Goal: Task Accomplishment & Management: Manage account settings

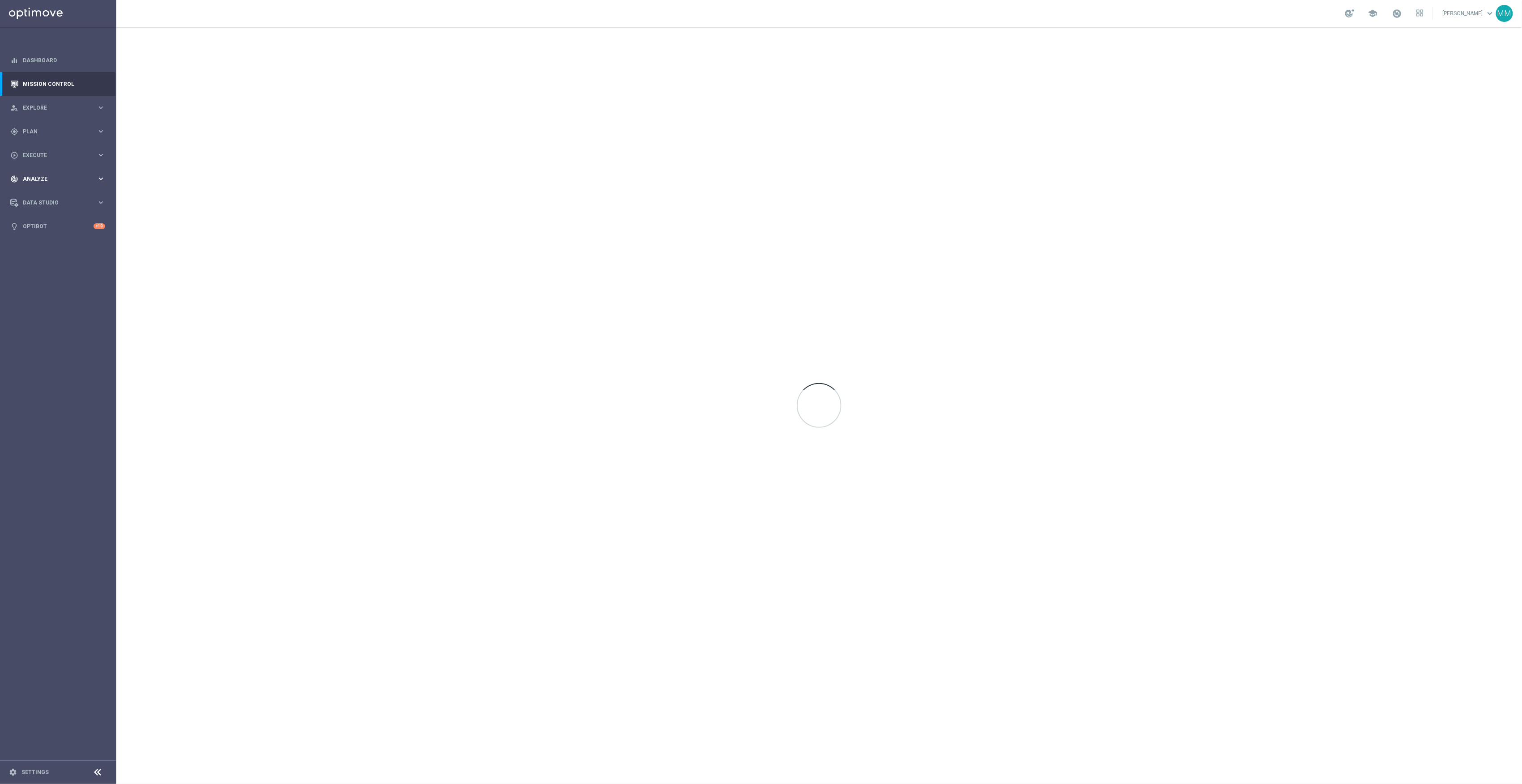
click at [83, 175] on div "track_changes Analyze" at bounding box center [54, 178] width 86 height 8
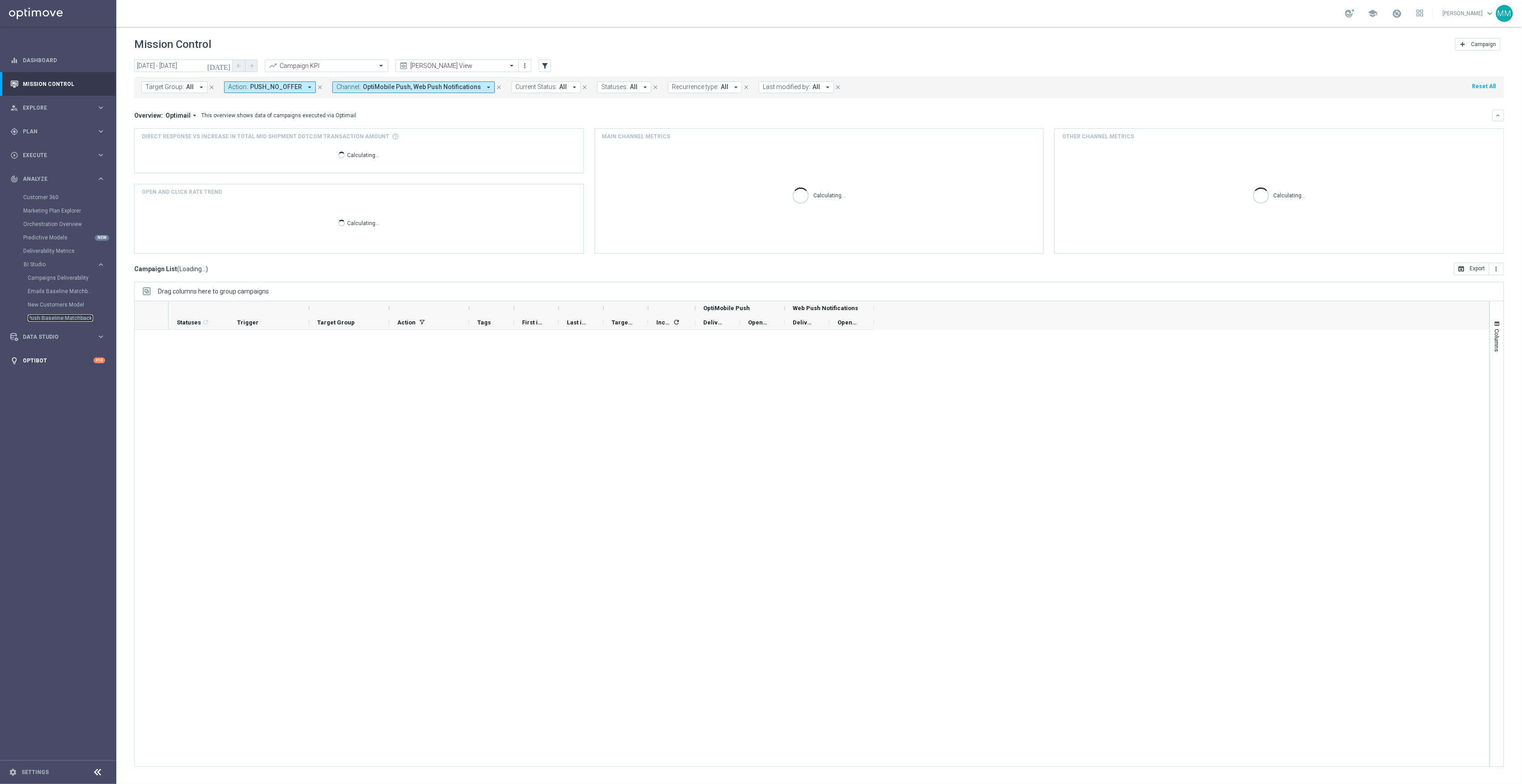
click at [57, 315] on link "Push Baseline Matchback" at bounding box center [61, 318] width 66 height 8
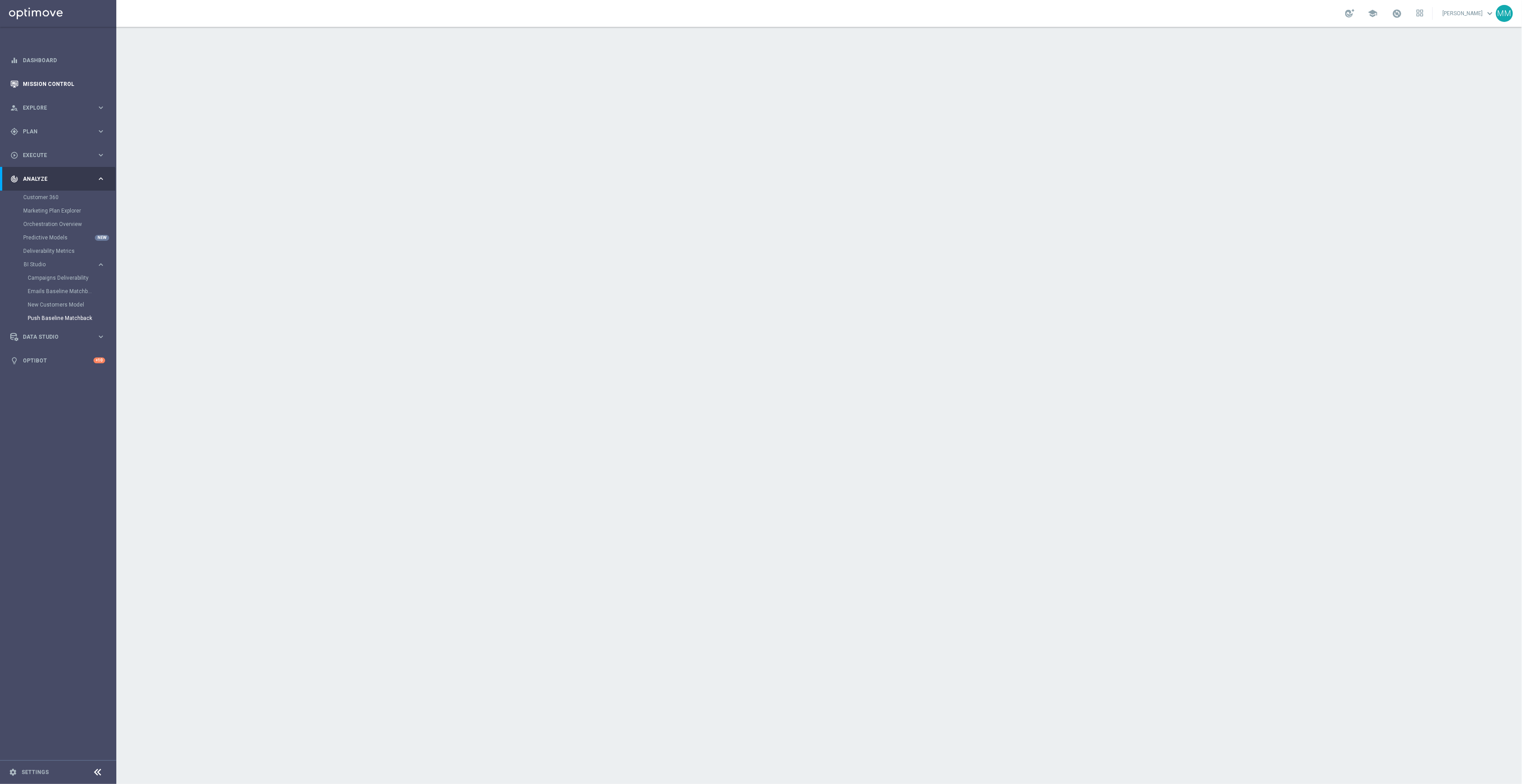
click at [43, 82] on link "Mission Control" at bounding box center [64, 84] width 83 height 23
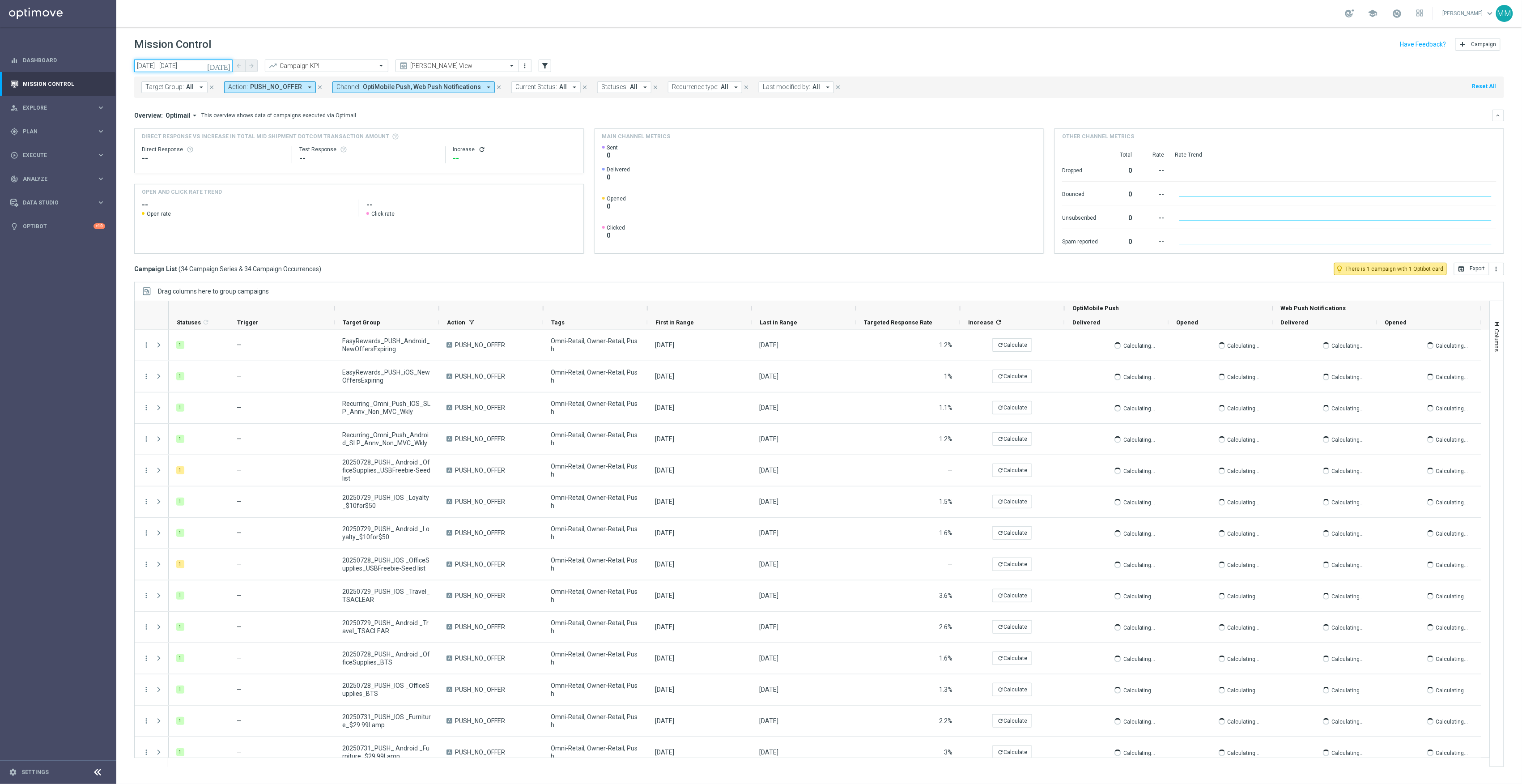
click at [214, 69] on input "27 Jul 2025 - 02 Aug 2025" at bounding box center [183, 65] width 99 height 12
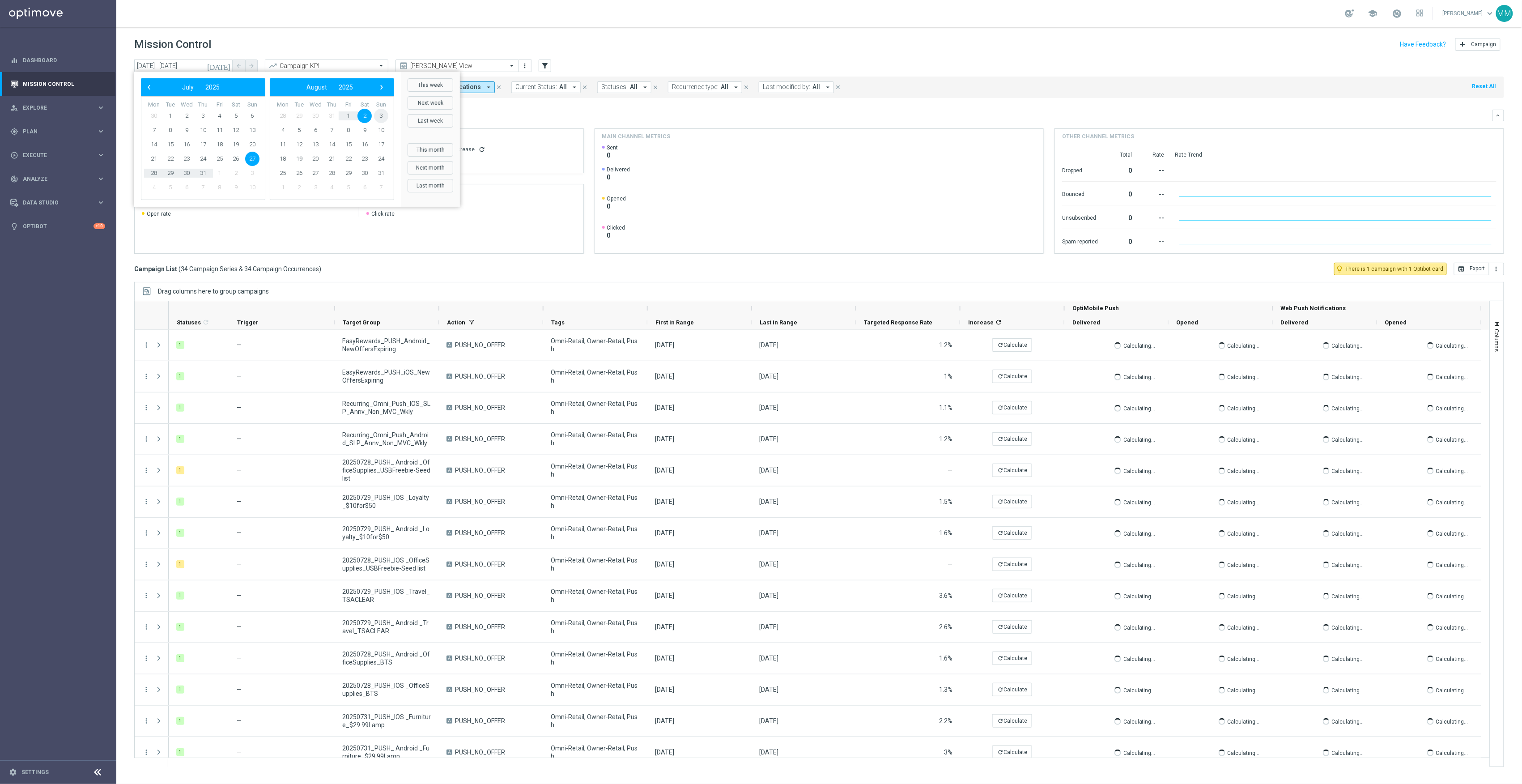
click at [379, 115] on span "3" at bounding box center [380, 115] width 14 height 14
click at [234, 133] on span "9" at bounding box center [235, 130] width 14 height 14
type input "03 Aug 2025 - 09 Aug 2025"
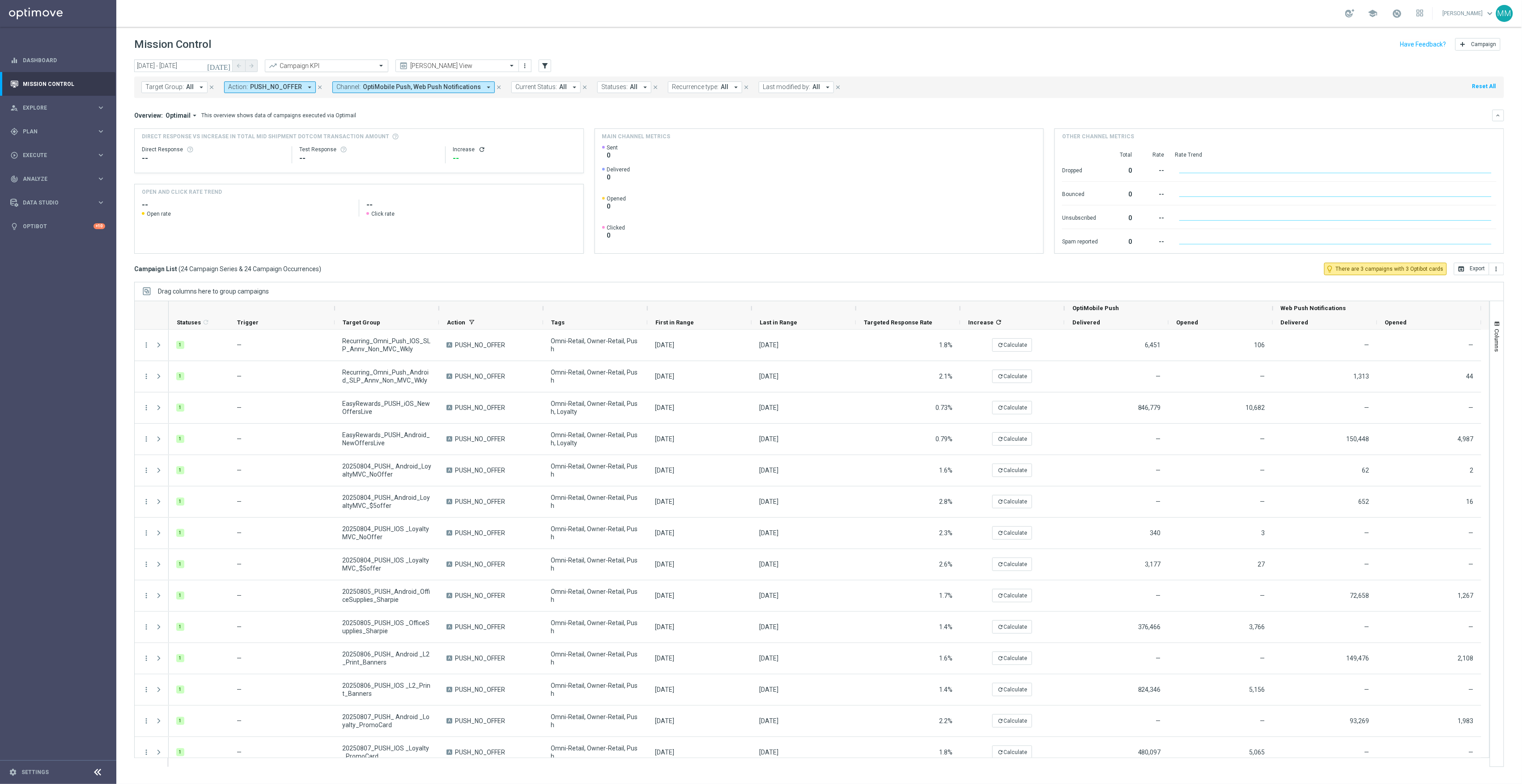
click at [350, 64] on input "text" at bounding box center [317, 66] width 96 height 8
click at [331, 94] on label "Total CORP Product Margin" at bounding box center [301, 94] width 65 height 8
click at [1502, 269] on button "more_vert" at bounding box center [1497, 269] width 15 height 12
click at [1491, 280] on li "Export with occurrences" at bounding box center [1468, 284] width 73 height 14
click at [371, 65] on div at bounding box center [327, 66] width 123 height 8
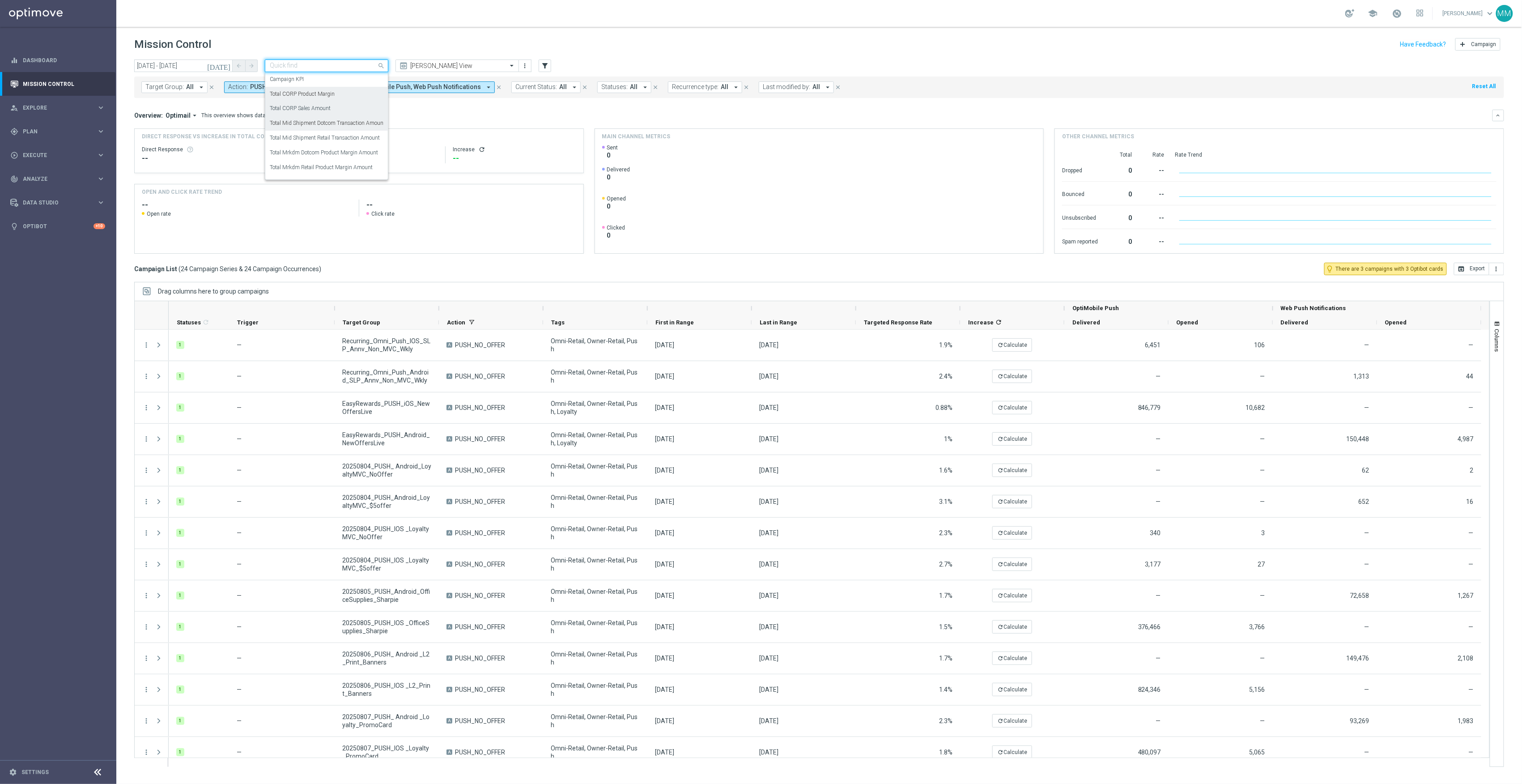
click at [335, 110] on div "Total CORP Sales Amount" at bounding box center [326, 109] width 114 height 15
click at [1500, 267] on button "more_vert" at bounding box center [1497, 269] width 15 height 12
click at [1474, 286] on span "Export with occurrences" at bounding box center [1468, 284] width 60 height 7
click at [992, 27] on header "Mission Control add Campaign" at bounding box center [819, 43] width 1406 height 33
click at [304, 62] on div "Total CORP Sales Amount" at bounding box center [328, 66] width 97 height 8
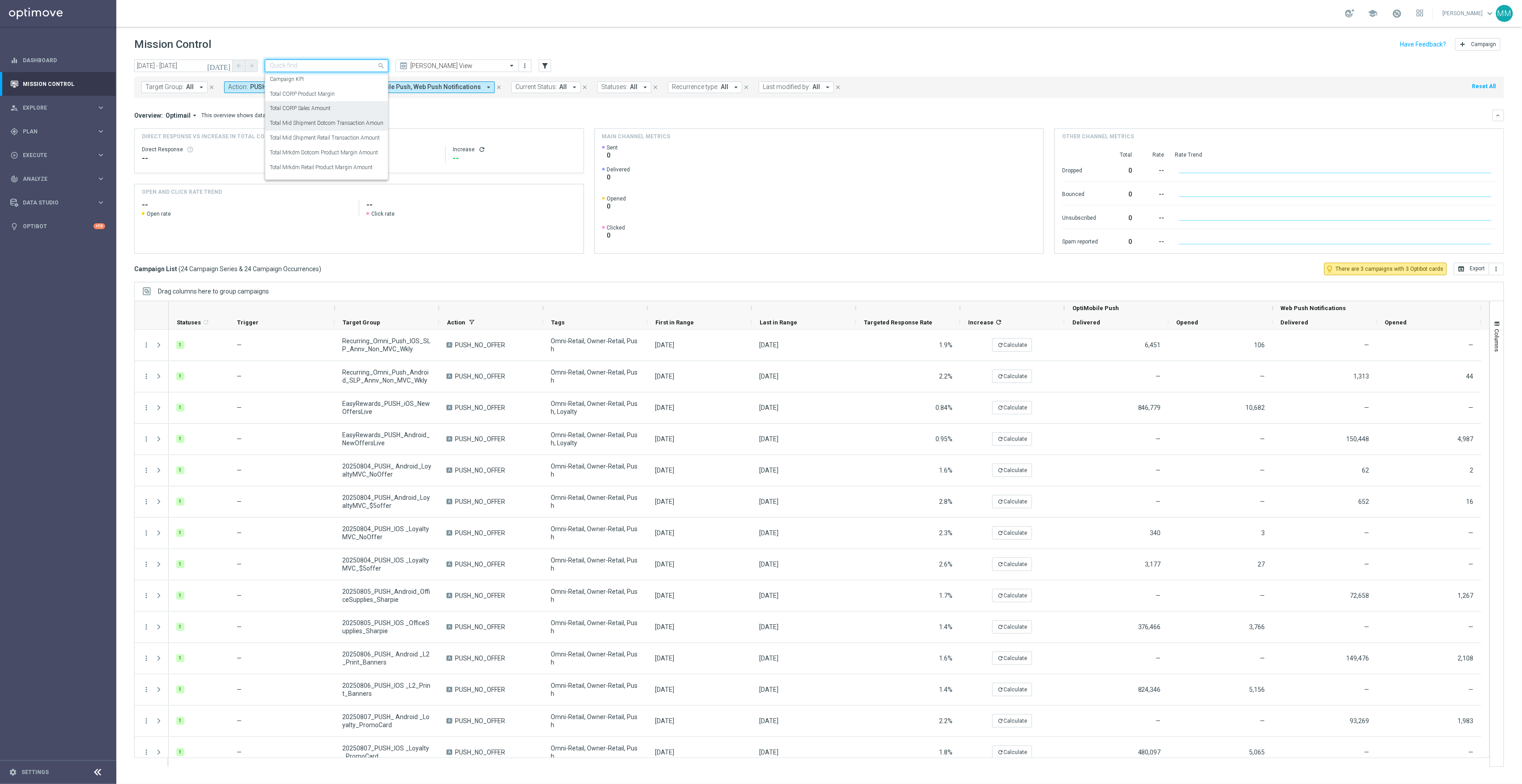
click at [339, 122] on label "Total Mid Shipment Dotcom Transaction Amount" at bounding box center [327, 123] width 115 height 8
click at [1500, 264] on button "more_vert" at bounding box center [1497, 269] width 15 height 12
click at [1461, 290] on li "Export with occurrences" at bounding box center [1468, 284] width 73 height 14
click at [283, 41] on div "Mission Control add Campaign" at bounding box center [819, 44] width 1370 height 18
click at [360, 63] on input "text" at bounding box center [317, 66] width 96 height 8
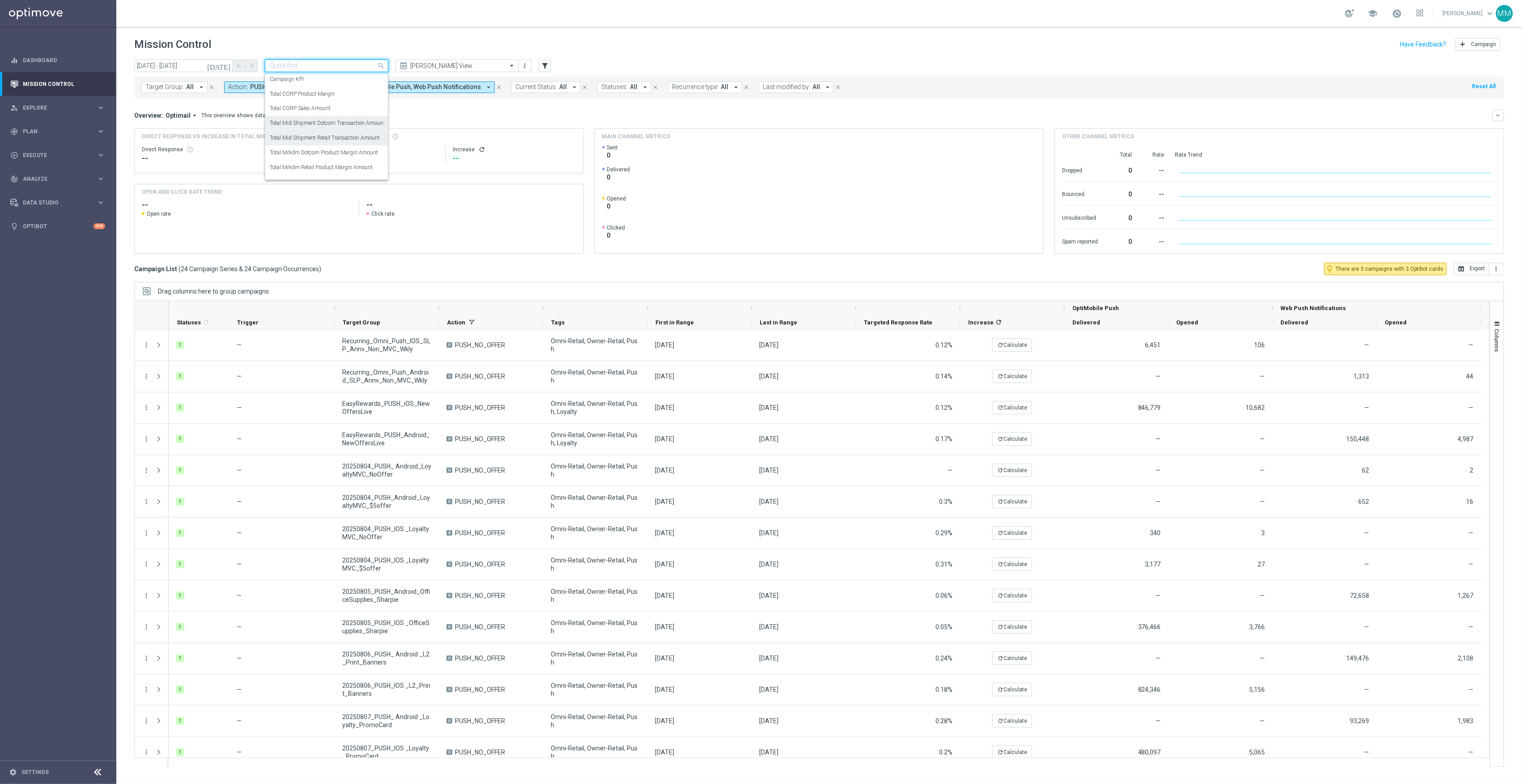
click at [341, 138] on label "Total Mid Shipment Retail Transaction Amount" at bounding box center [324, 138] width 110 height 8
click at [1498, 269] on icon "more_vert" at bounding box center [1497, 269] width 8 height 8
click at [1473, 286] on span "Export with occurrences" at bounding box center [1468, 284] width 60 height 7
click at [341, 68] on input "text" at bounding box center [317, 66] width 96 height 8
click at [347, 152] on label "Total Mrkdm Dotcom Product Margin Amount" at bounding box center [323, 153] width 108 height 8
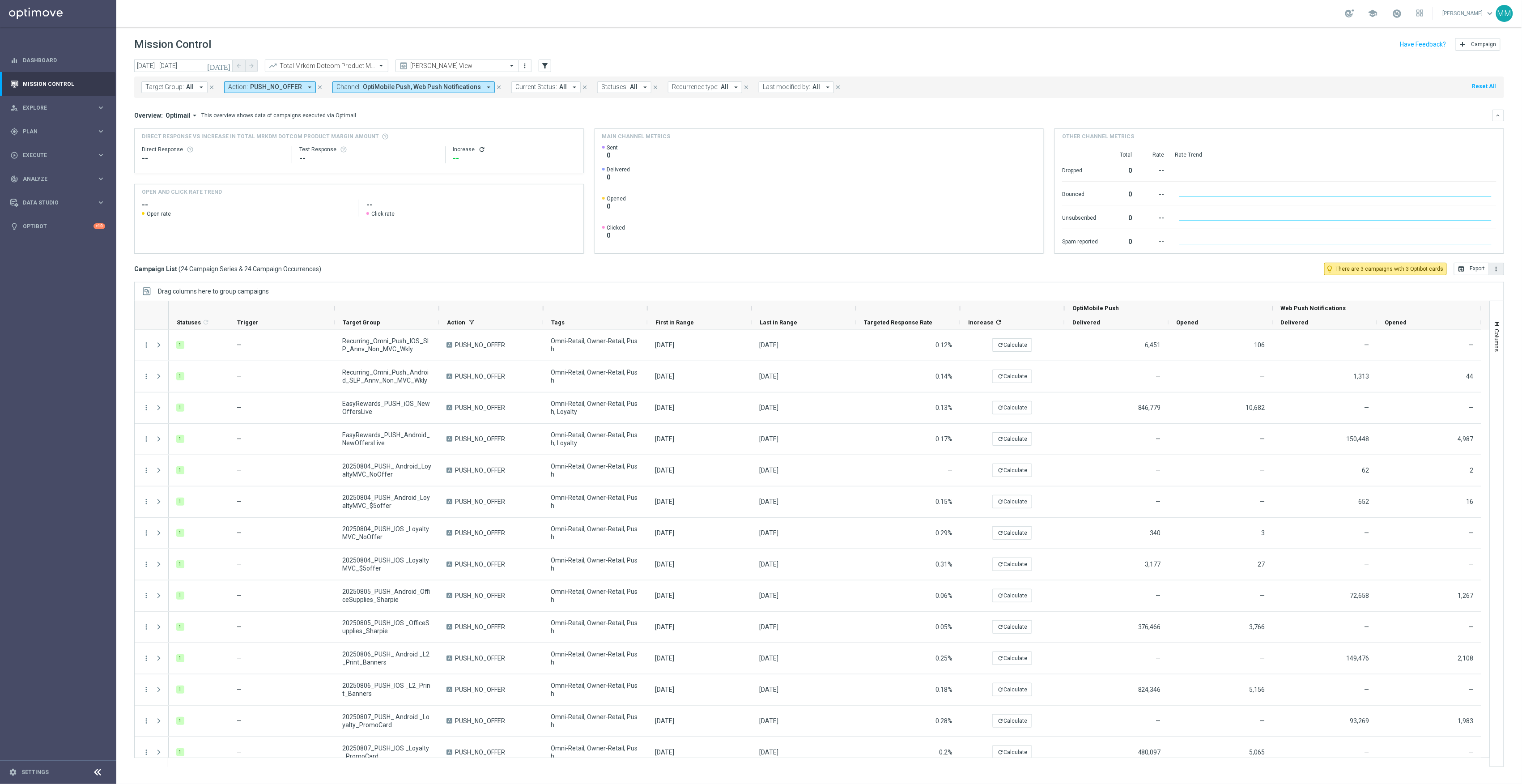
click at [1499, 275] on button "more_vert" at bounding box center [1497, 269] width 15 height 12
click at [1468, 287] on span "Export with occurrences" at bounding box center [1468, 284] width 60 height 7
click at [308, 65] on input "text" at bounding box center [317, 66] width 96 height 8
click at [331, 171] on label "Total Mrkdm Retail Product Margin Amount" at bounding box center [321, 167] width 103 height 8
click at [1495, 270] on icon "more_vert" at bounding box center [1497, 269] width 8 height 8
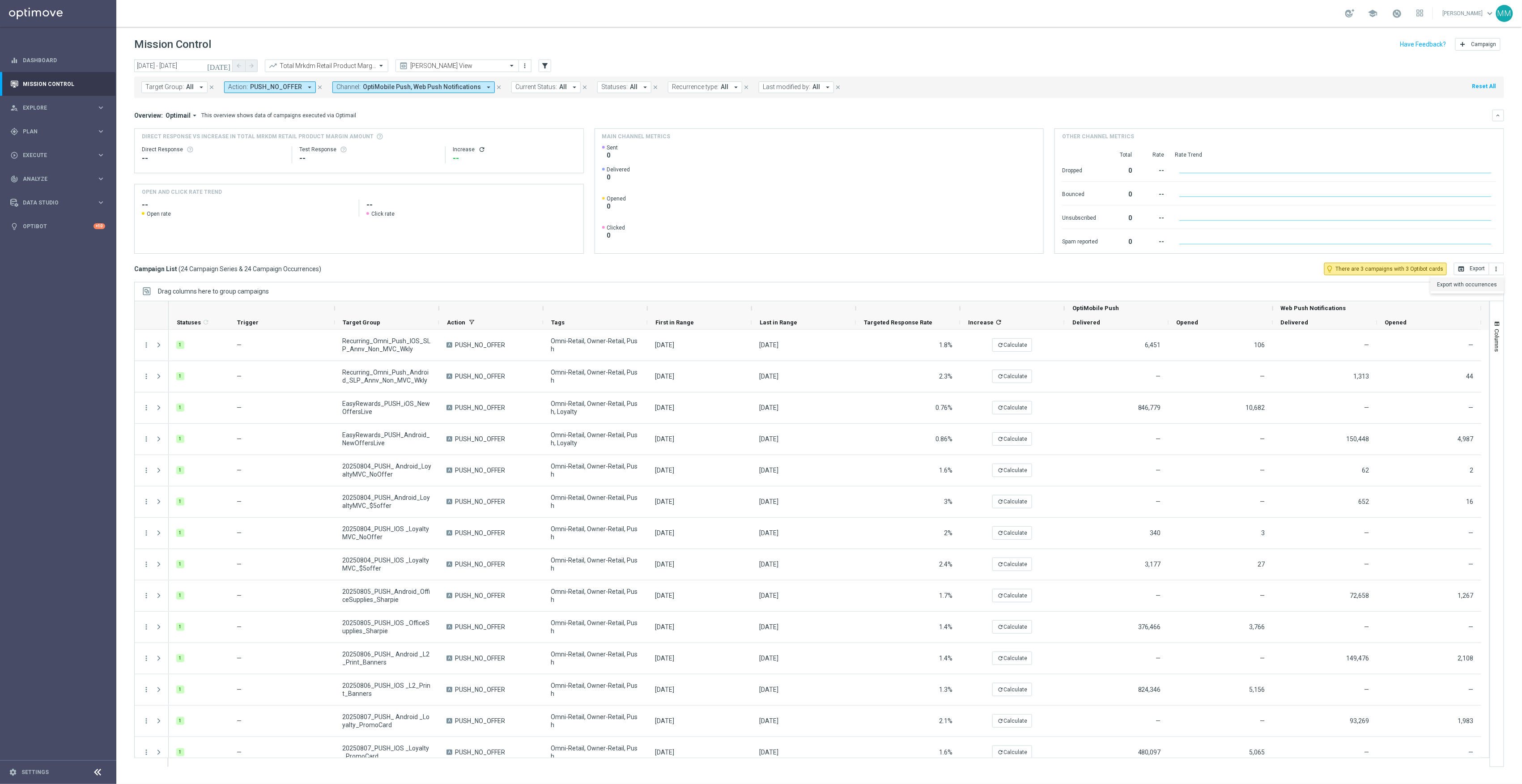
click at [1469, 291] on li "Export with occurrences" at bounding box center [1468, 284] width 73 height 14
click at [1503, 269] on button "more_vert" at bounding box center [1497, 269] width 15 height 12
click at [1446, 289] on li "Export with occurrences" at bounding box center [1468, 284] width 73 height 14
click at [73, 133] on span "Plan" at bounding box center [59, 131] width 74 height 6
click at [67, 217] on link "OptiMobile Push" at bounding box center [61, 217] width 66 height 8
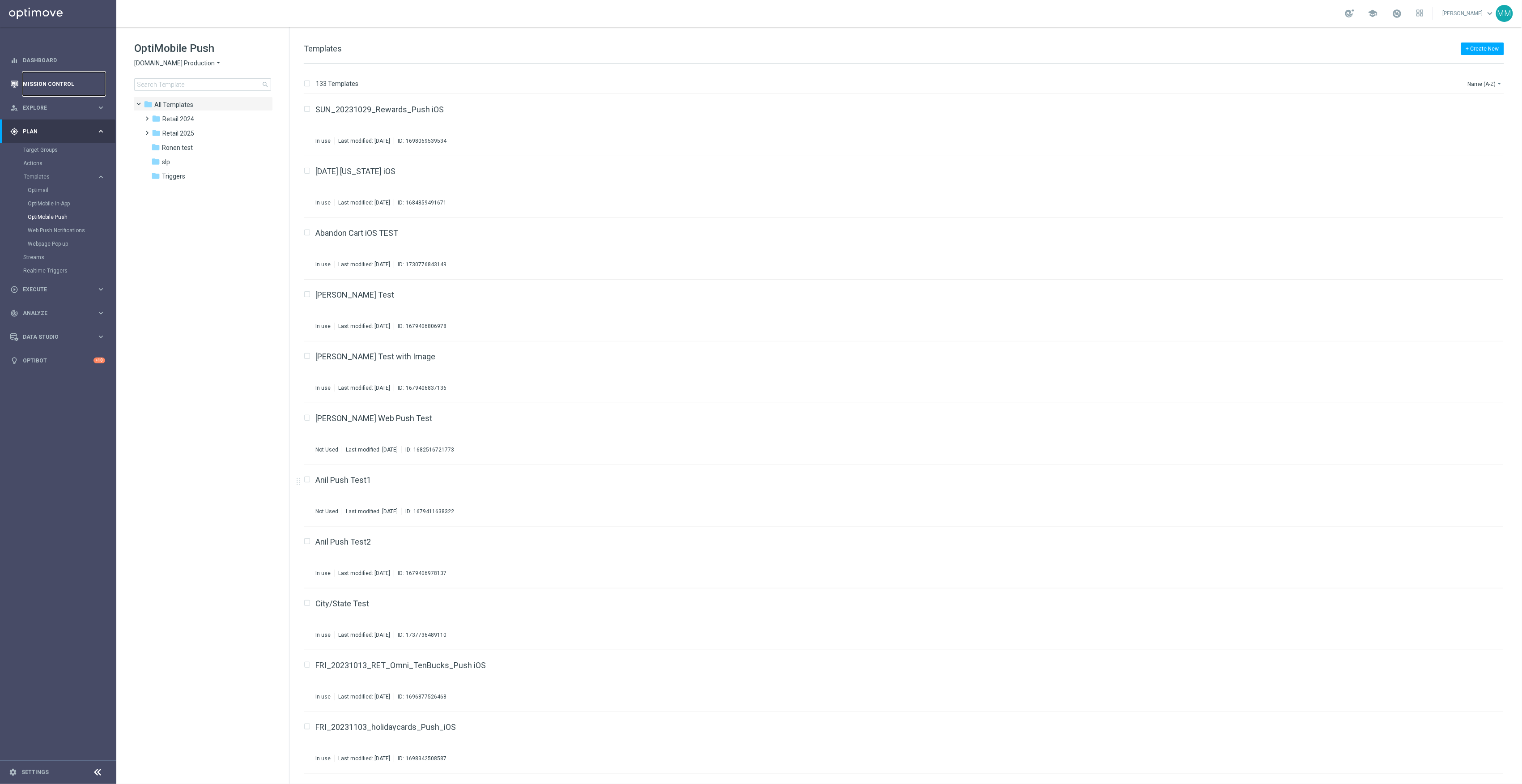
drag, startPoint x: 31, startPoint y: 81, endPoint x: 57, endPoint y: 84, distance: 26.2
click at [31, 81] on link "Mission Control" at bounding box center [64, 84] width 83 height 23
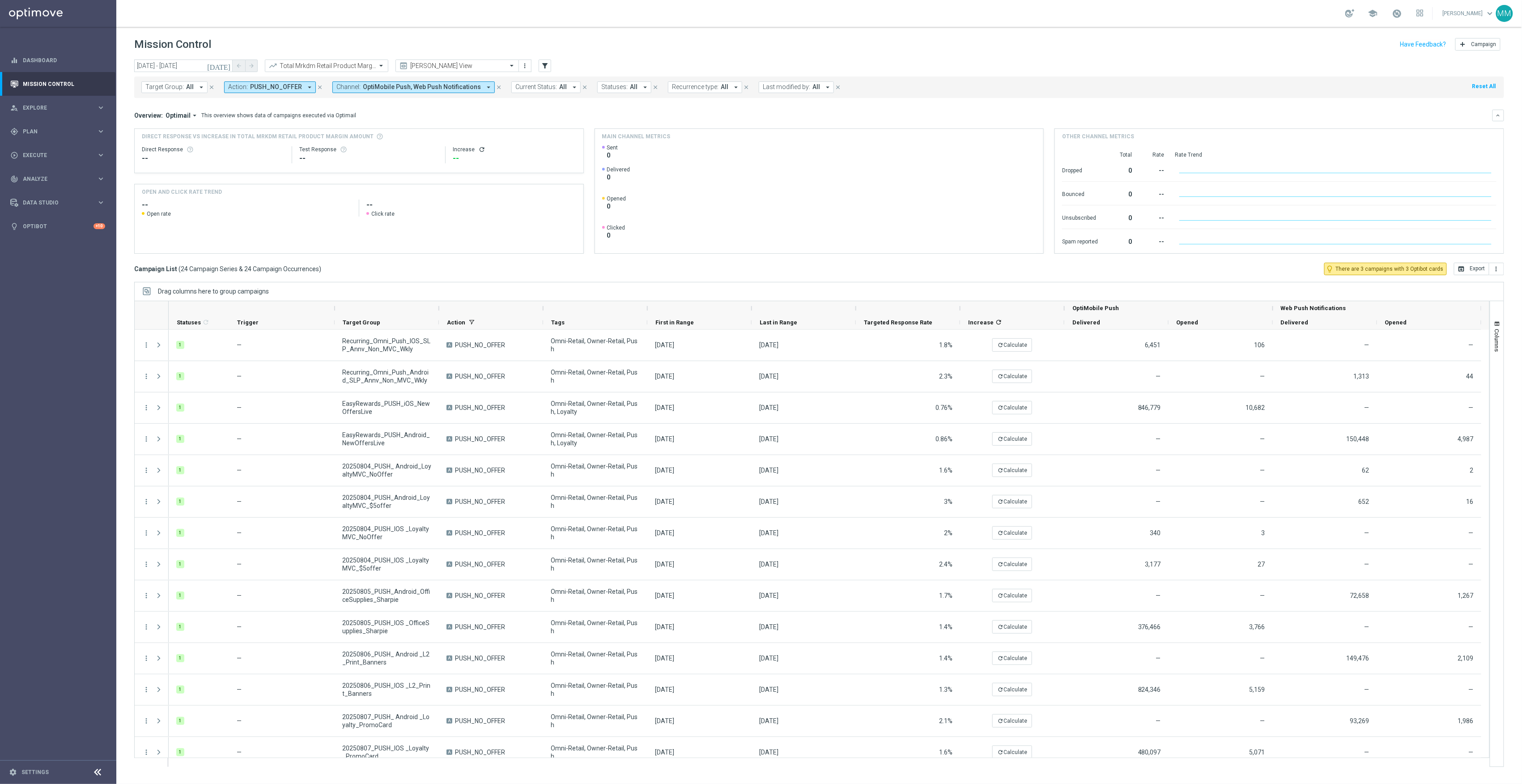
click at [496, 87] on icon "close" at bounding box center [499, 87] width 7 height 7
click at [284, 86] on span "PUSH_NO_OFFER" at bounding box center [275, 87] width 52 height 8
click at [273, 145] on div "In-App_Inbox" at bounding box center [307, 145] width 139 height 6
type input "inbox"
click at [431, 110] on div "Overview: Optimail arrow_drop_down This overview shows data of campaigns execut…" at bounding box center [819, 115] width 1370 height 11
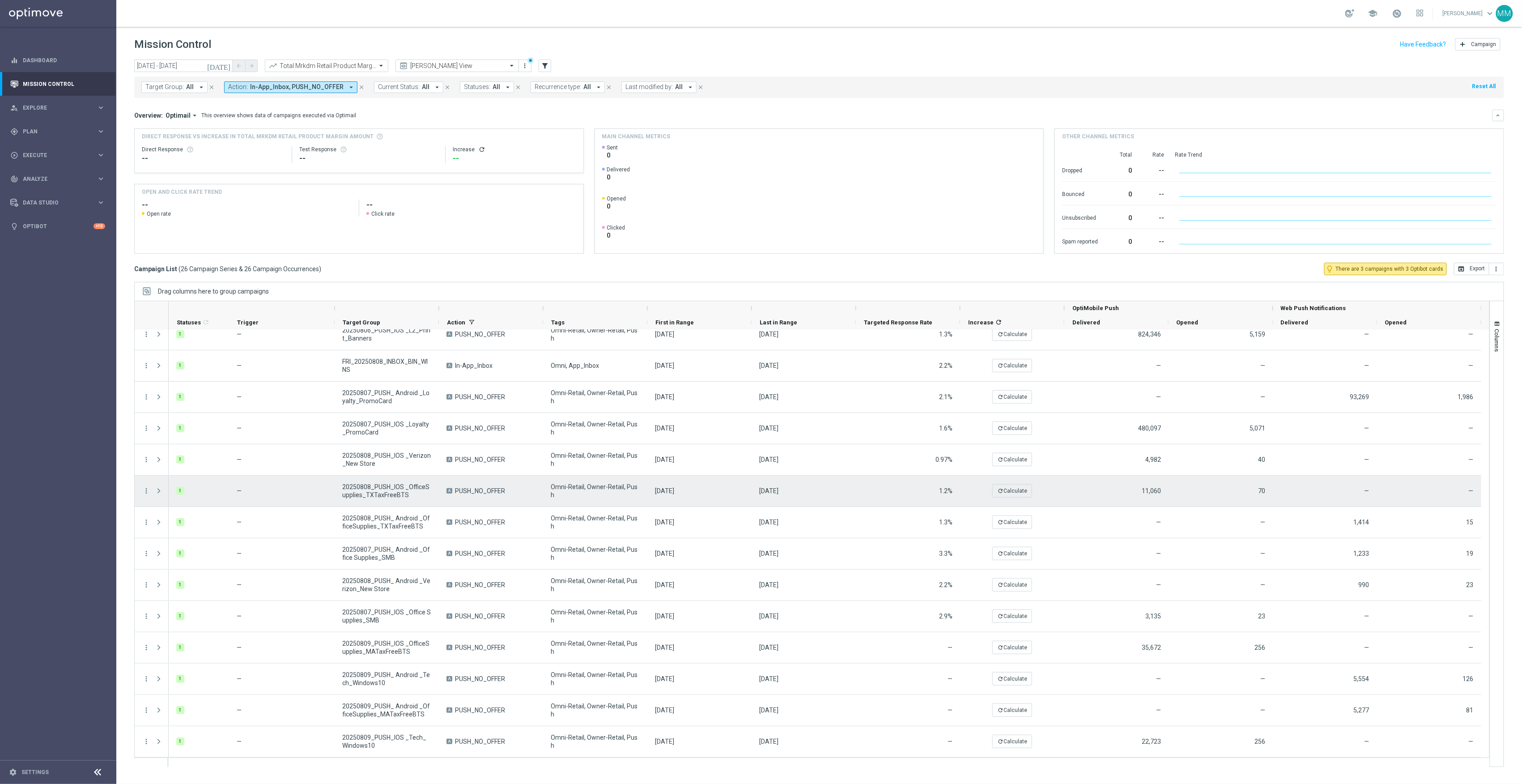
scroll to position [269, 0]
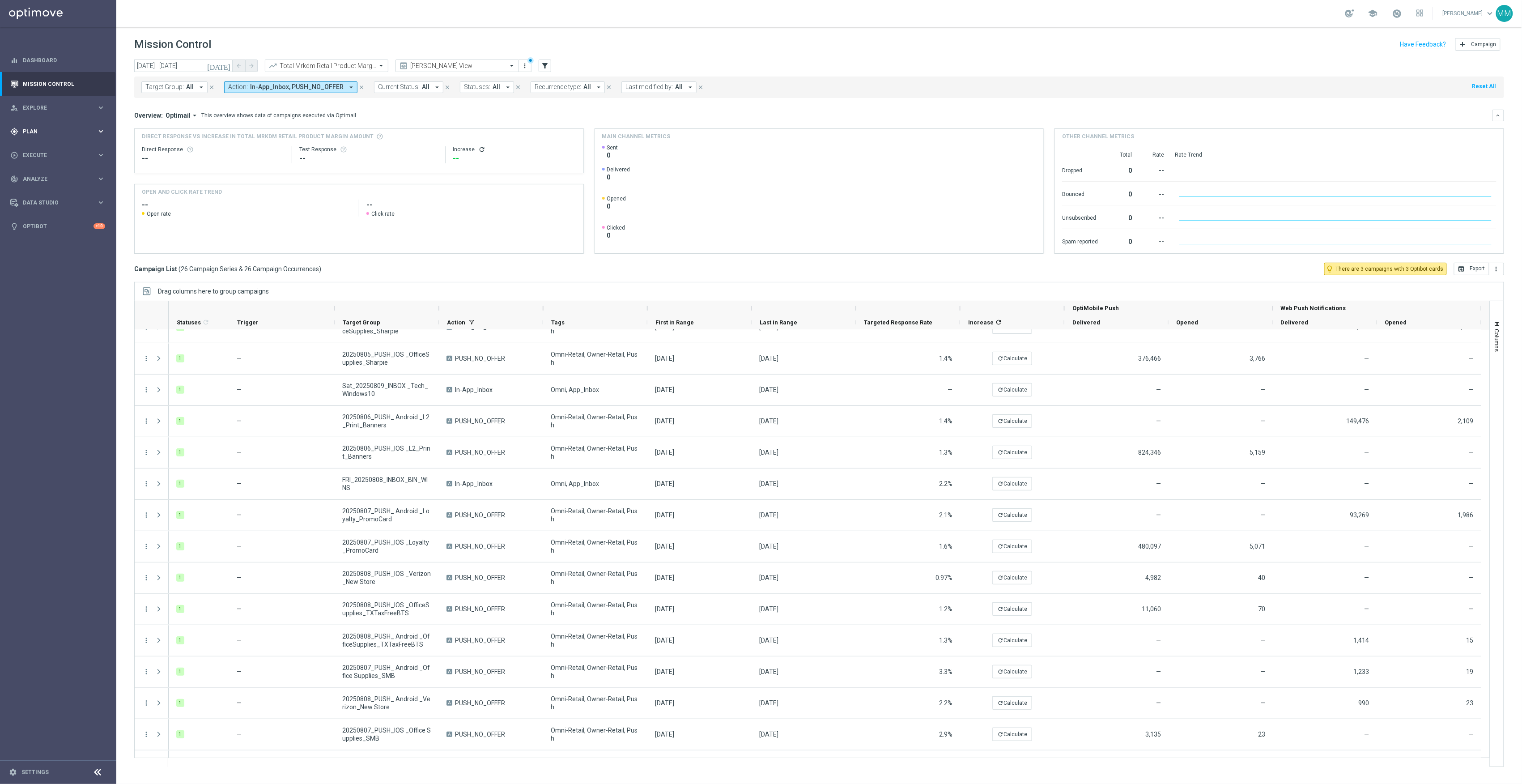
click at [56, 122] on div "gps_fixed Plan keyboard_arrow_right" at bounding box center [57, 131] width 115 height 23
click at [62, 218] on link "OptiMobile Push" at bounding box center [61, 217] width 66 height 8
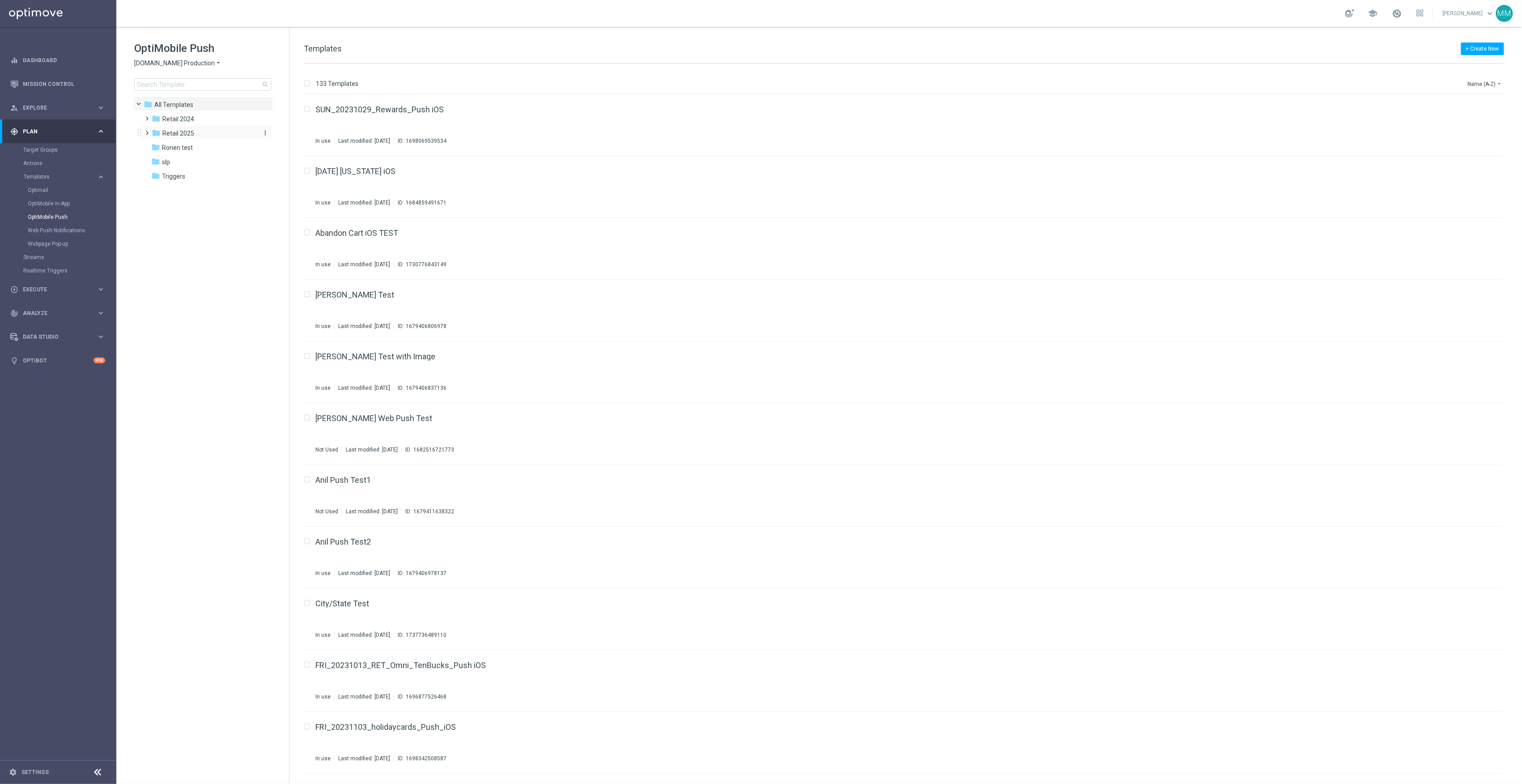
click at [183, 136] on span "Retail 2025" at bounding box center [178, 133] width 32 height 8
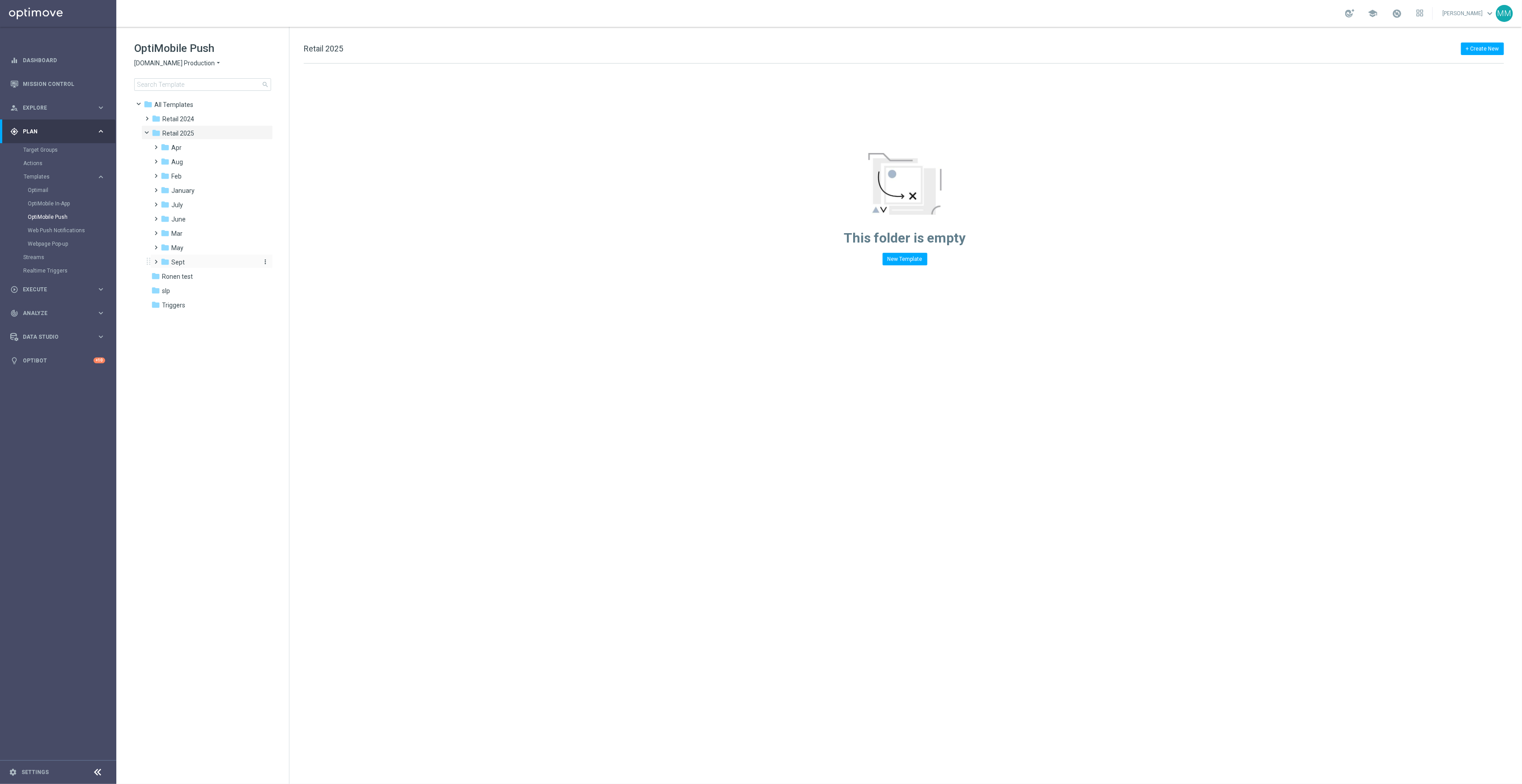
click at [195, 263] on div "folder Sept" at bounding box center [208, 262] width 95 height 10
click at [215, 315] on div "folder WO 9.7" at bounding box center [213, 319] width 88 height 10
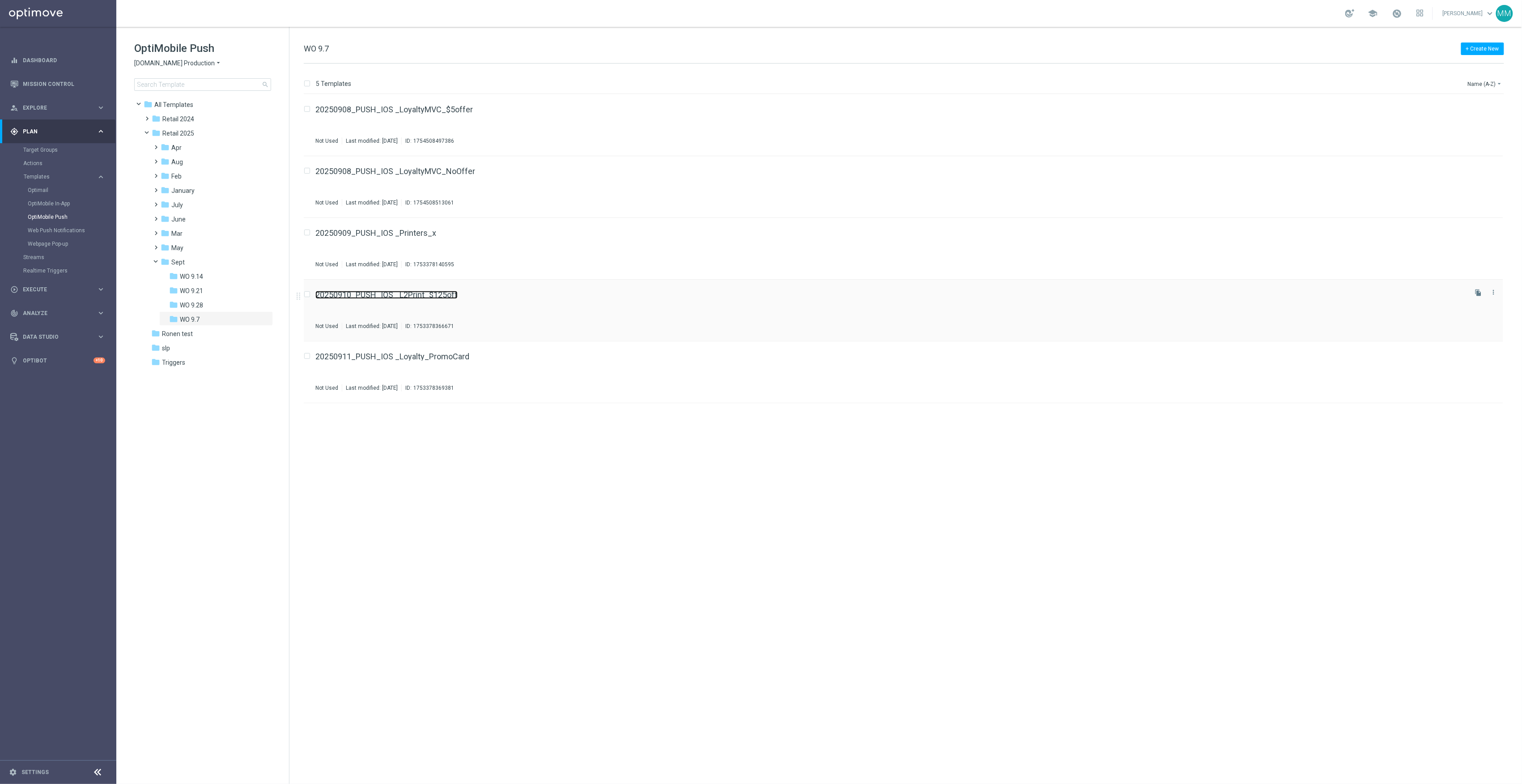
drag, startPoint x: 415, startPoint y: 301, endPoint x: 412, endPoint y: 296, distance: 5.8
click at [67, 231] on link "Web Push Notifications" at bounding box center [61, 231] width 66 height 8
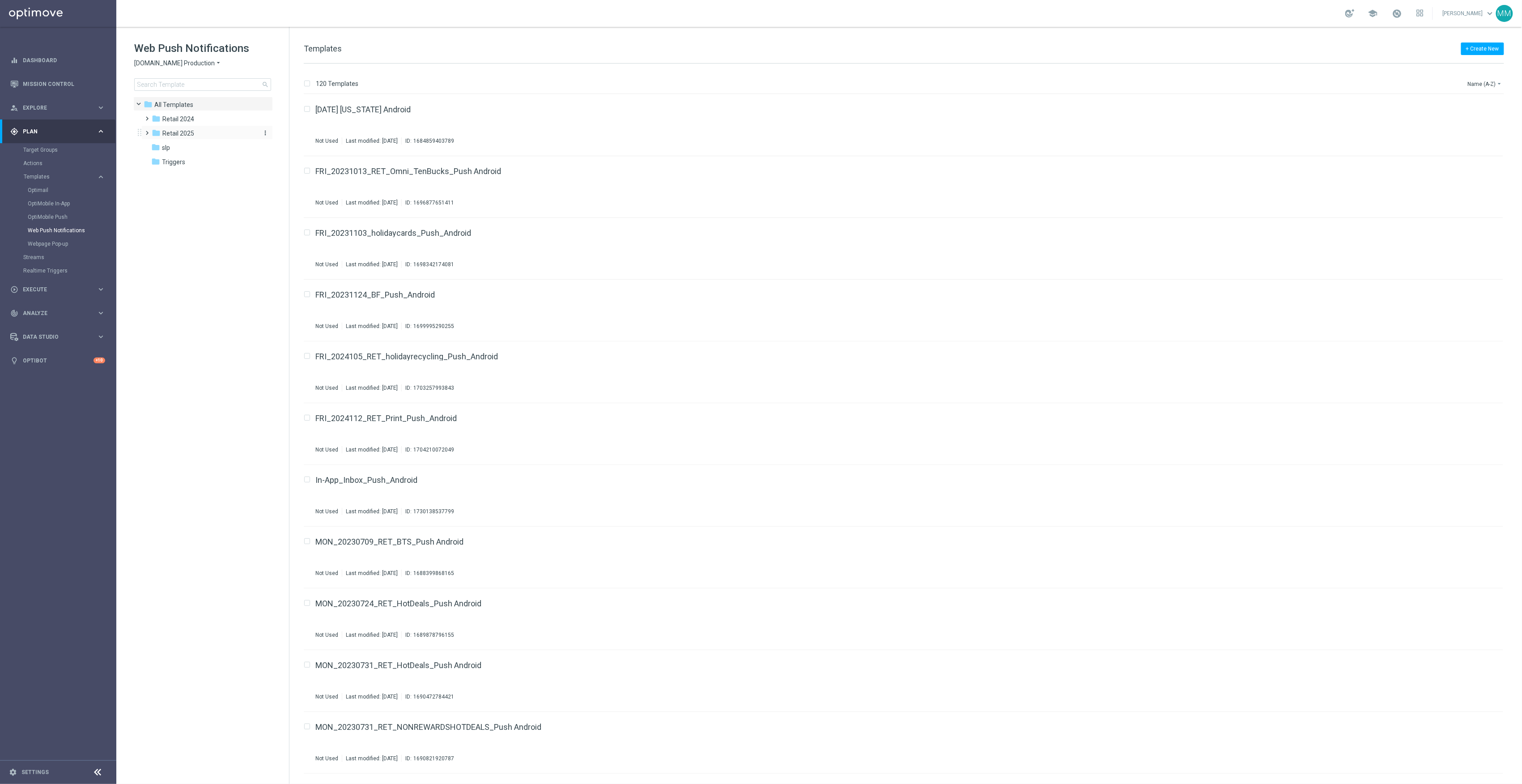
click at [180, 134] on span "Retail 2025" at bounding box center [178, 133] width 32 height 8
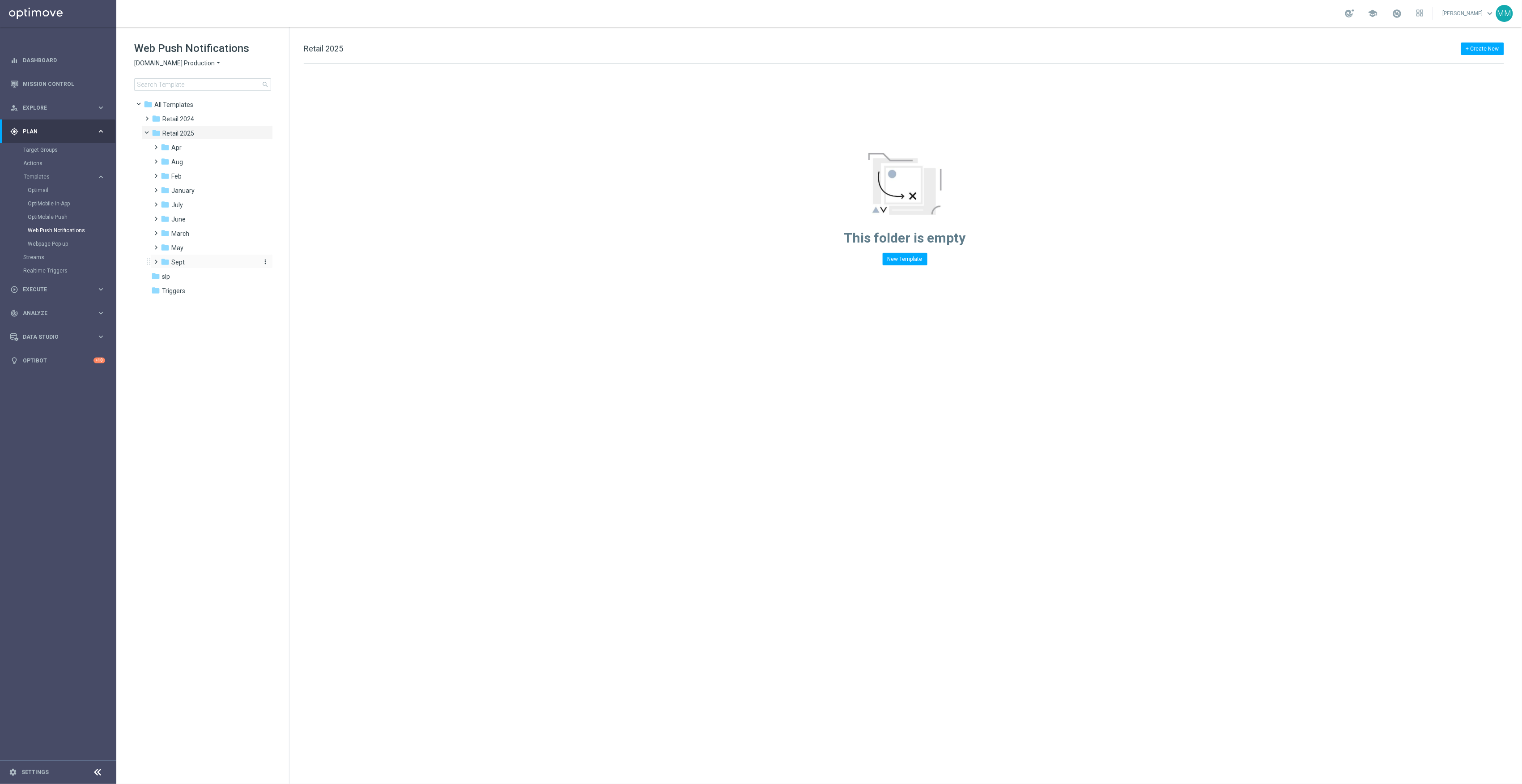
click at [193, 262] on div "folder Sept" at bounding box center [208, 262] width 95 height 10
click at [210, 315] on div "folder WO 9.7" at bounding box center [213, 319] width 88 height 10
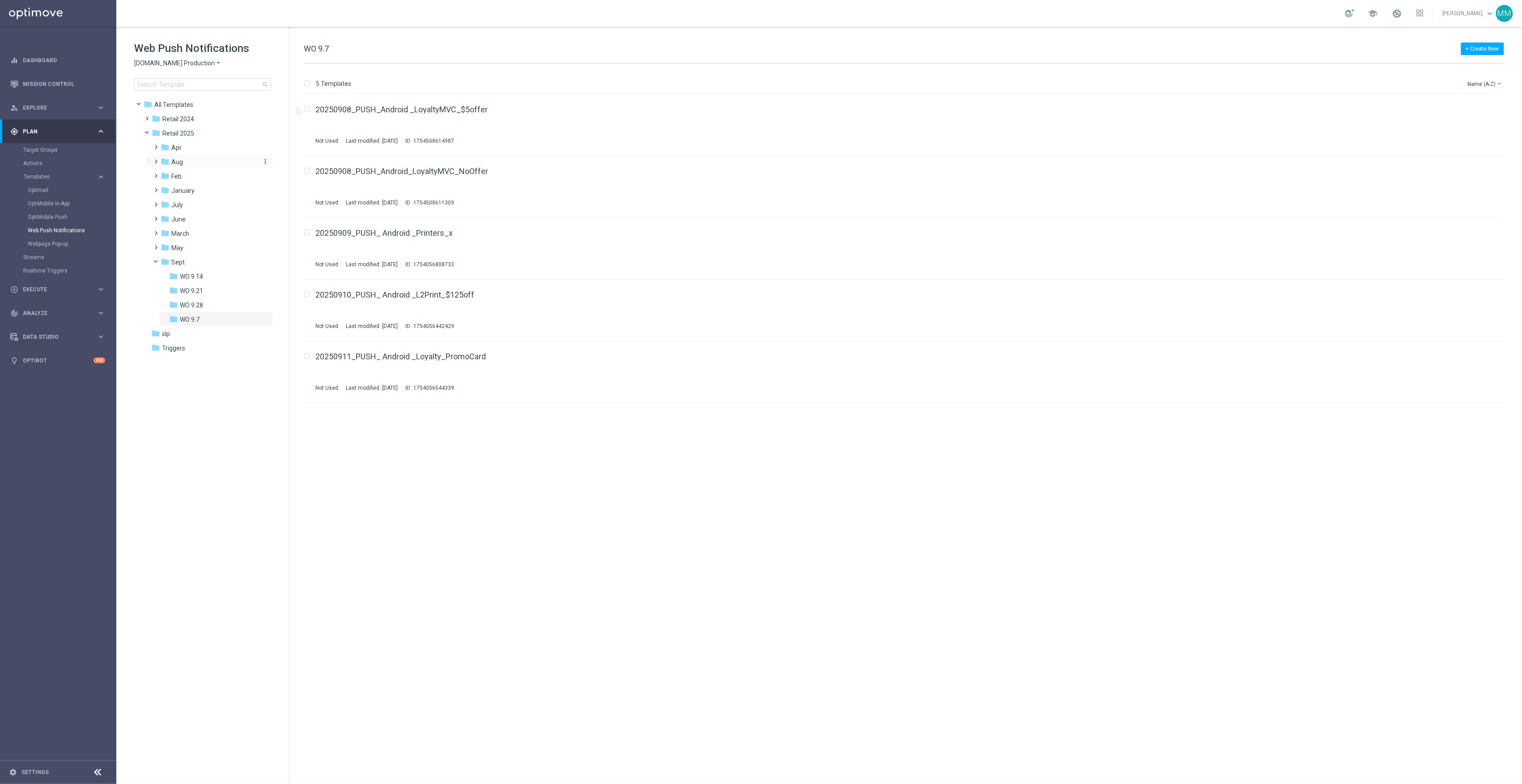
click at [198, 164] on div "folder Aug" at bounding box center [208, 161] width 95 height 10
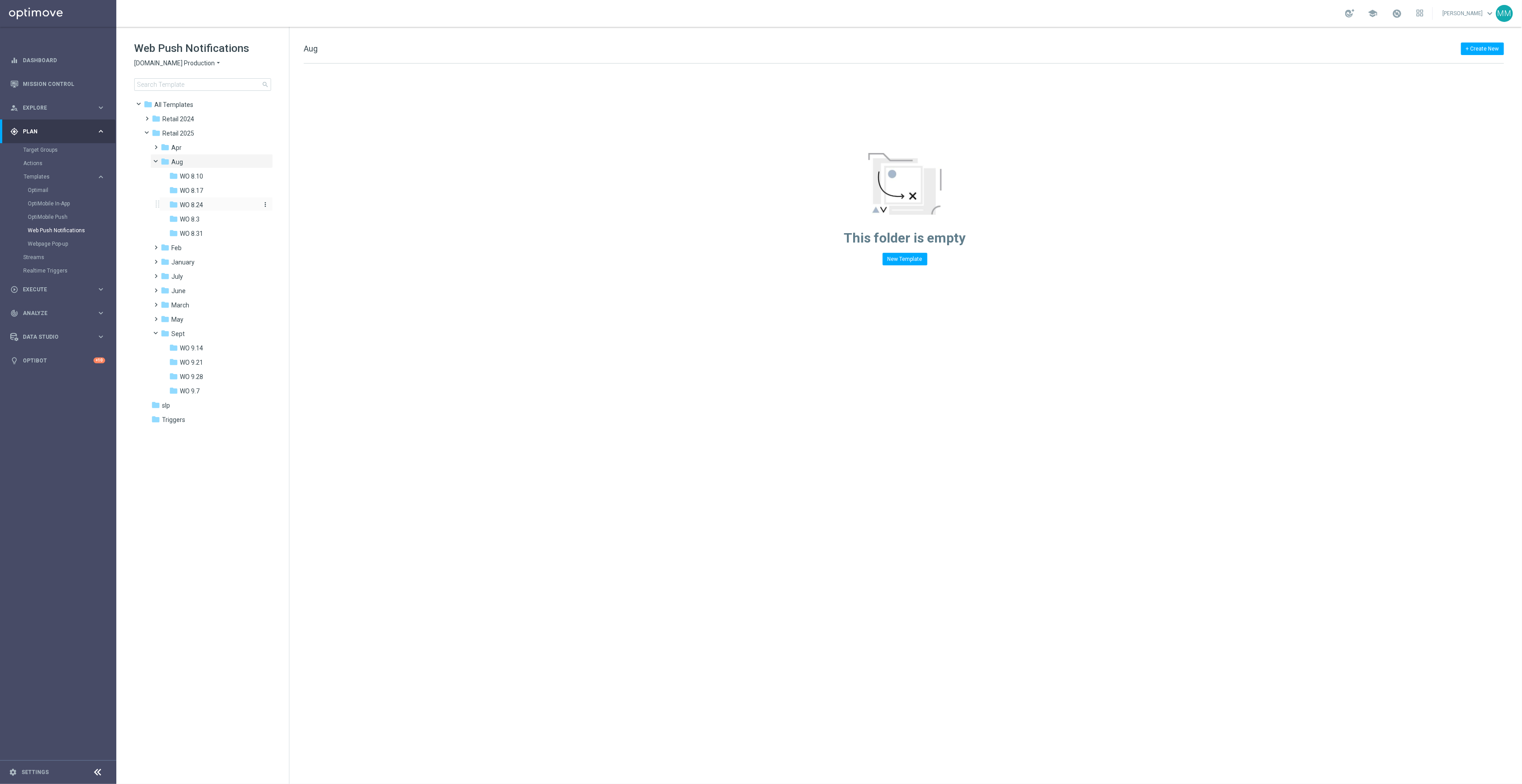
click at [203, 205] on span "WO 8.24" at bounding box center [192, 205] width 23 height 8
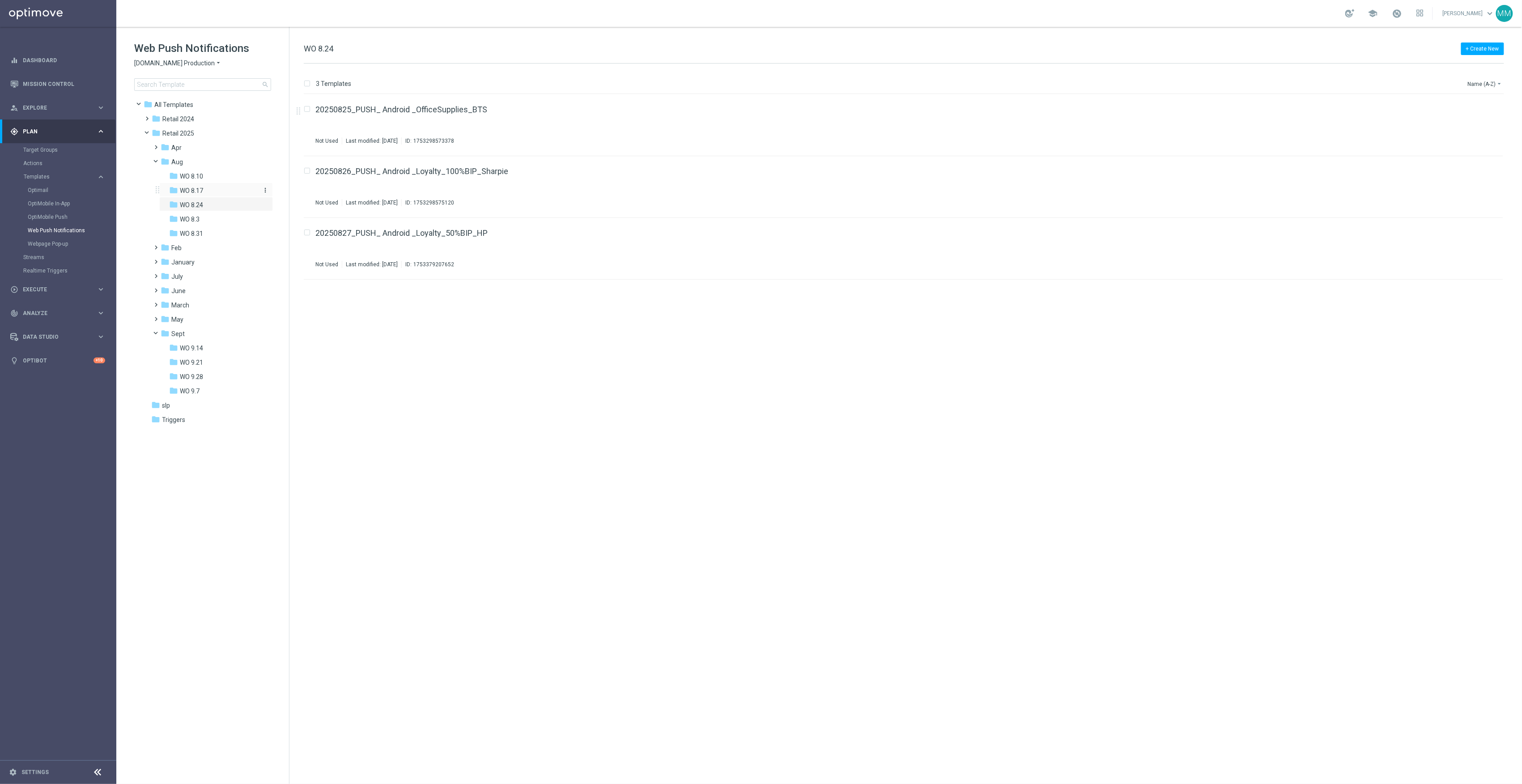
click at [214, 186] on div "folder WO 8.17" at bounding box center [213, 191] width 88 height 10
drag, startPoint x: 403, startPoint y: 361, endPoint x: 361, endPoint y: 355, distance: 42.4
click at [216, 391] on div "folder WO 9.7" at bounding box center [213, 391] width 88 height 10
click at [211, 231] on div "folder WO 8.31" at bounding box center [213, 233] width 88 height 10
click at [207, 190] on div "folder WO 8.17" at bounding box center [213, 191] width 88 height 10
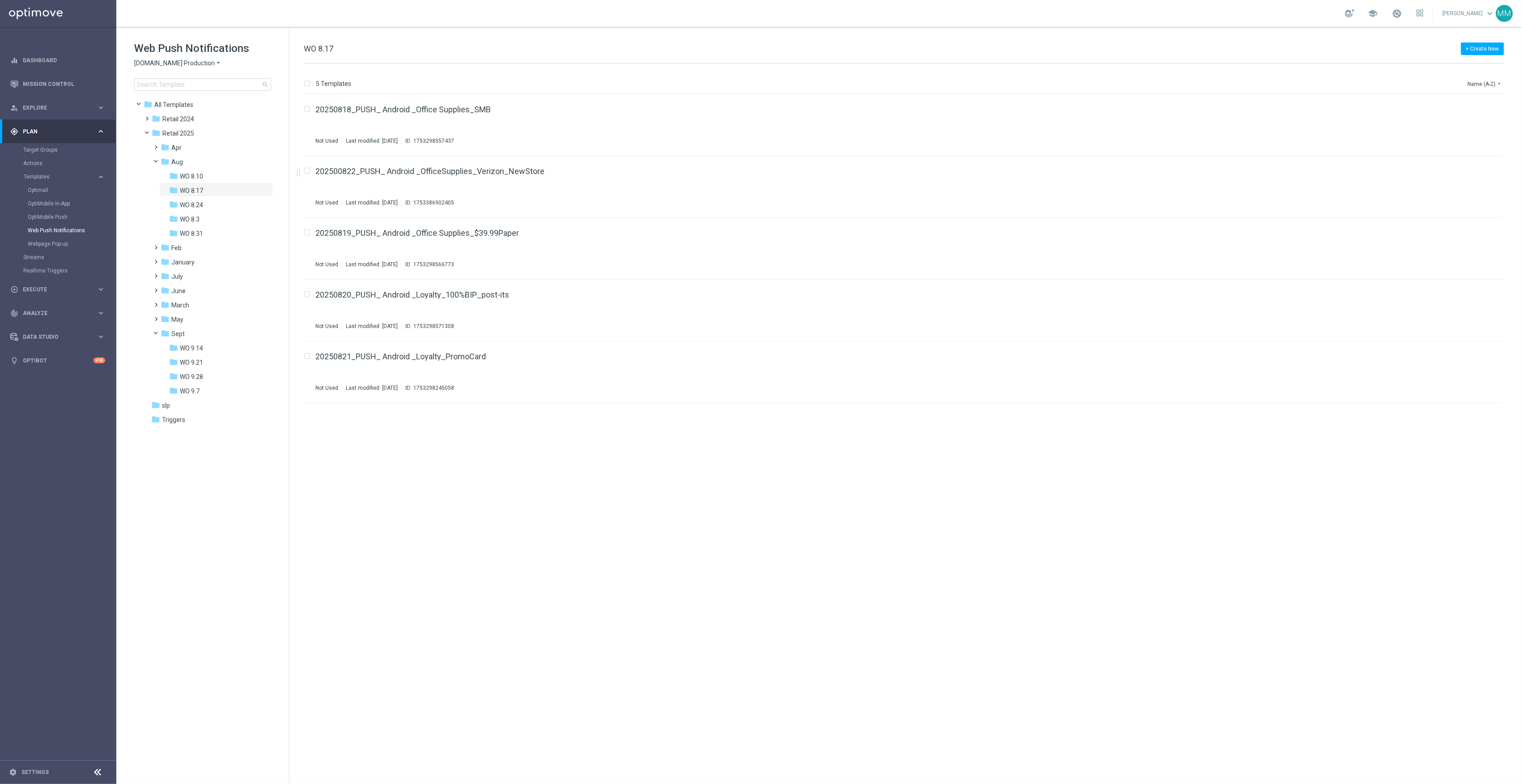
drag, startPoint x: 219, startPoint y: 205, endPoint x: 303, endPoint y: 191, distance: 85.2
click at [219, 205] on div "folder WO 8.24" at bounding box center [213, 205] width 88 height 10
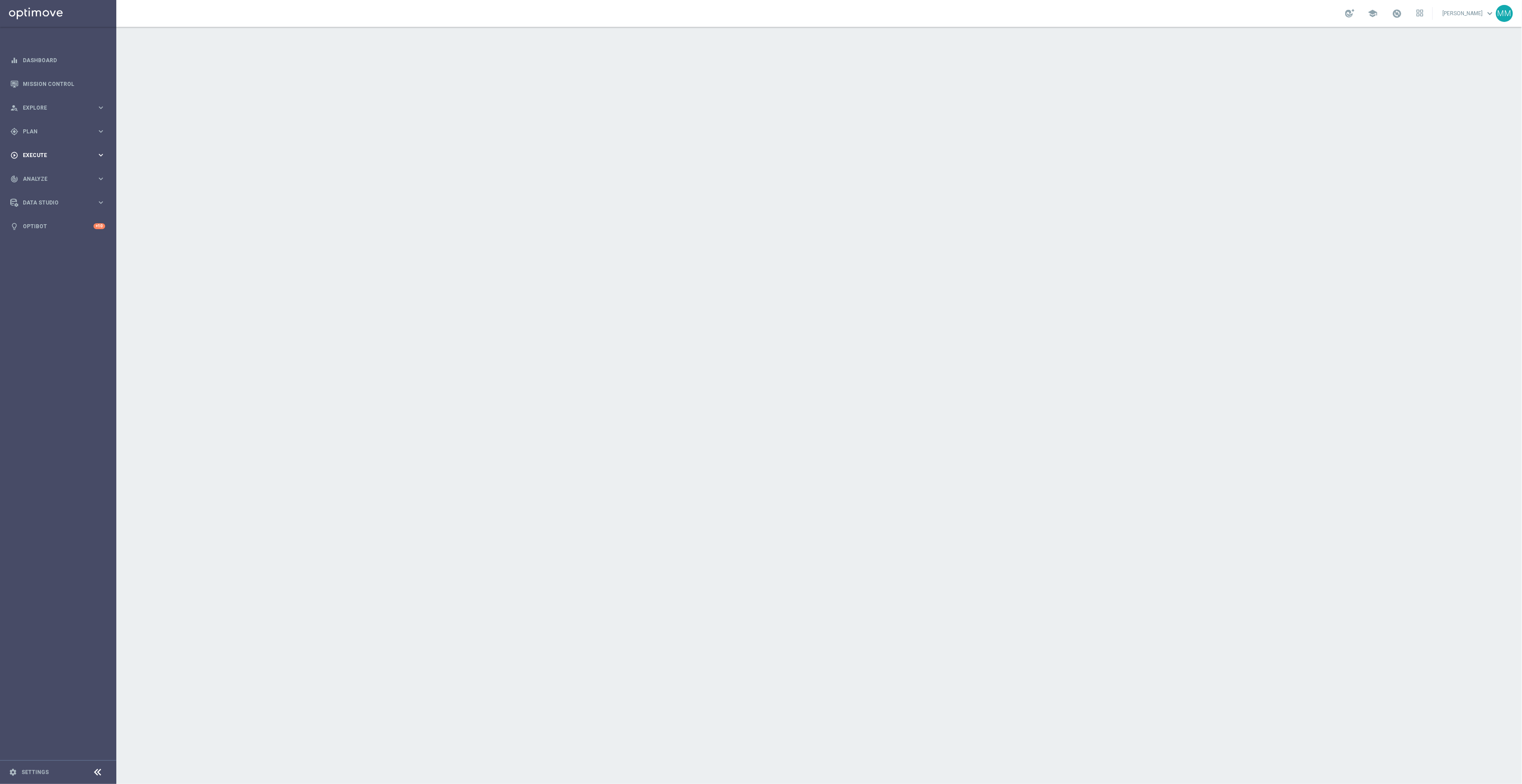
click at [60, 160] on div "play_circle_outline Execute keyboard_arrow_right" at bounding box center [57, 154] width 115 height 23
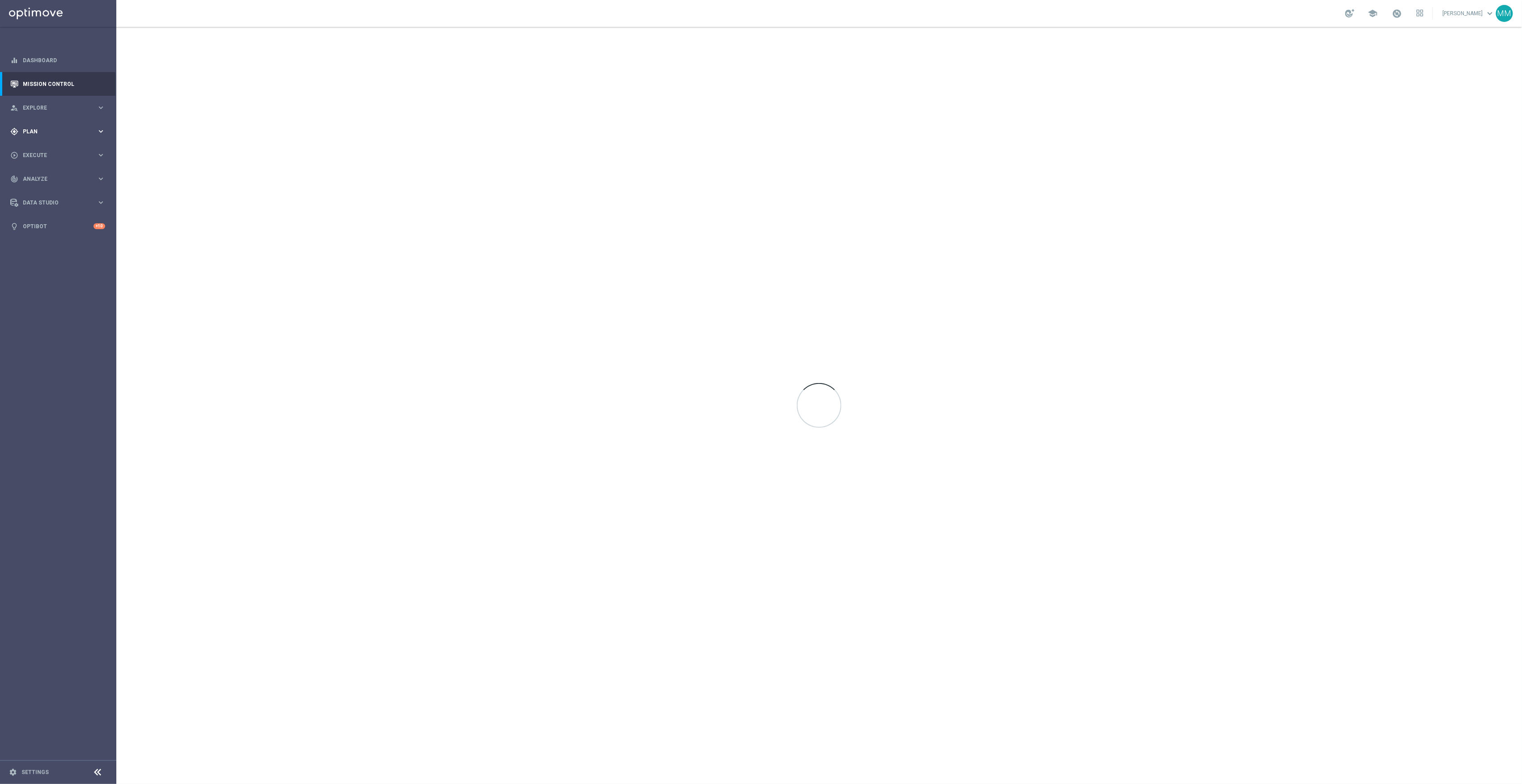
click at [37, 128] on div "gps_fixed Plan" at bounding box center [54, 131] width 86 height 8
click at [50, 179] on button "Templates keyboard_arrow_right" at bounding box center [65, 177] width 83 height 8
click at [57, 215] on link "OptiMobile Push" at bounding box center [61, 217] width 66 height 8
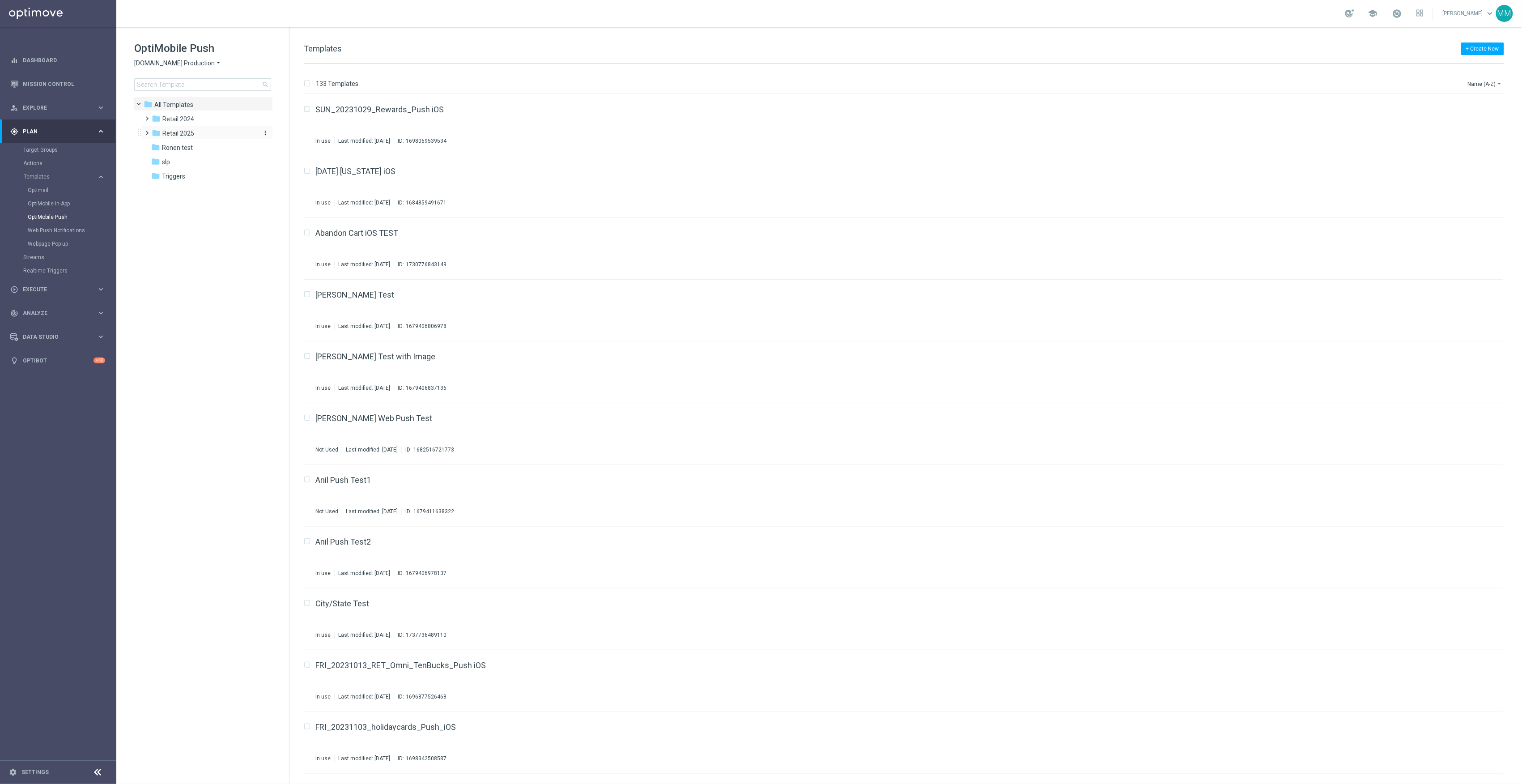
click at [177, 133] on span "Retail 2025" at bounding box center [178, 133] width 32 height 8
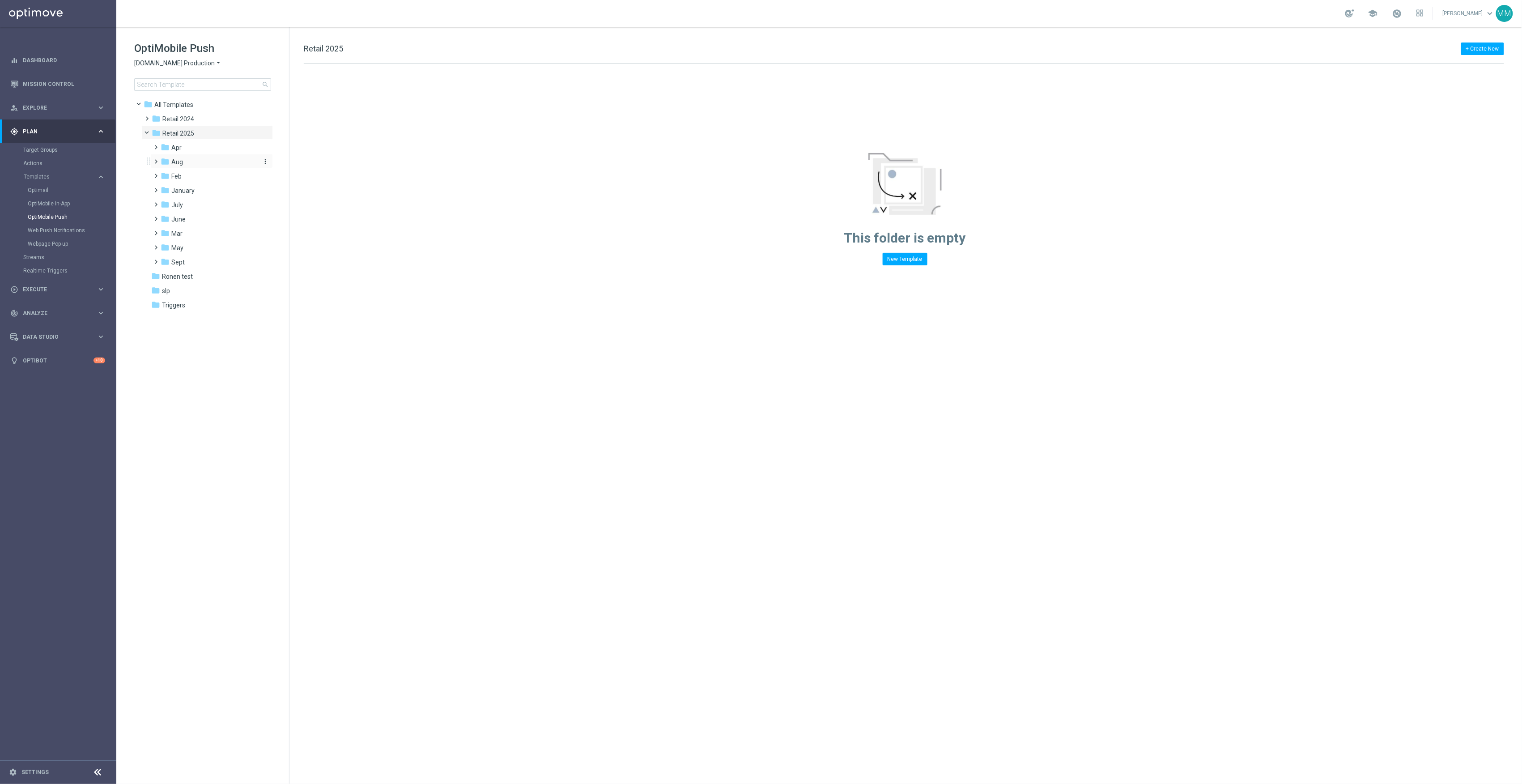
click at [193, 164] on div "folder Aug" at bounding box center [208, 161] width 95 height 10
click at [207, 203] on div "folder WO 8.24" at bounding box center [213, 205] width 88 height 10
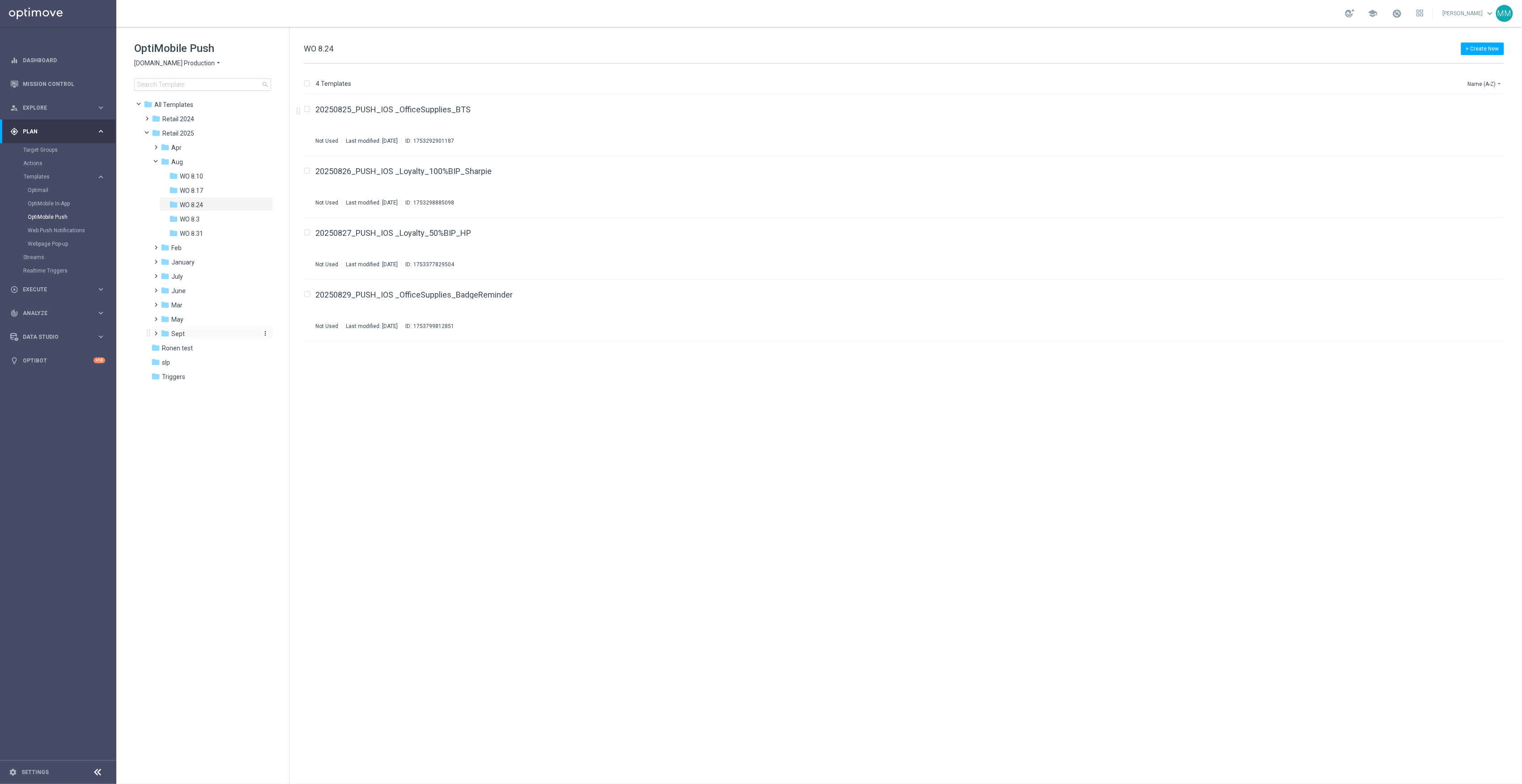
click at [203, 332] on div "folder Sept" at bounding box center [208, 333] width 95 height 10
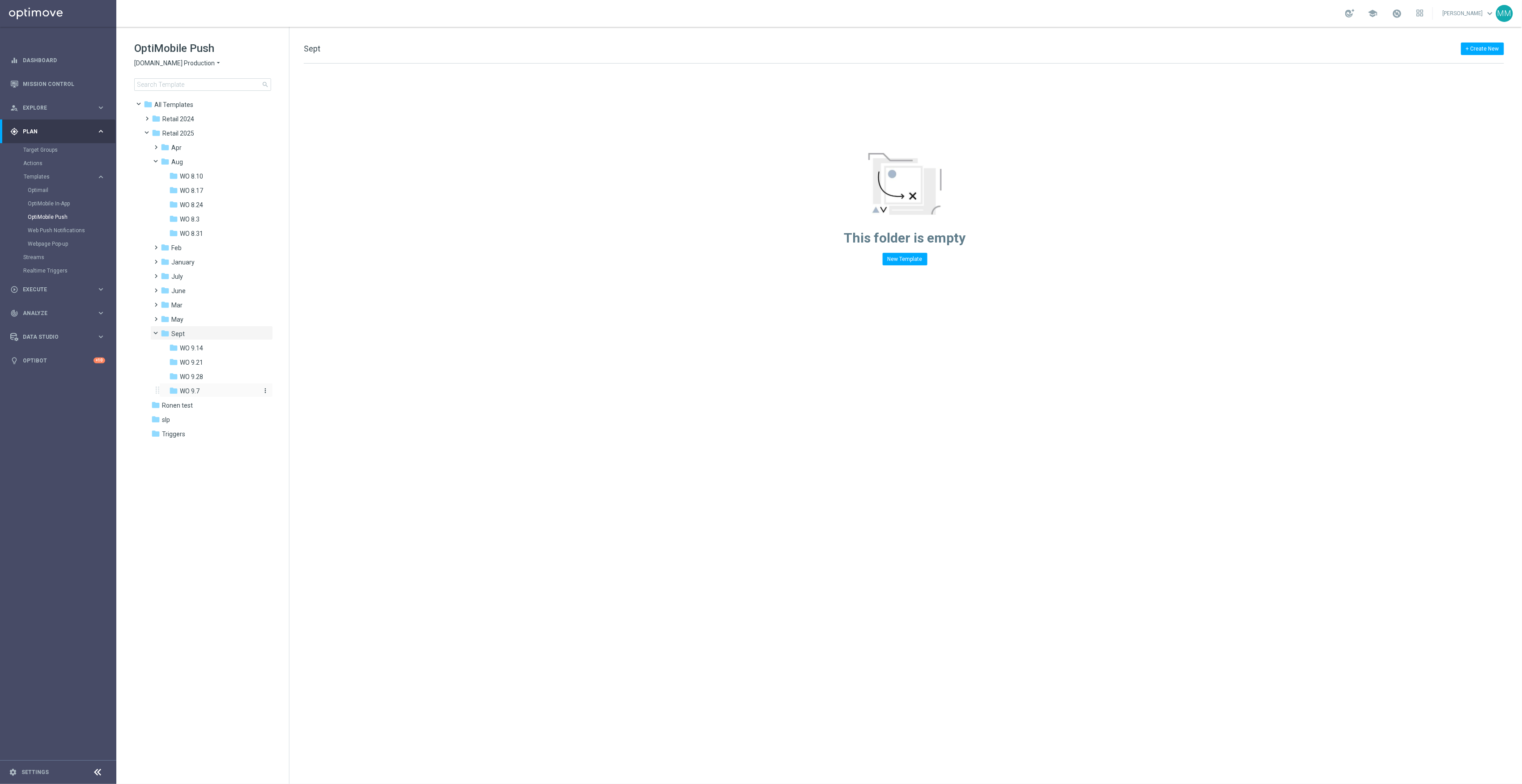
click at [210, 395] on div "folder WO 9.7" at bounding box center [213, 391] width 88 height 10
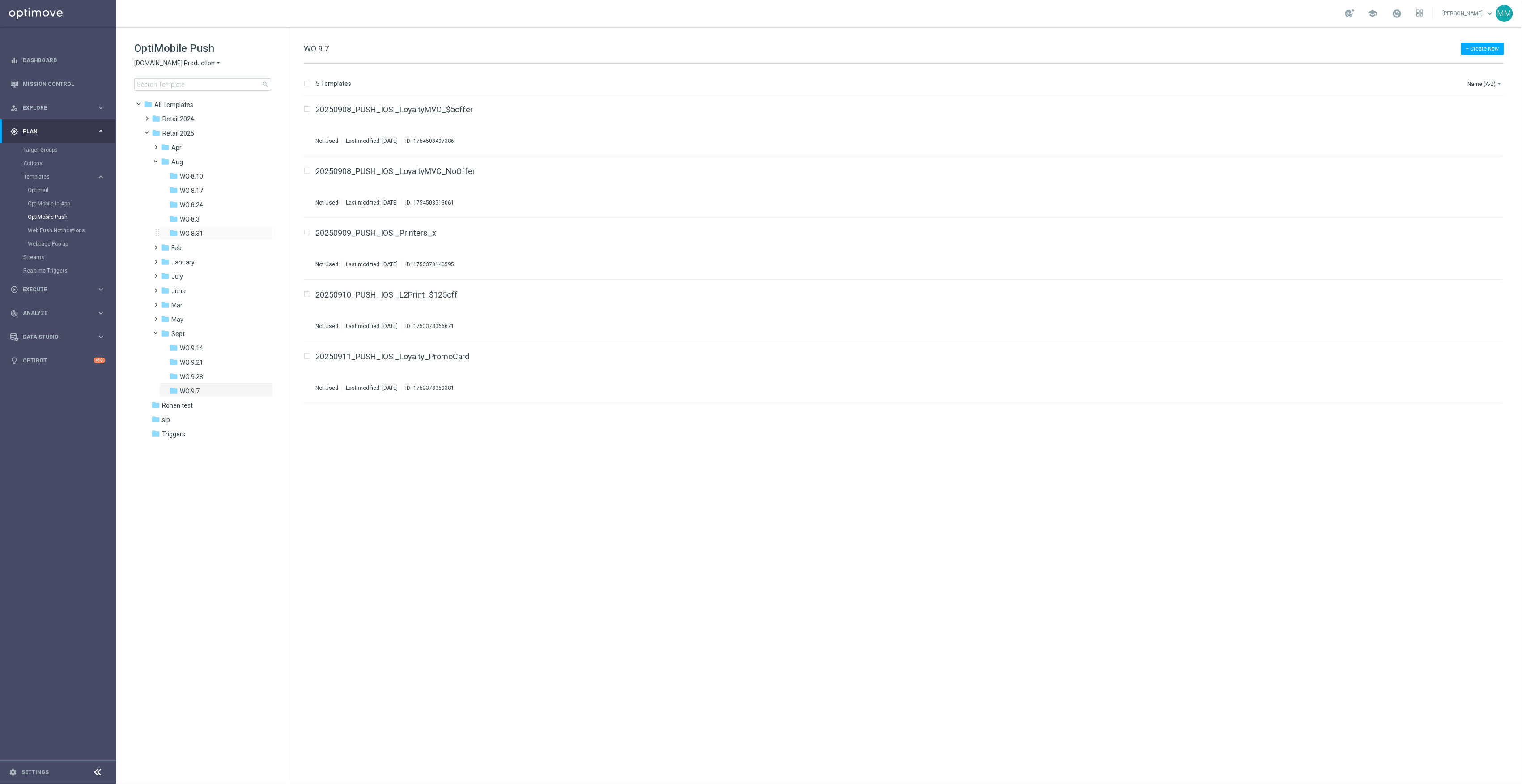
click at [217, 227] on div "folder WO 8.31 more_vert" at bounding box center [216, 232] width 114 height 14
click at [206, 234] on div "folder WO 8.31" at bounding box center [213, 233] width 88 height 10
click at [221, 174] on div "folder WO 8.10" at bounding box center [213, 176] width 88 height 10
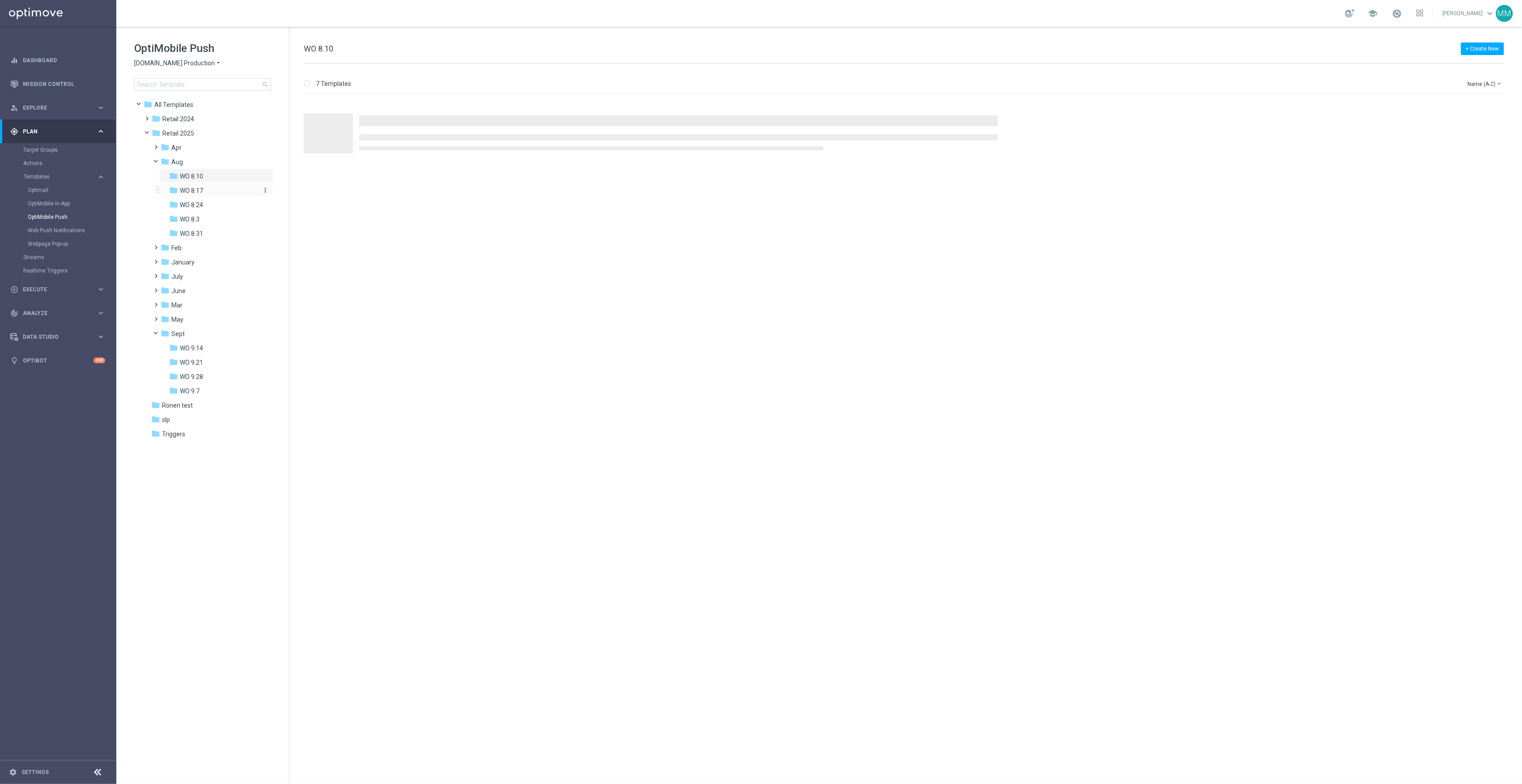
click at [213, 188] on div "folder WO 8.17" at bounding box center [213, 191] width 88 height 10
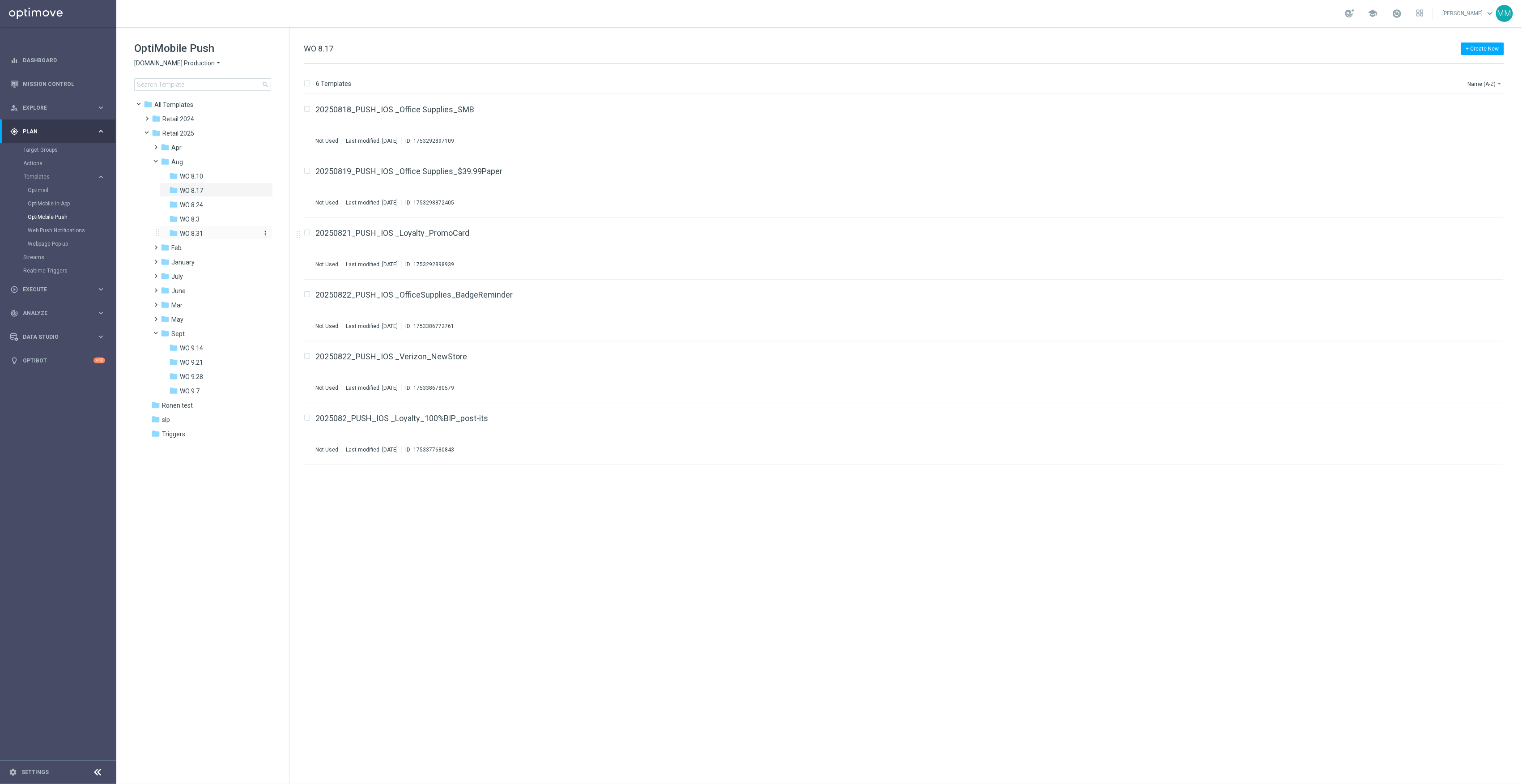
click at [225, 236] on div "folder WO 8.31" at bounding box center [213, 233] width 88 height 10
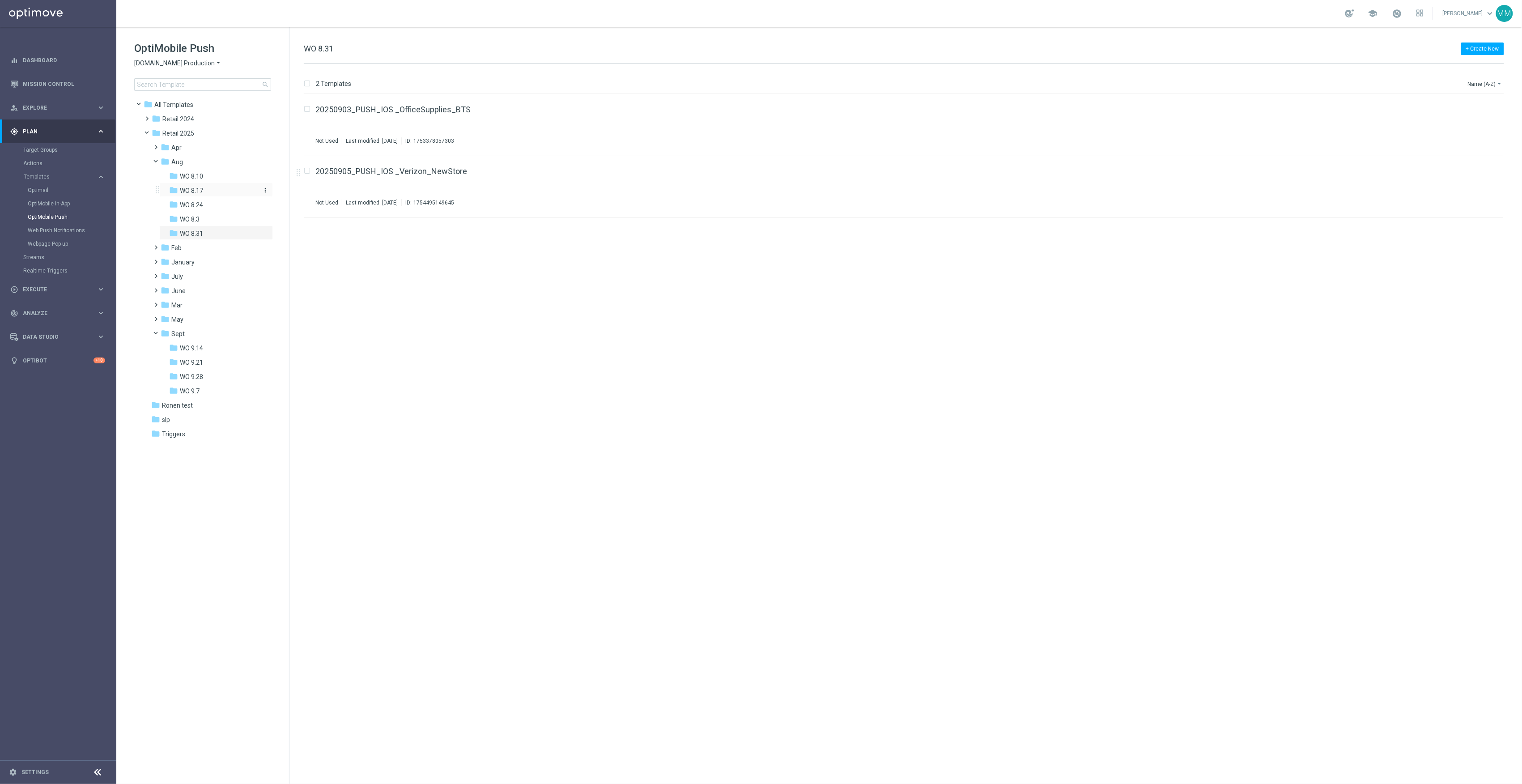
click at [208, 192] on div "folder WO 8.17" at bounding box center [213, 191] width 88 height 10
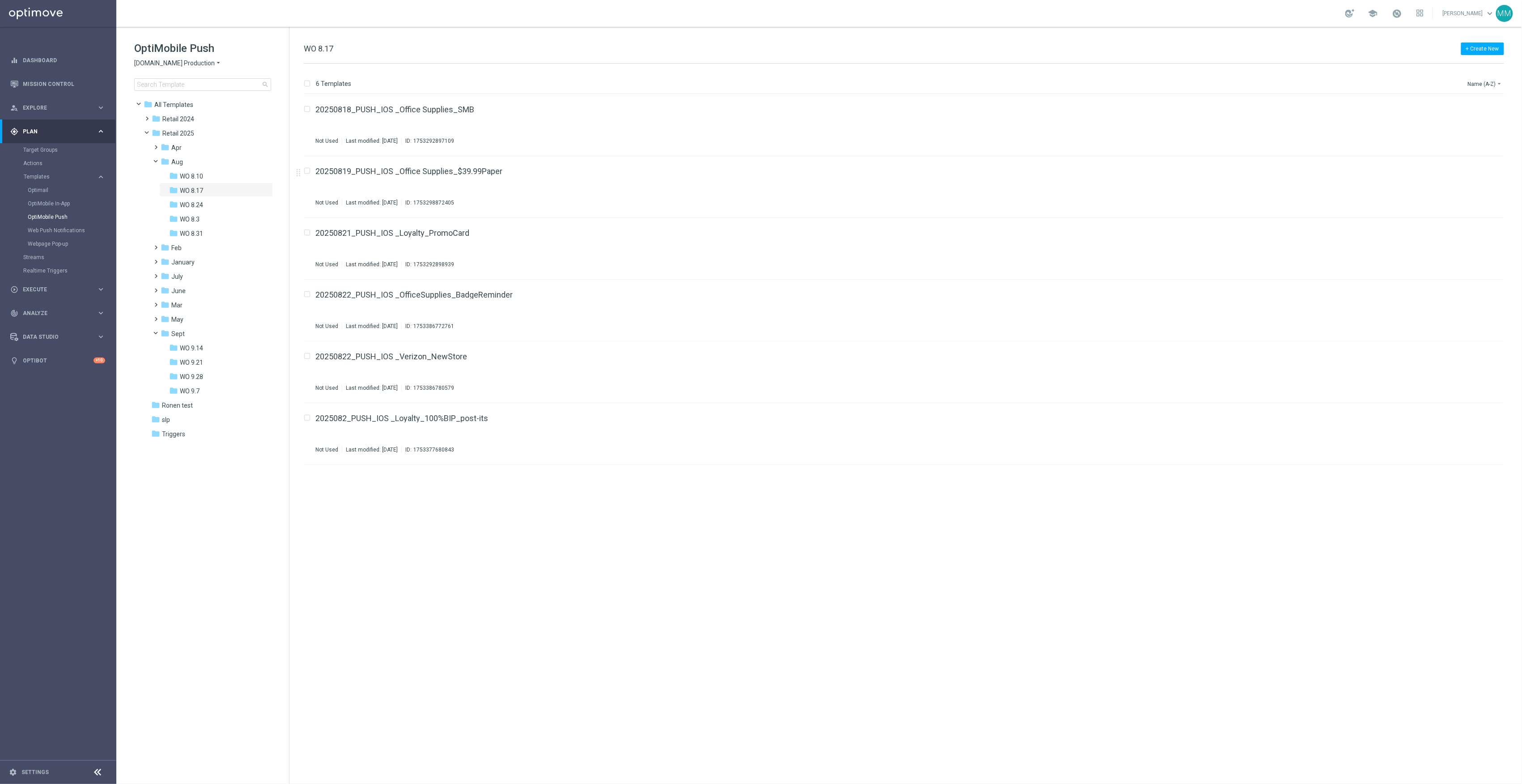
drag, startPoint x: 208, startPoint y: 207, endPoint x: 310, endPoint y: 213, distance: 102.2
click at [208, 207] on div "folder WO 8.24" at bounding box center [213, 205] width 88 height 10
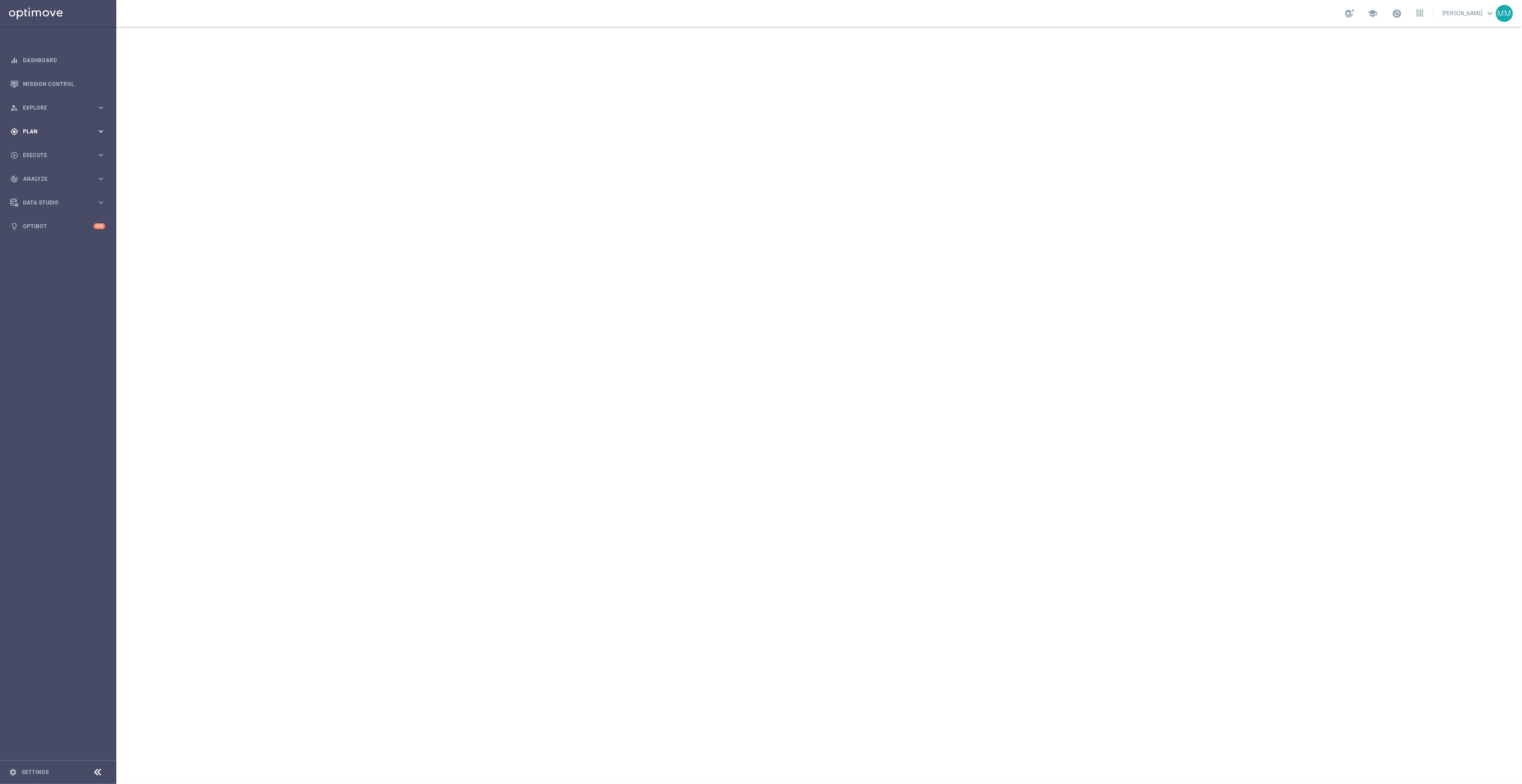
click at [48, 129] on span "Plan" at bounding box center [59, 131] width 74 height 6
click at [47, 150] on link "Target Groups" at bounding box center [58, 150] width 69 height 8
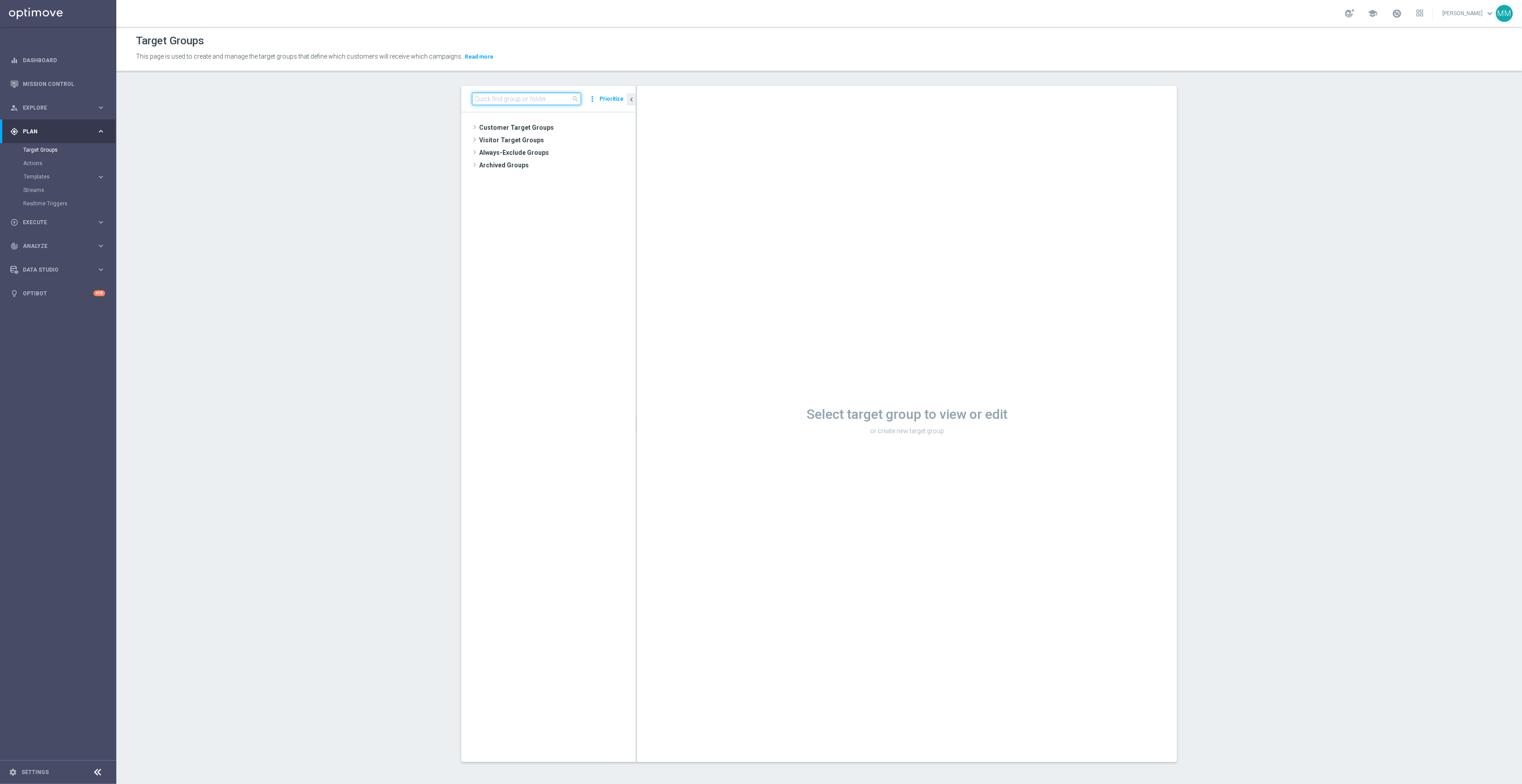
click at [535, 99] on input at bounding box center [527, 99] width 109 height 12
paste input "20250903_PUSH_ IOS_OfficeSupplies_BTS"
type input "20250903_PUSH_ IOS_OfficeSupplies_BTS"
click at [530, 101] on input "20250903_PUSH_ IOS_OfficeSupplies_BTS" at bounding box center [527, 99] width 109 height 12
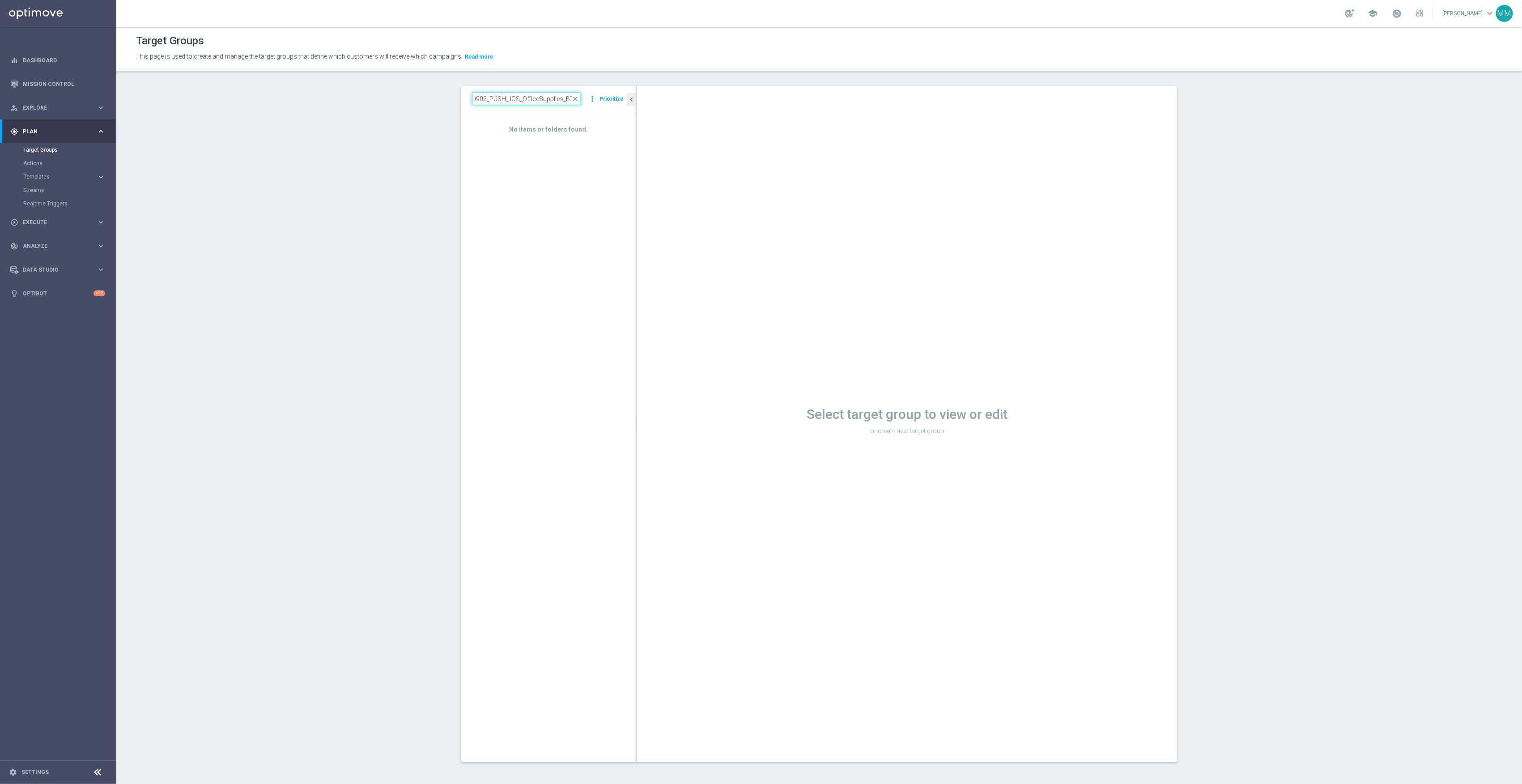
click at [530, 101] on input "20250903_PUSH_ IOS_OfficeSupplies_BTS" at bounding box center [527, 99] width 109 height 12
click at [545, 99] on input at bounding box center [527, 99] width 109 height 12
paste input "20250825_PUSH_IOS _OfficeSupplies_BTS"
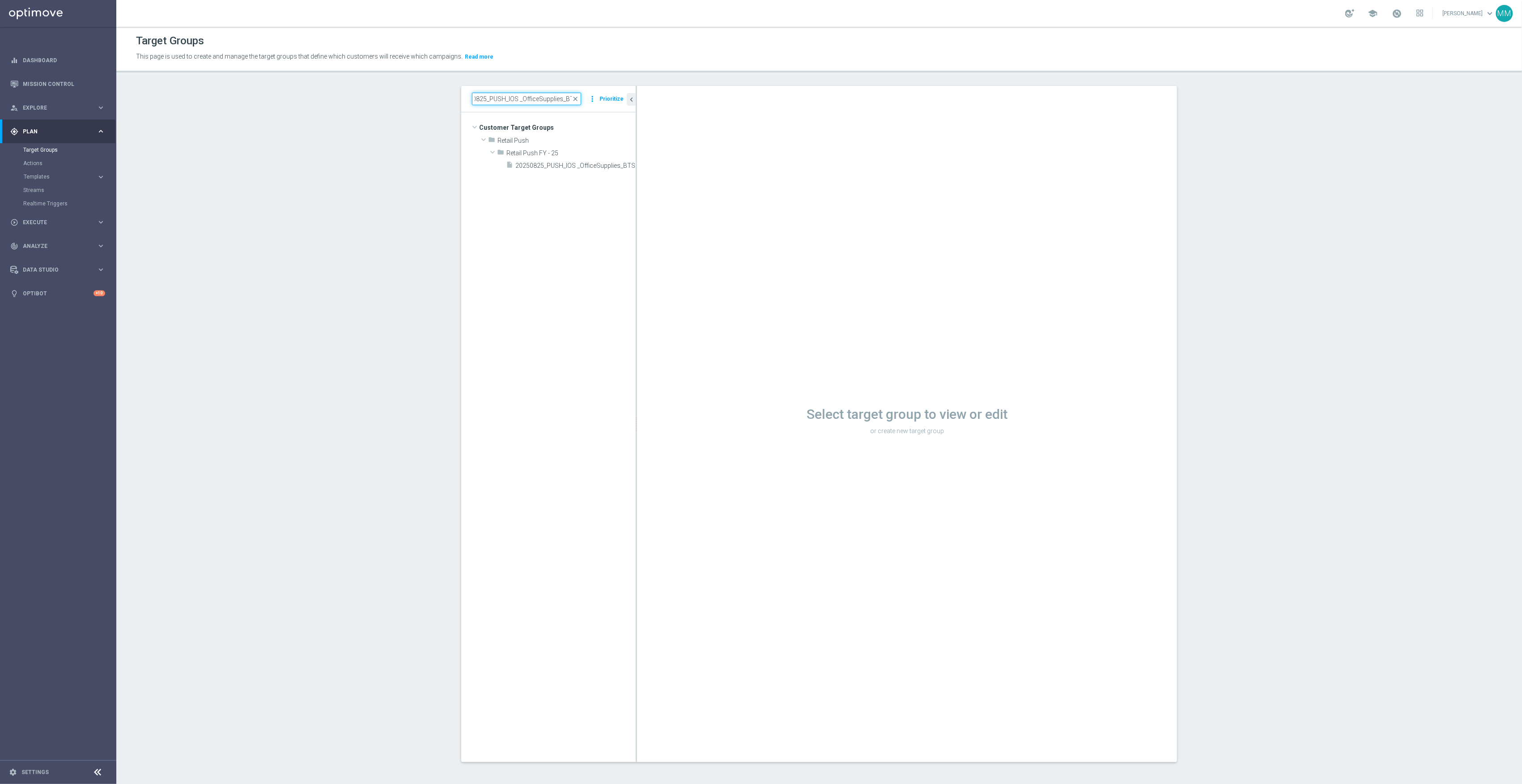
type input "20250825_PUSH_IOS _OfficeSupplies_BTS"
click at [546, 171] on div "insert_drive_file 20250825_PUSH_IOS _OfficeSupplies_BTS" at bounding box center [571, 164] width 130 height 12
click at [617, 168] on icon "content_copy" at bounding box center [621, 165] width 8 height 8
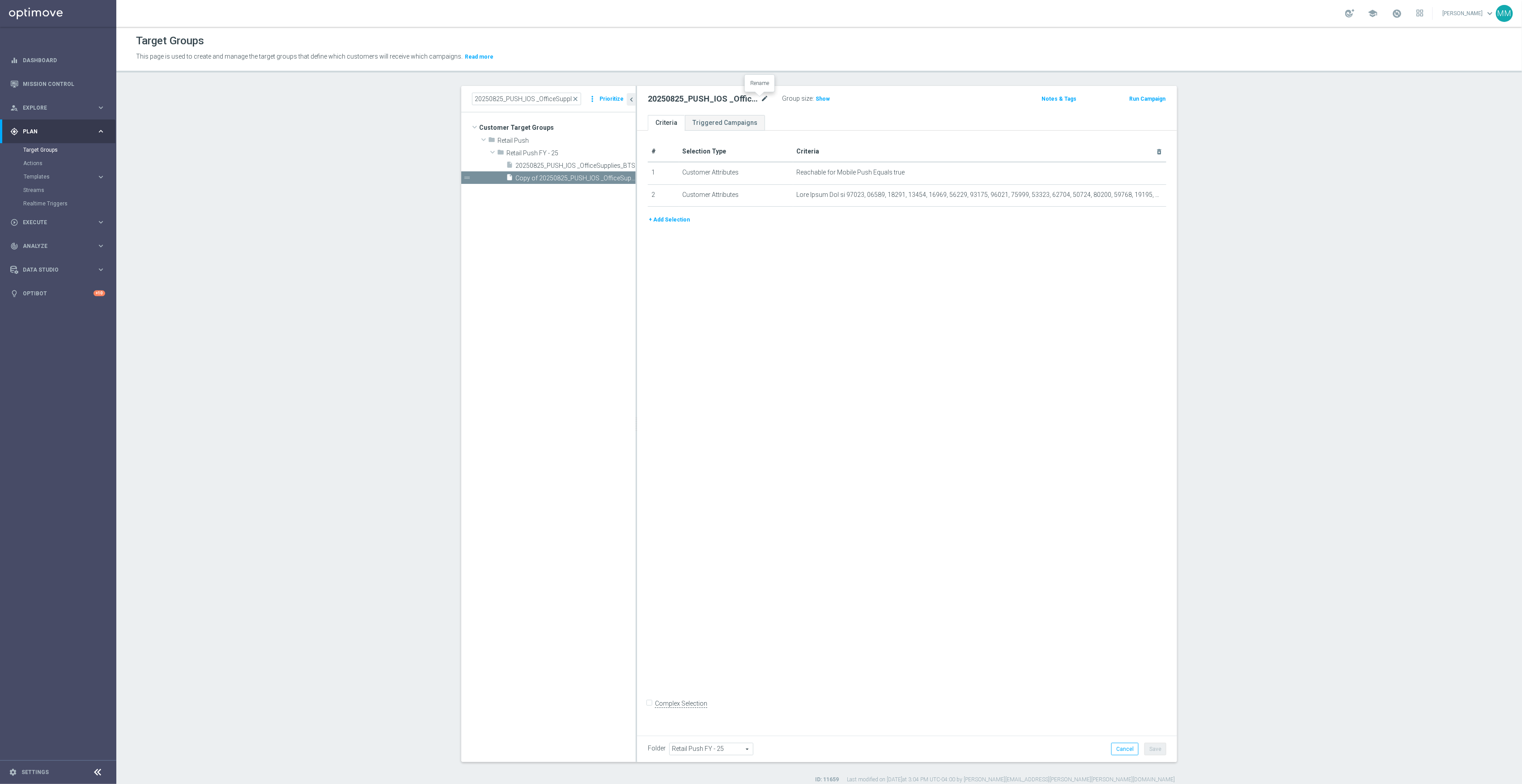
click at [761, 98] on icon "mode_edit" at bounding box center [764, 99] width 8 height 10
click at [735, 99] on input "text" at bounding box center [708, 100] width 121 height 12
click at [732, 100] on input "text" at bounding box center [708, 100] width 121 height 12
paste input "20250903_PUSH_ IOS_OfficeSupplies_BTS"
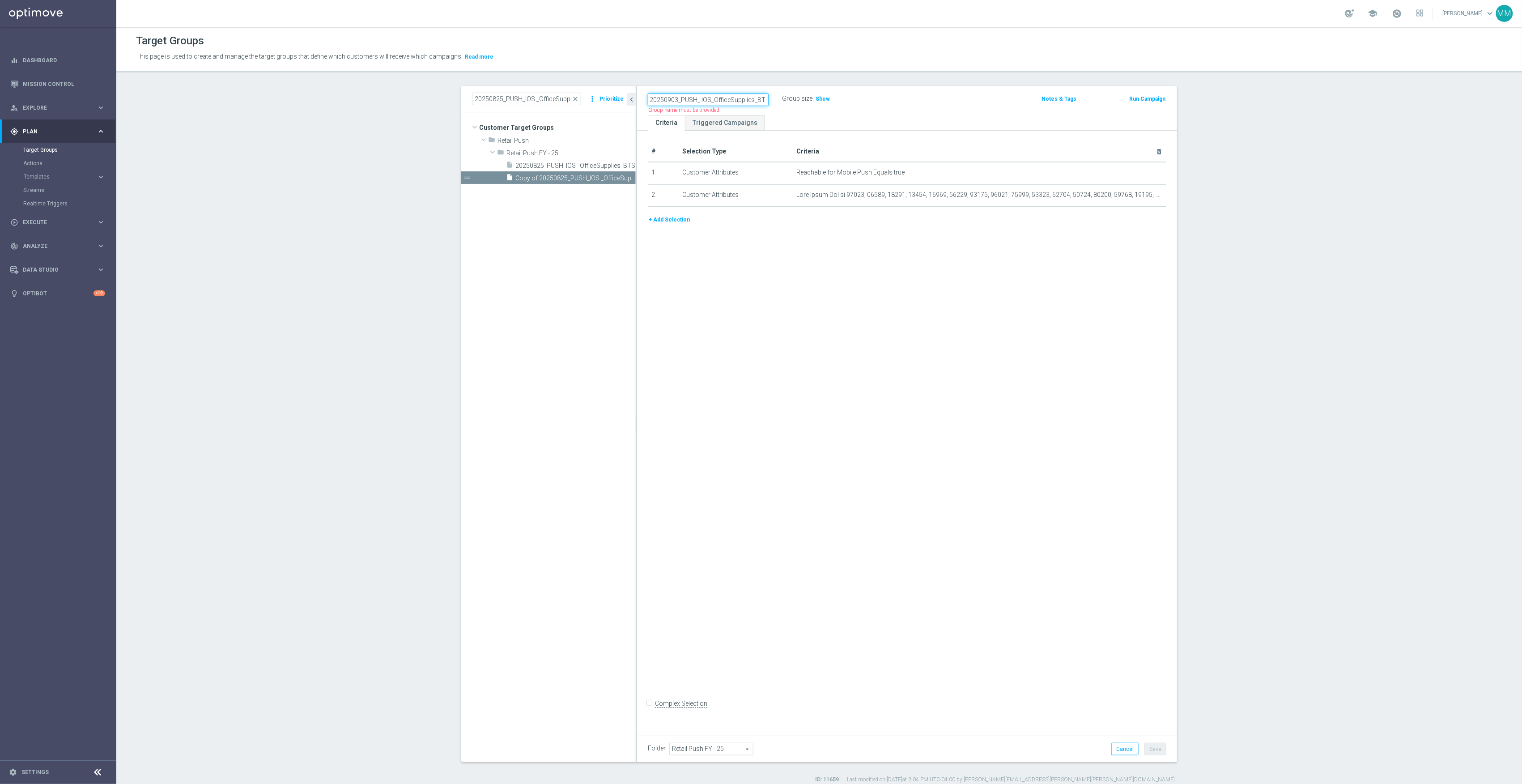
type input "20250903_PUSH_ IOS_OfficeSupplies_BTS"
click at [977, 487] on div "# Selection Type Criteria delete_forever 1 Customer Attributes Reachable for Mo…" at bounding box center [906, 429] width 540 height 598
click at [1155, 753] on button "Save" at bounding box center [1155, 748] width 22 height 12
drag, startPoint x: 615, startPoint y: 179, endPoint x: 623, endPoint y: 177, distance: 8.2
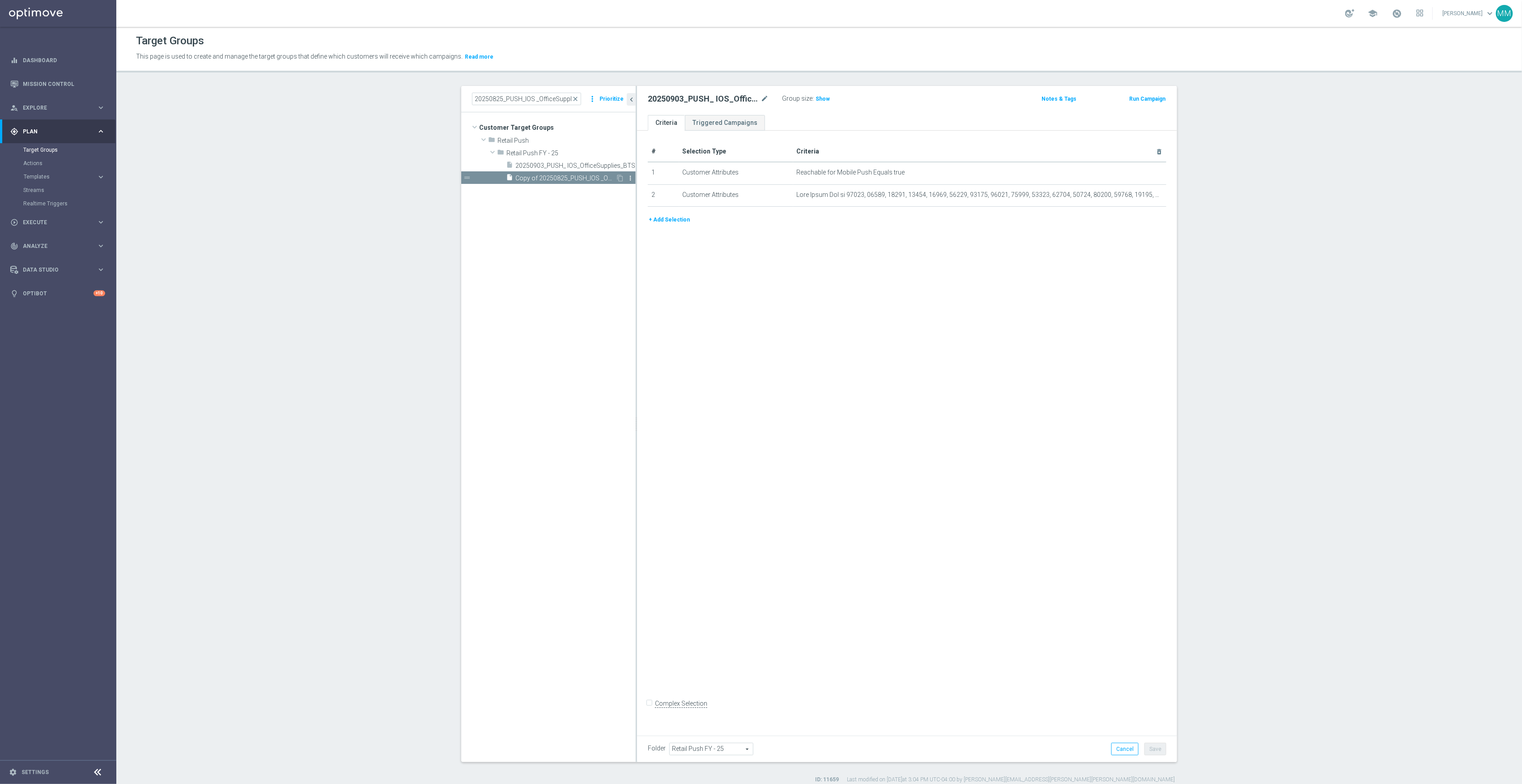
click at [617, 179] on icon "content_copy" at bounding box center [621, 178] width 8 height 8
click at [761, 98] on icon "mode_edit" at bounding box center [764, 99] width 8 height 10
type input "20250903_PUSH_ Android _OfficeSupplies_BTS"
click at [835, 162] on td "Reachable for Mobile Push Equals true mode_edit delete_forever" at bounding box center [980, 173] width 374 height 23
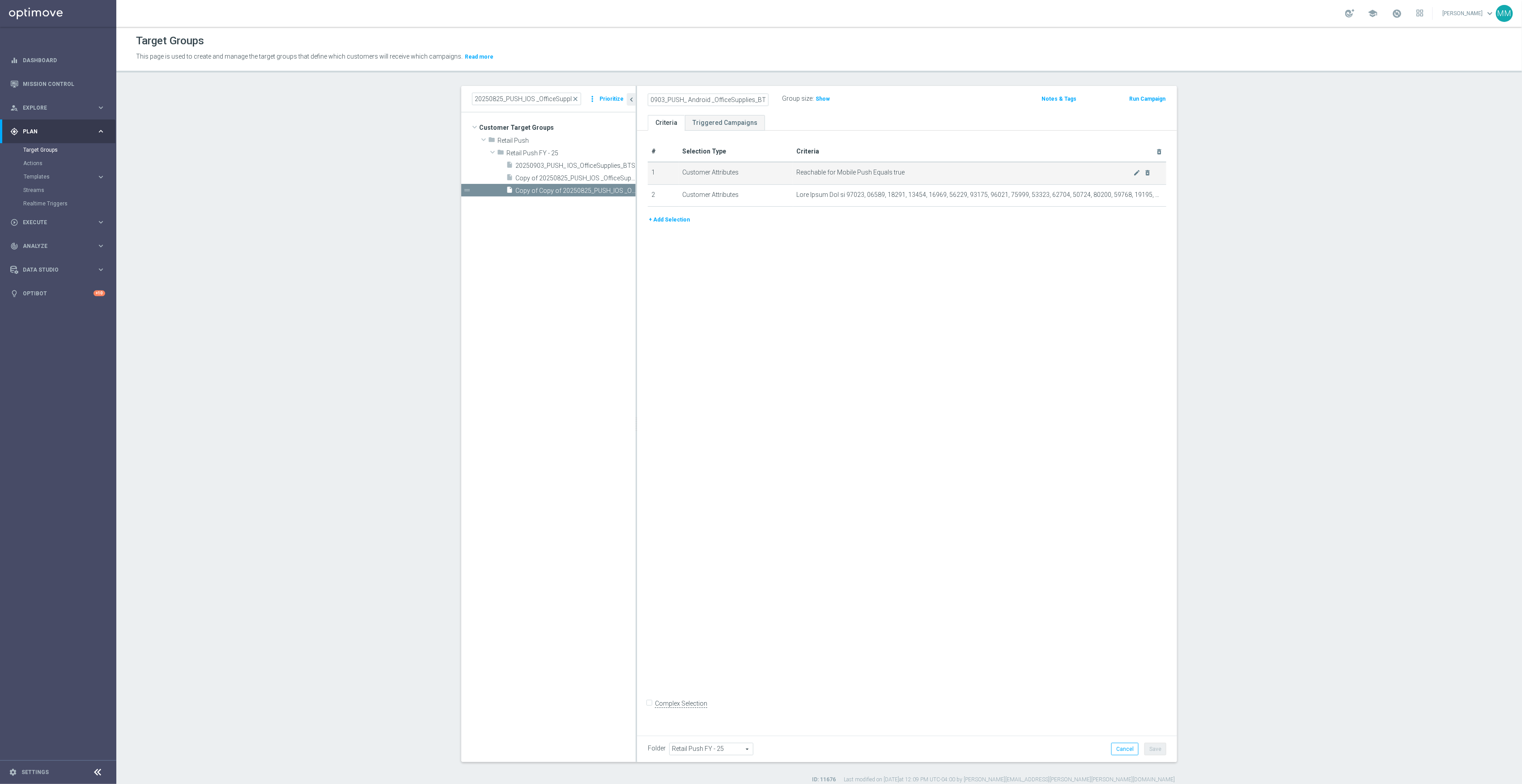
scroll to position [0, 0]
click at [1135, 172] on icon "mode_edit" at bounding box center [1137, 173] width 8 height 8
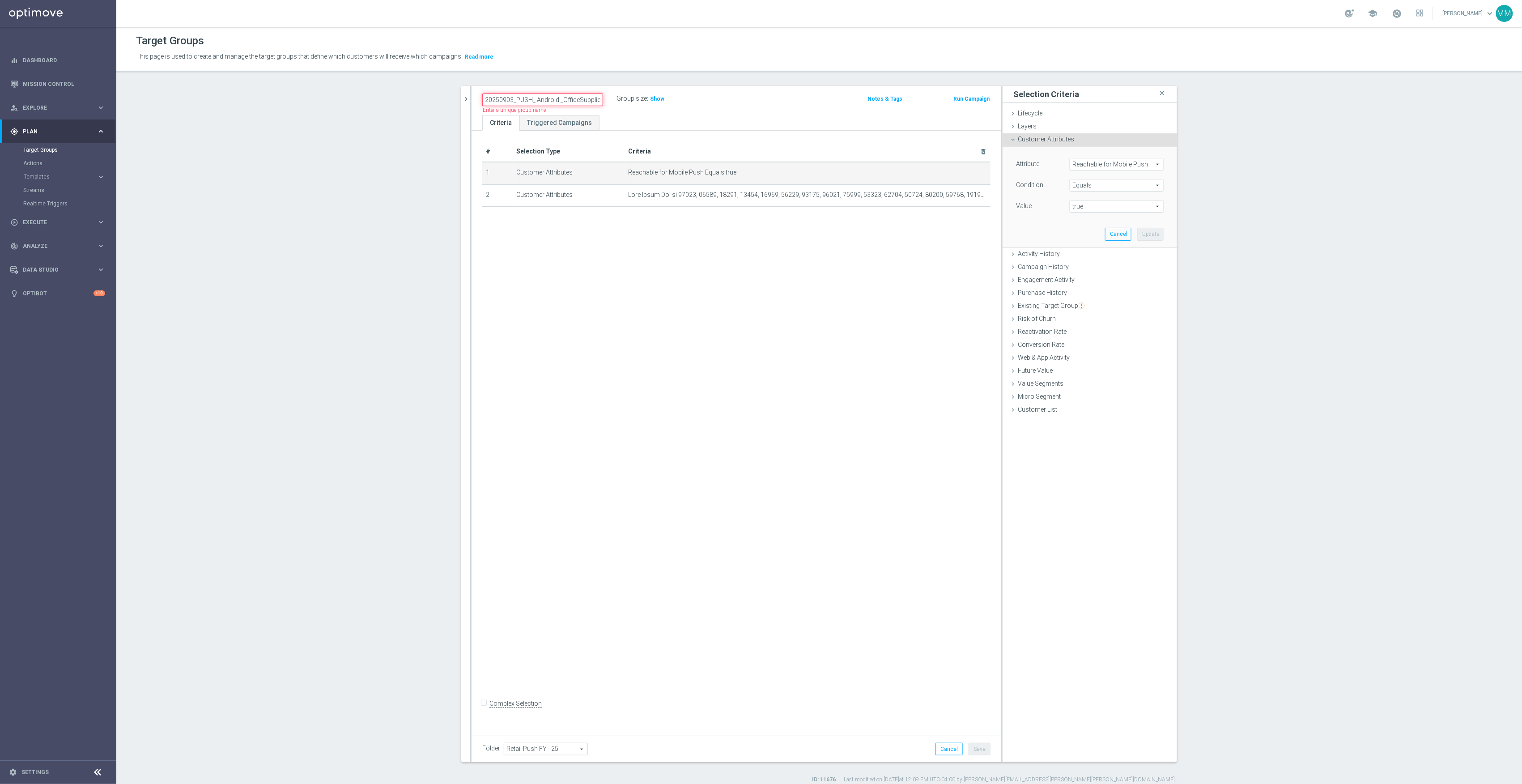
scroll to position [0, 14]
drag, startPoint x: 502, startPoint y: 97, endPoint x: 632, endPoint y: 115, distance: 131.2
click at [632, 115] on div "20250903_PUSH_ Android _OfficeSupplies_BTS Name length must be more than 2 char…" at bounding box center [736, 423] width 530 height 676
click at [462, 98] on icon "chevron_right" at bounding box center [466, 99] width 8 height 8
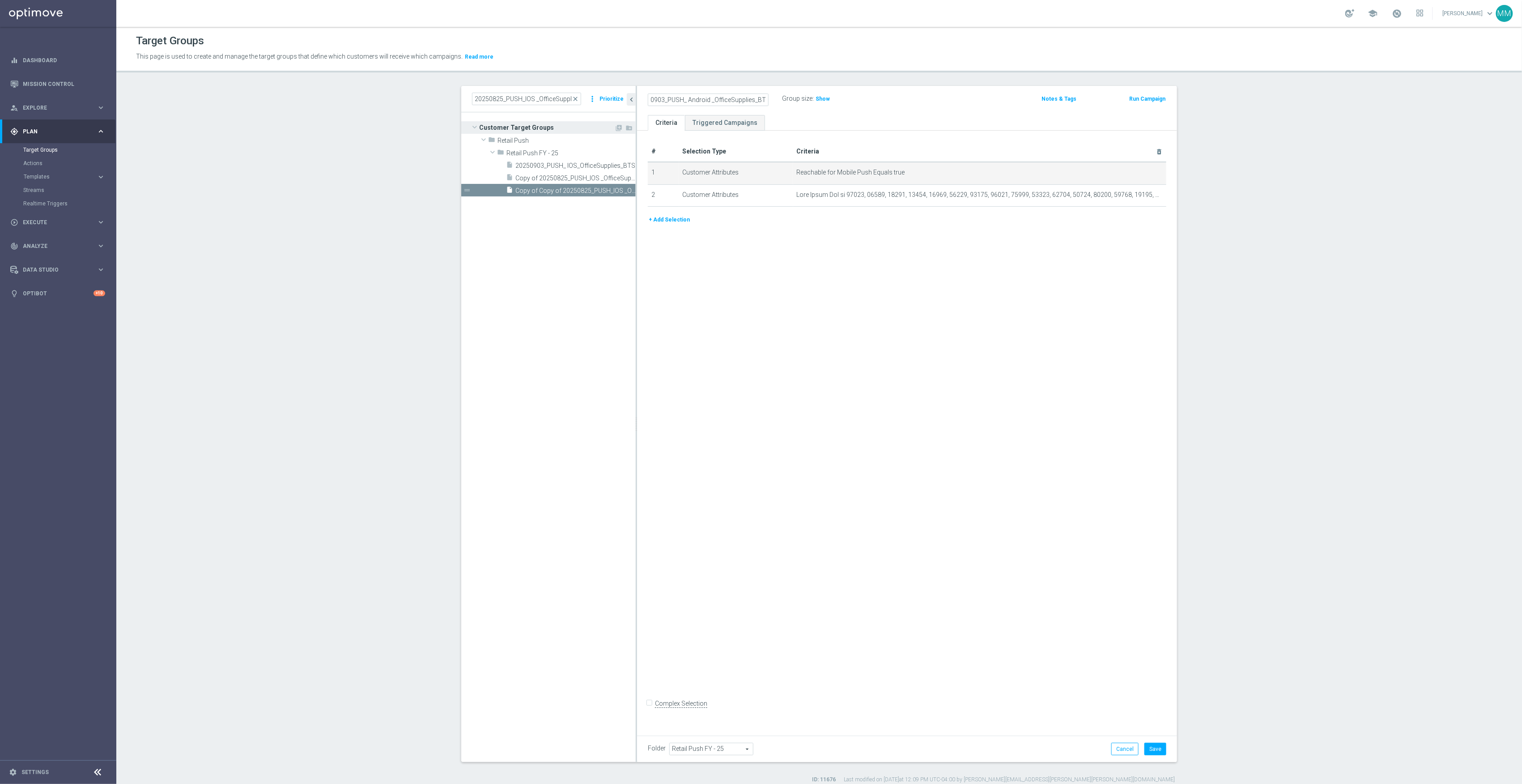
scroll to position [0, 0]
click at [895, 583] on div "# Selection Type Criteria delete_forever 1 Customer Attributes Reachable for Mo…" at bounding box center [906, 429] width 540 height 598
click at [1128, 752] on button "Cancel" at bounding box center [1124, 748] width 27 height 12
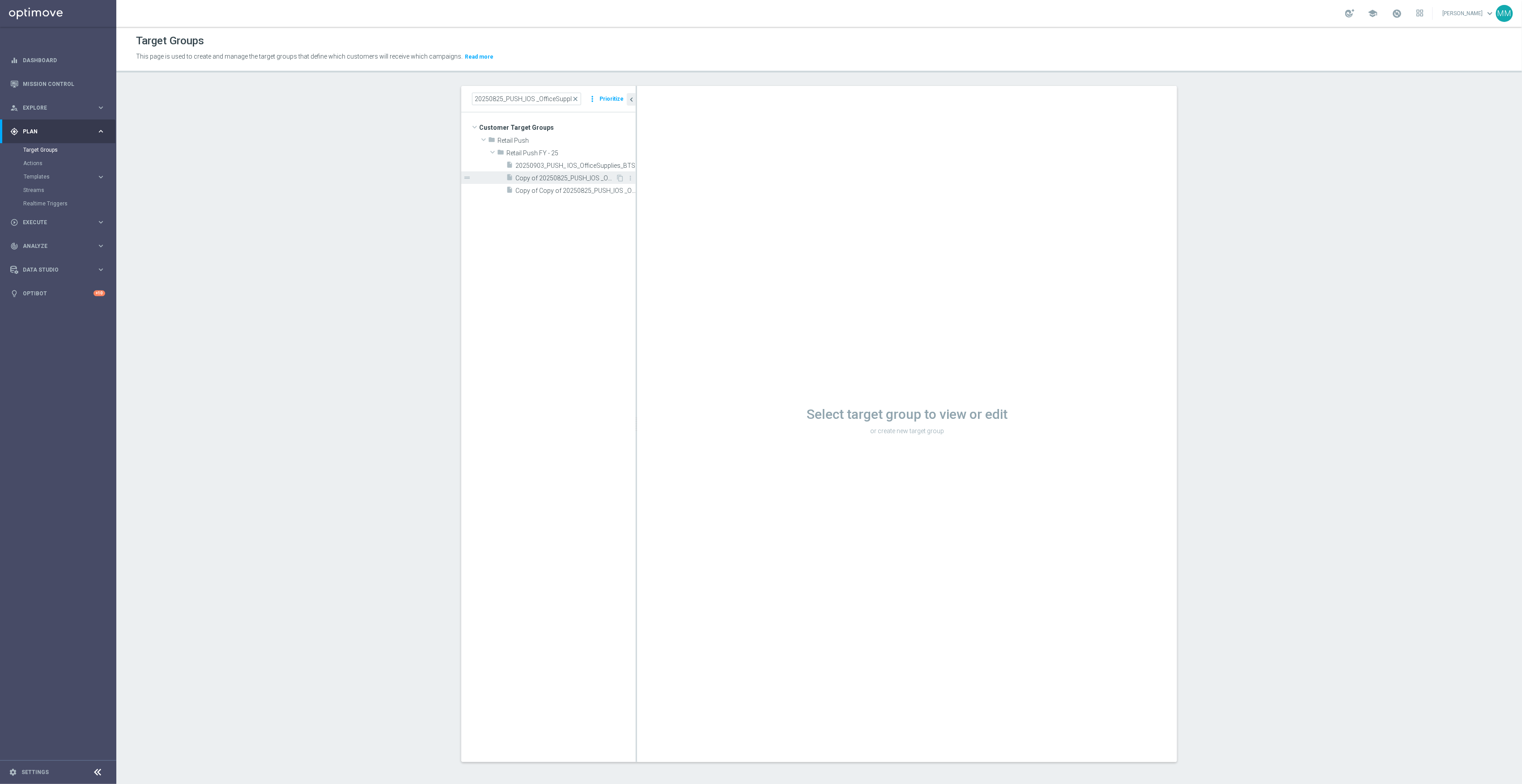
click at [582, 181] on span "Copy of 20250825_PUSH_IOS _OfficeSupplies_BTS" at bounding box center [565, 178] width 100 height 8
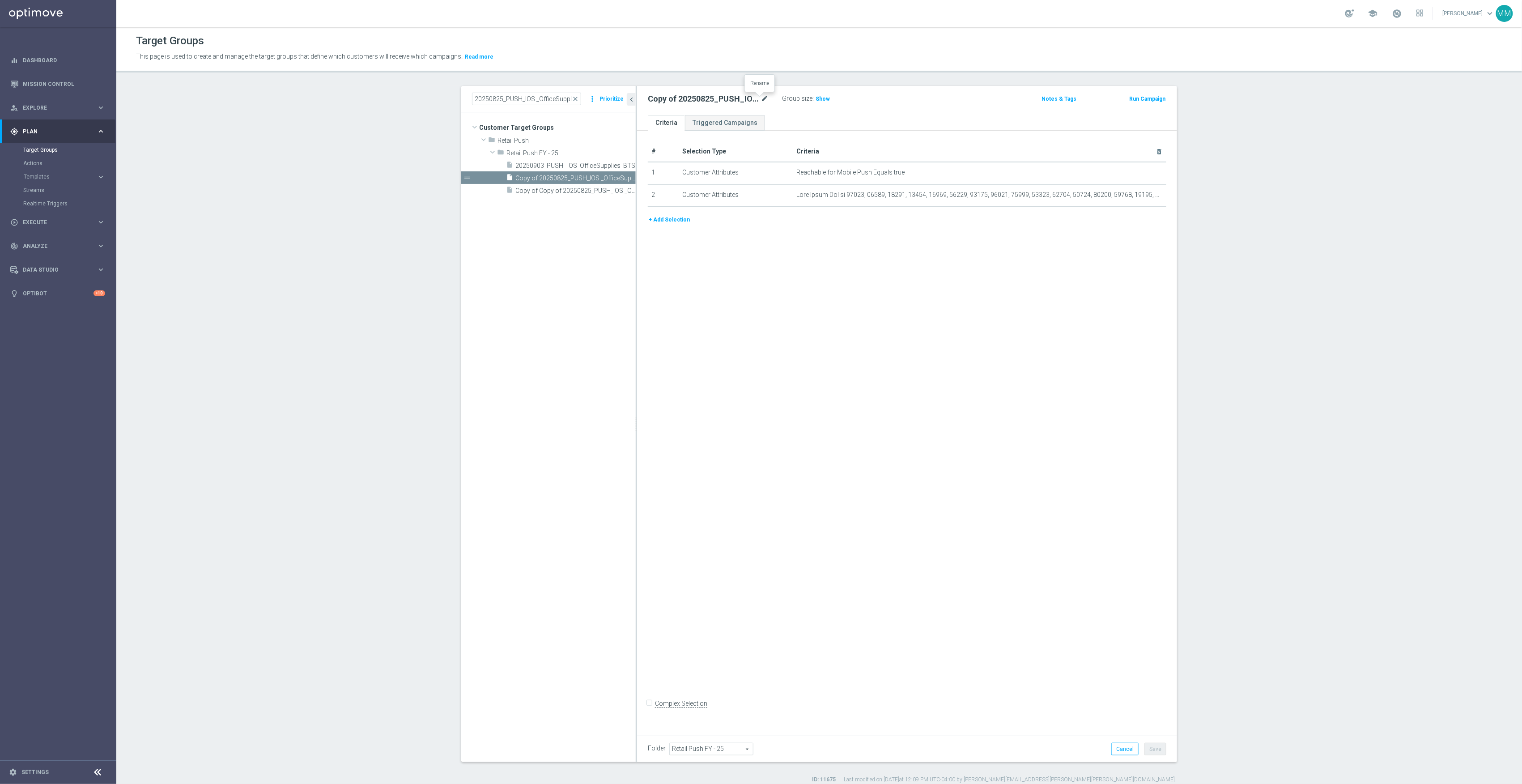
click at [761, 98] on icon "mode_edit" at bounding box center [764, 99] width 8 height 10
click at [761, 100] on icon "mode_edit" at bounding box center [764, 99] width 8 height 10
type input "20250903_PUSH_ IOS_OfficeSupplies_BTS"
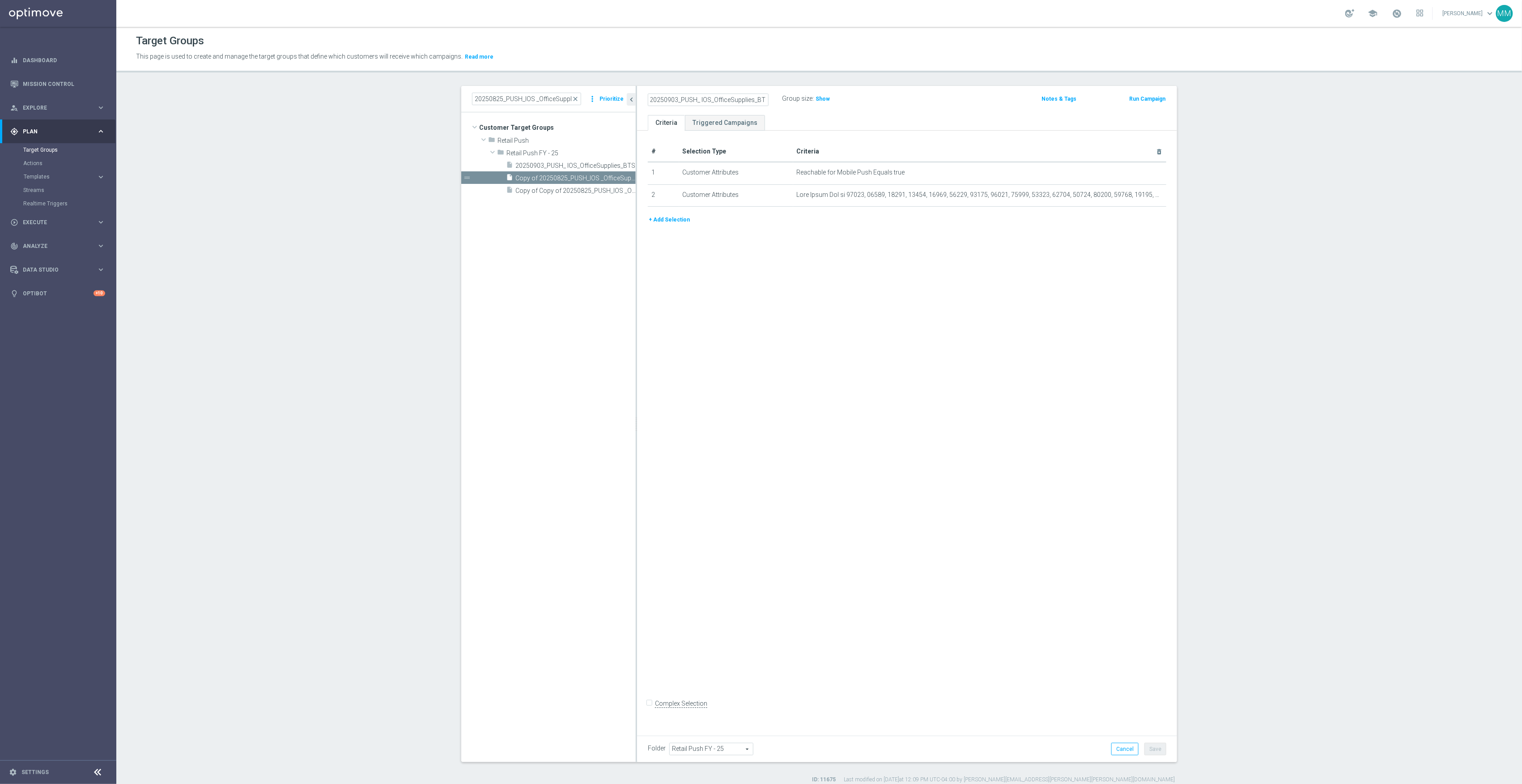
click at [924, 499] on div "# Selection Type Criteria delete_forever 1 Customer Attributes Reachable for Mo…" at bounding box center [906, 429] width 540 height 598
click at [606, 219] on tree-viewport "Customer Target Groups library_add create_new_folder folder" at bounding box center [548, 437] width 175 height 649
click at [626, 178] on icon "more_vert" at bounding box center [630, 178] width 8 height 8
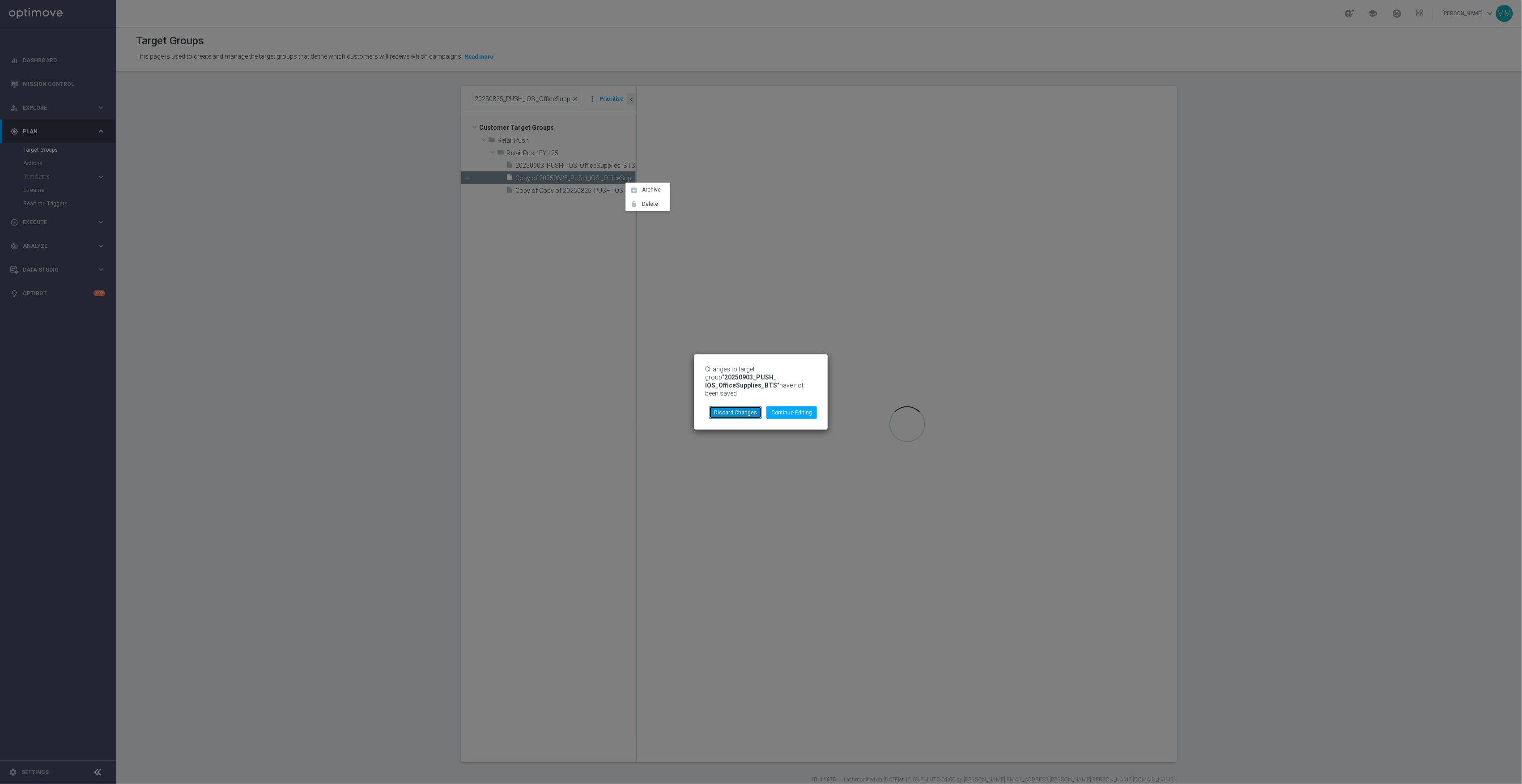
click at [756, 408] on button "Discard Changes" at bounding box center [735, 412] width 53 height 12
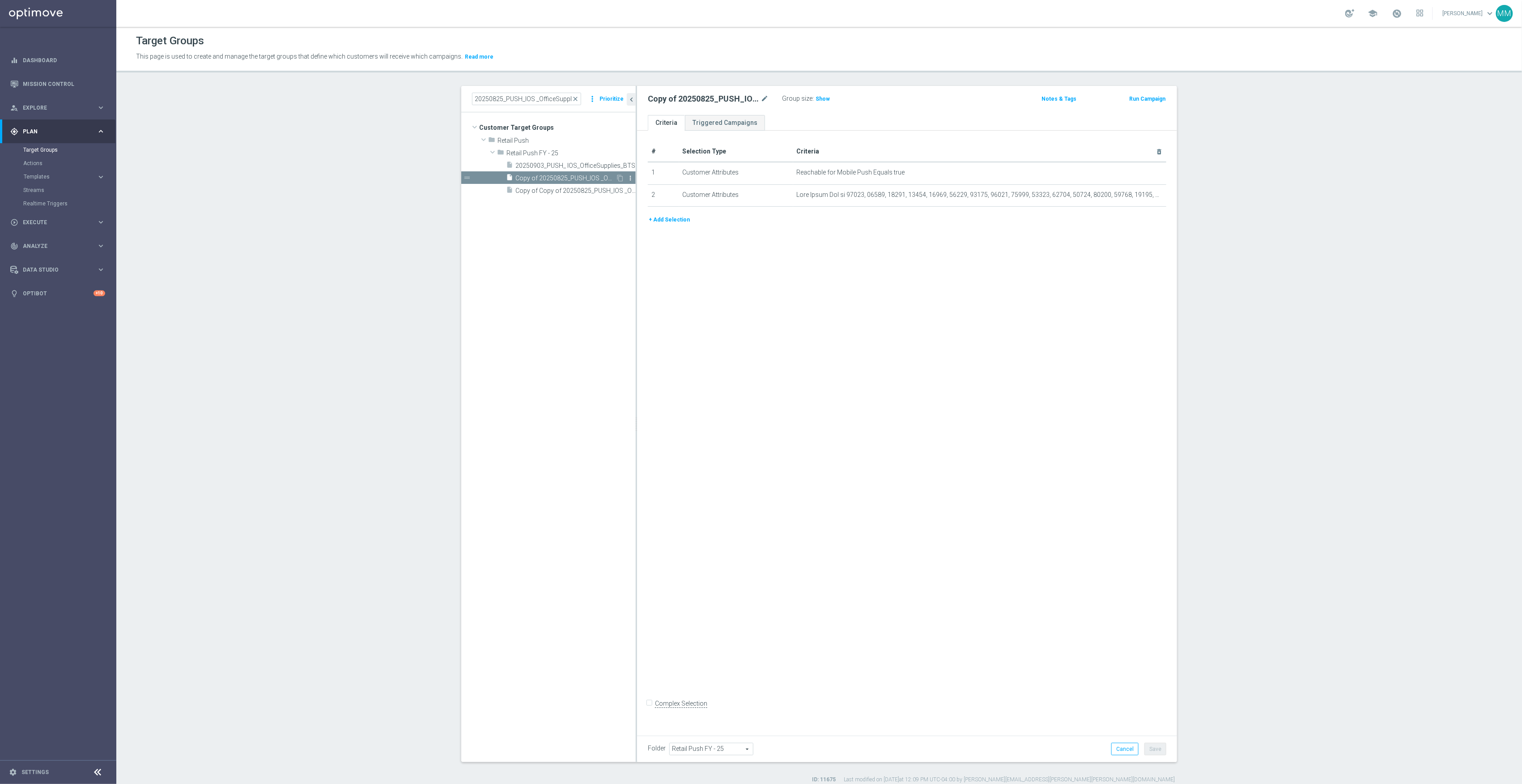
click at [628, 180] on icon "more_vert" at bounding box center [630, 178] width 8 height 8
click at [657, 208] on li "delete Delete" at bounding box center [650, 206] width 44 height 14
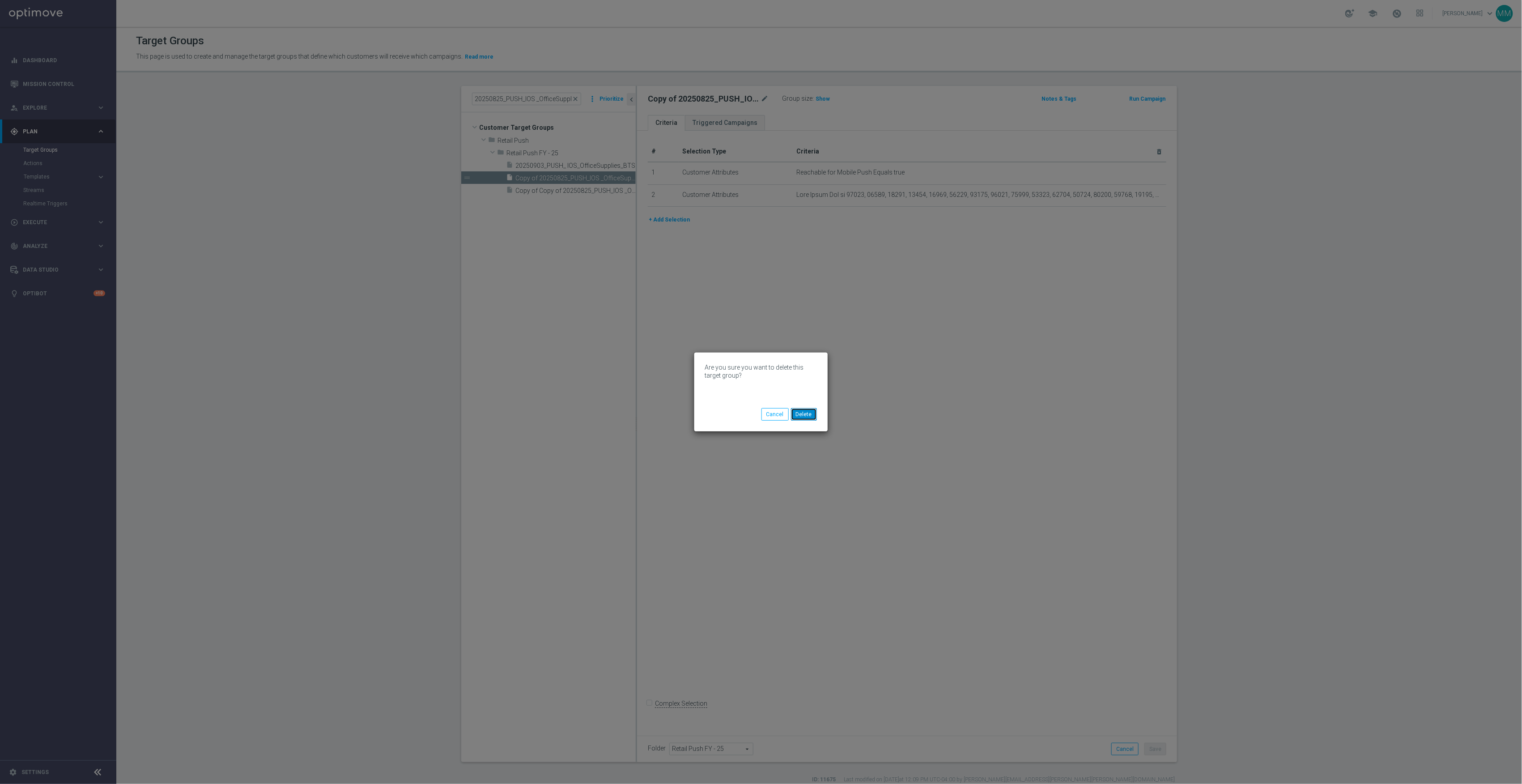
click at [800, 414] on button "Delete" at bounding box center [804, 414] width 26 height 12
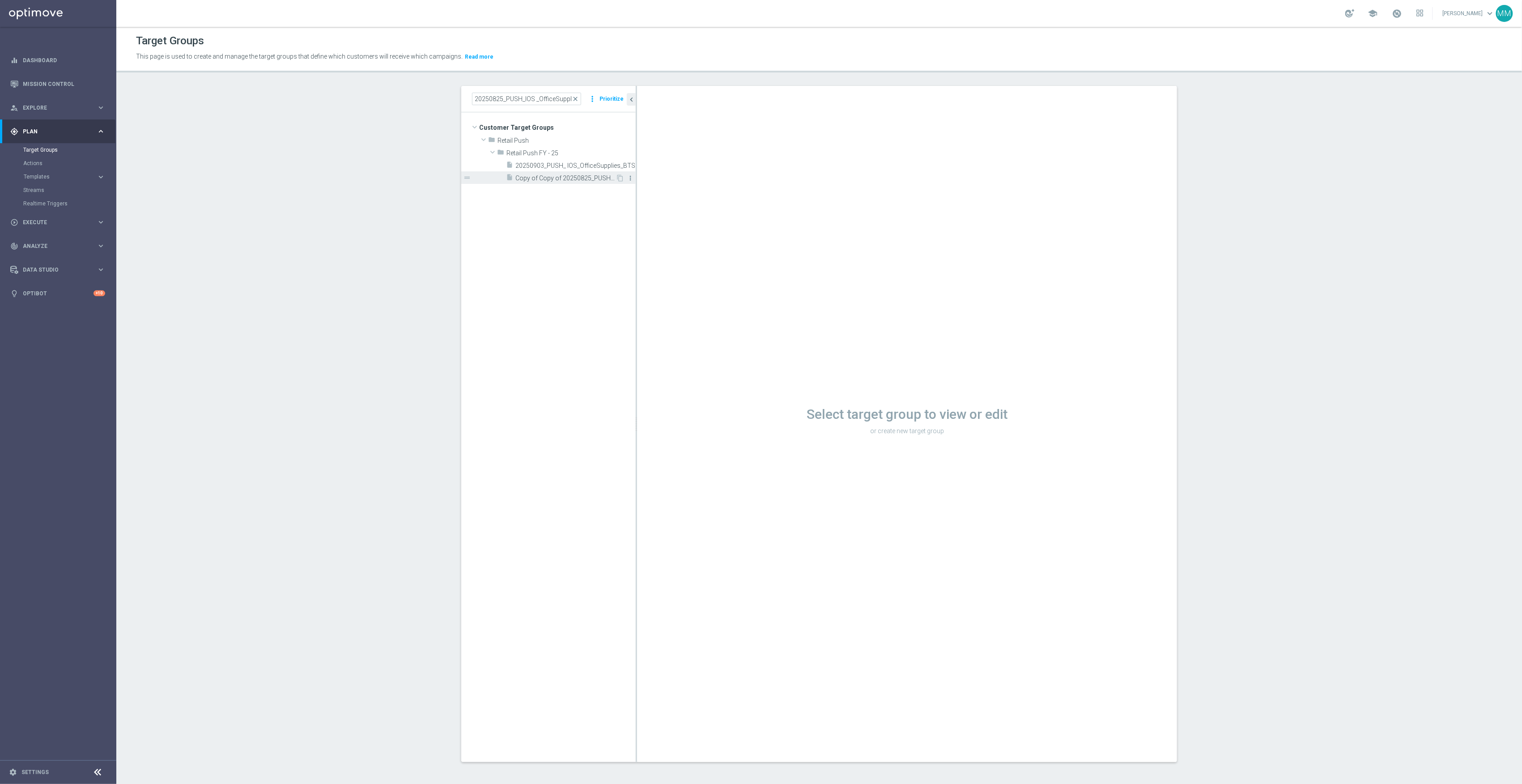
click at [626, 179] on icon "more_vert" at bounding box center [630, 178] width 8 height 8
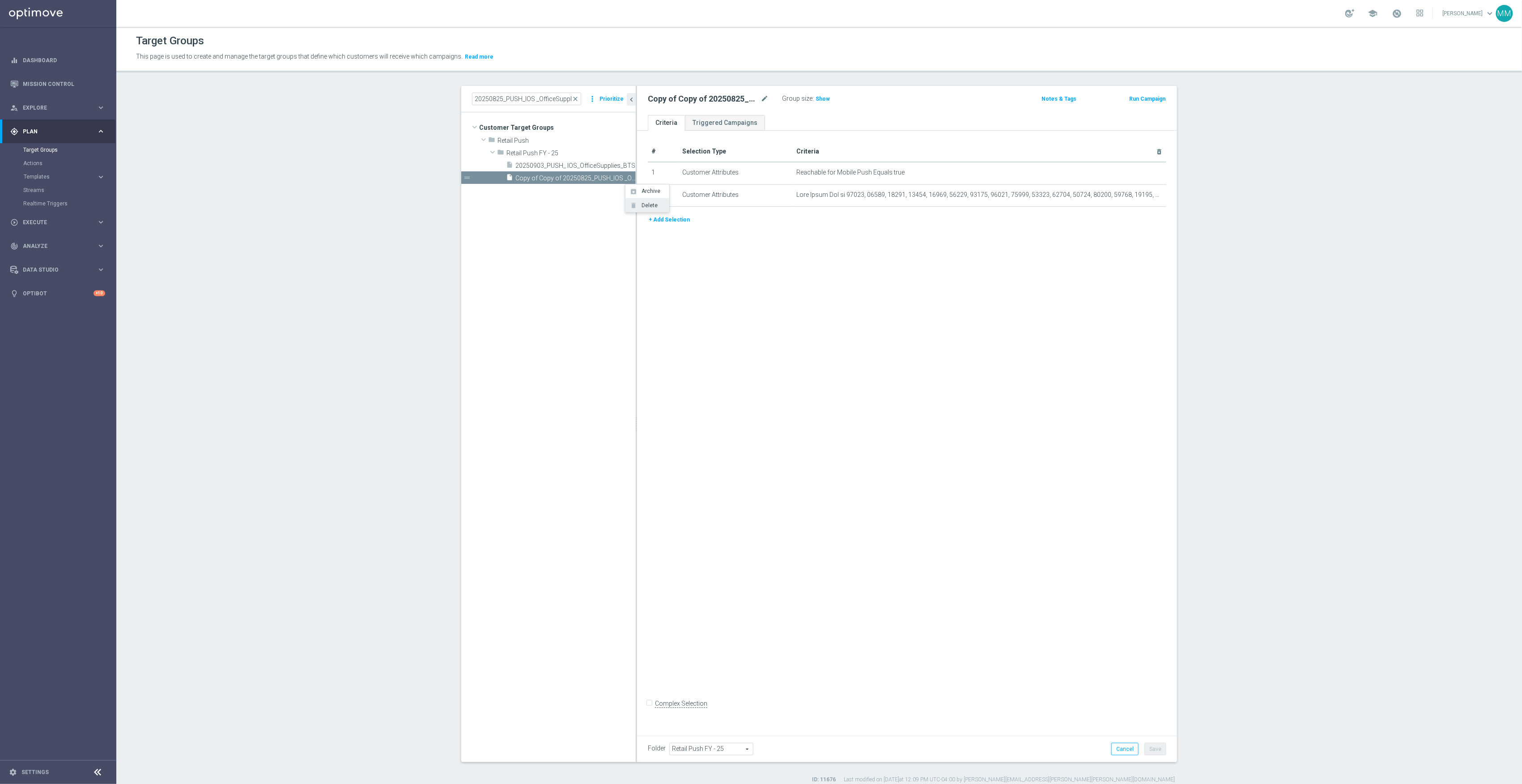
click at [632, 201] on li "delete Delete" at bounding box center [647, 205] width 44 height 14
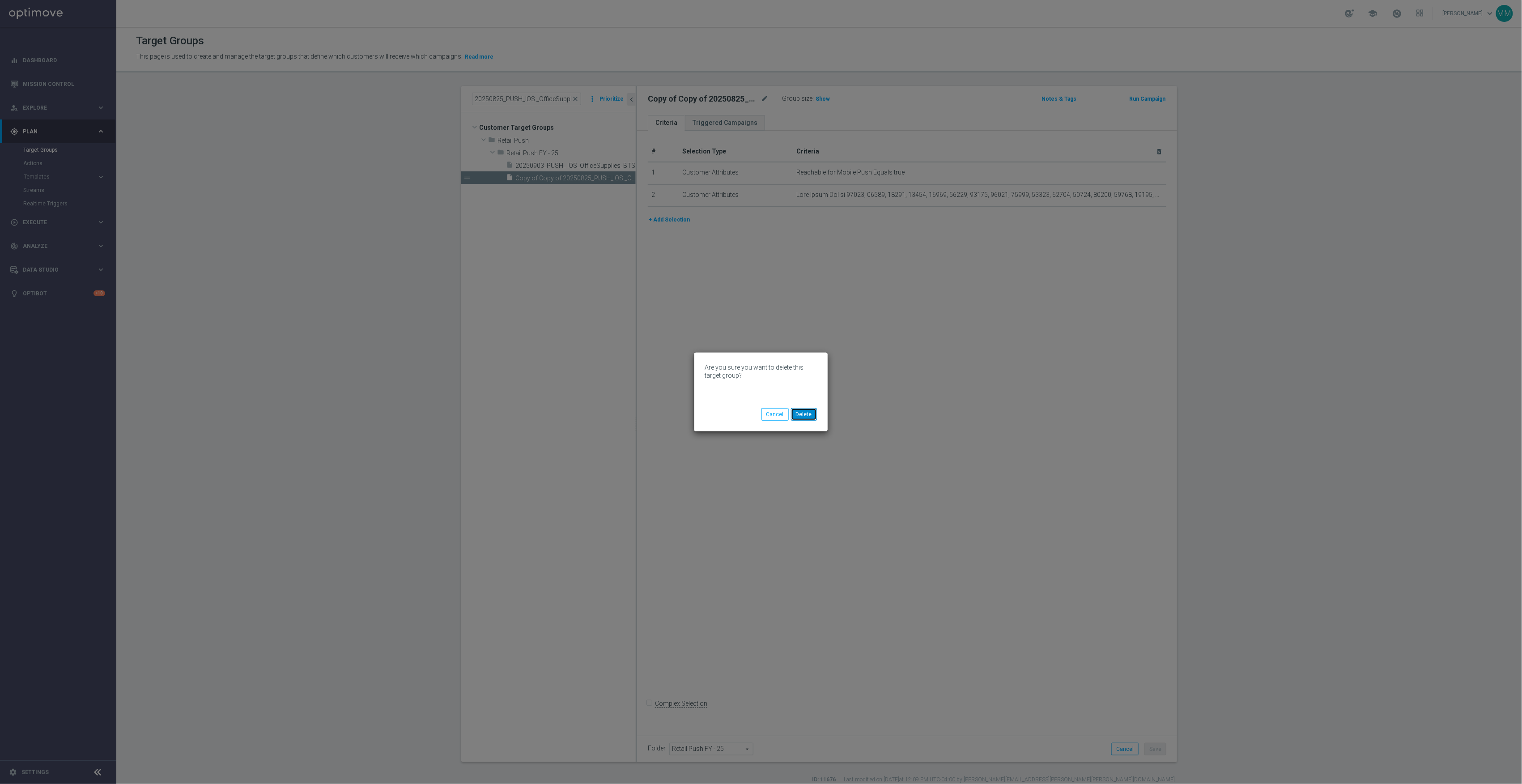
click at [807, 412] on button "Delete" at bounding box center [804, 414] width 26 height 12
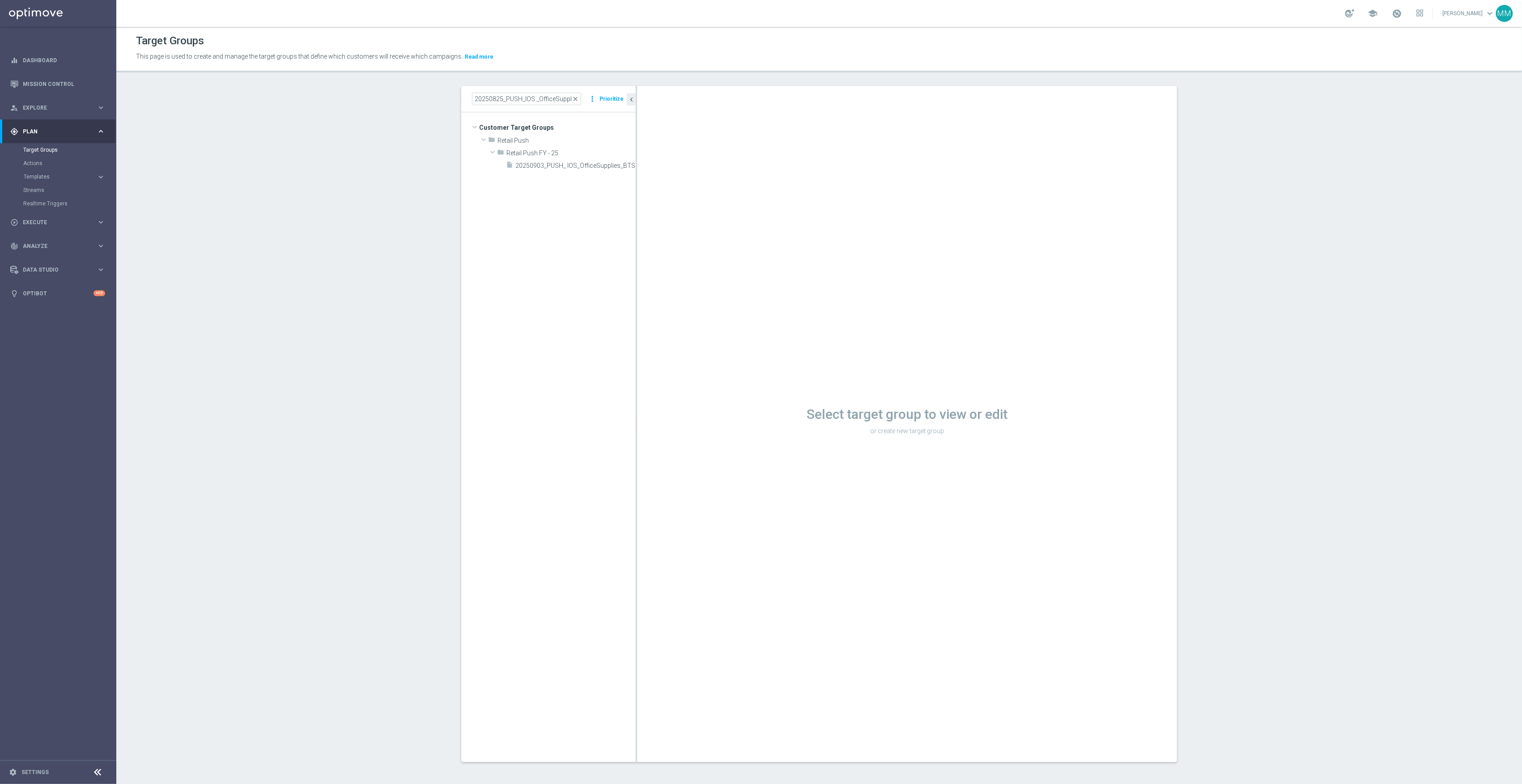
click at [530, 106] on div "20250825_PUSH_IOS _OfficeSupplies_BTS close more_vert Prioritize" at bounding box center [548, 99] width 175 height 26
click at [535, 100] on input "20250825_PUSH_IOS _OfficeSupplies_BTS" at bounding box center [527, 99] width 109 height 12
drag, startPoint x: 500, startPoint y: 100, endPoint x: 797, endPoint y: 121, distance: 297.7
click at [791, 128] on as-split "20250825_PUSH_IOS _OfficeSupplies_BTS close more_vert Prioritize Customer Targe…" at bounding box center [819, 423] width 715 height 676
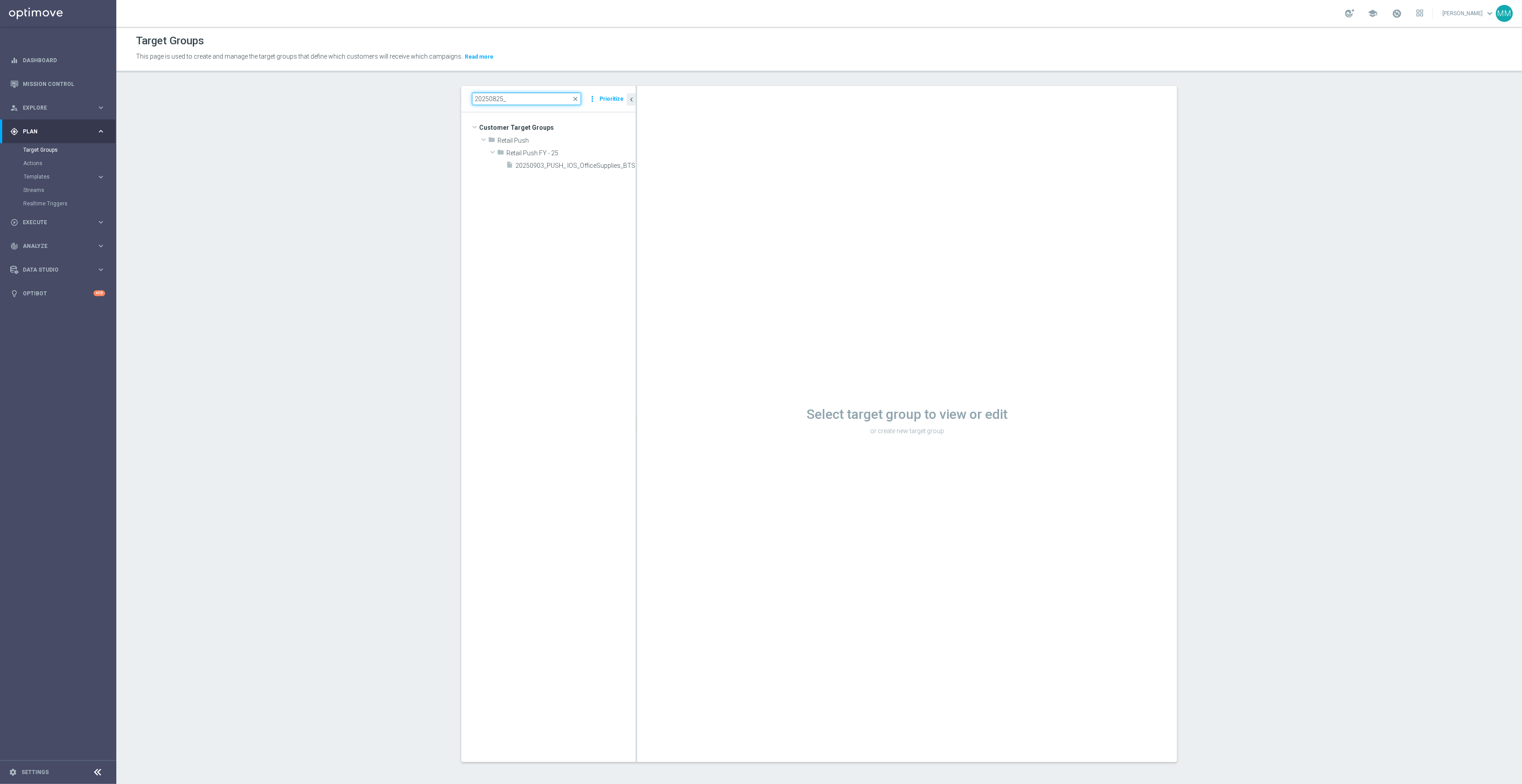
scroll to position [0, 0]
click at [561, 205] on span "20250825_PUSH_ Android _OfficeSupplies_BTS" at bounding box center [565, 203] width 100 height 8
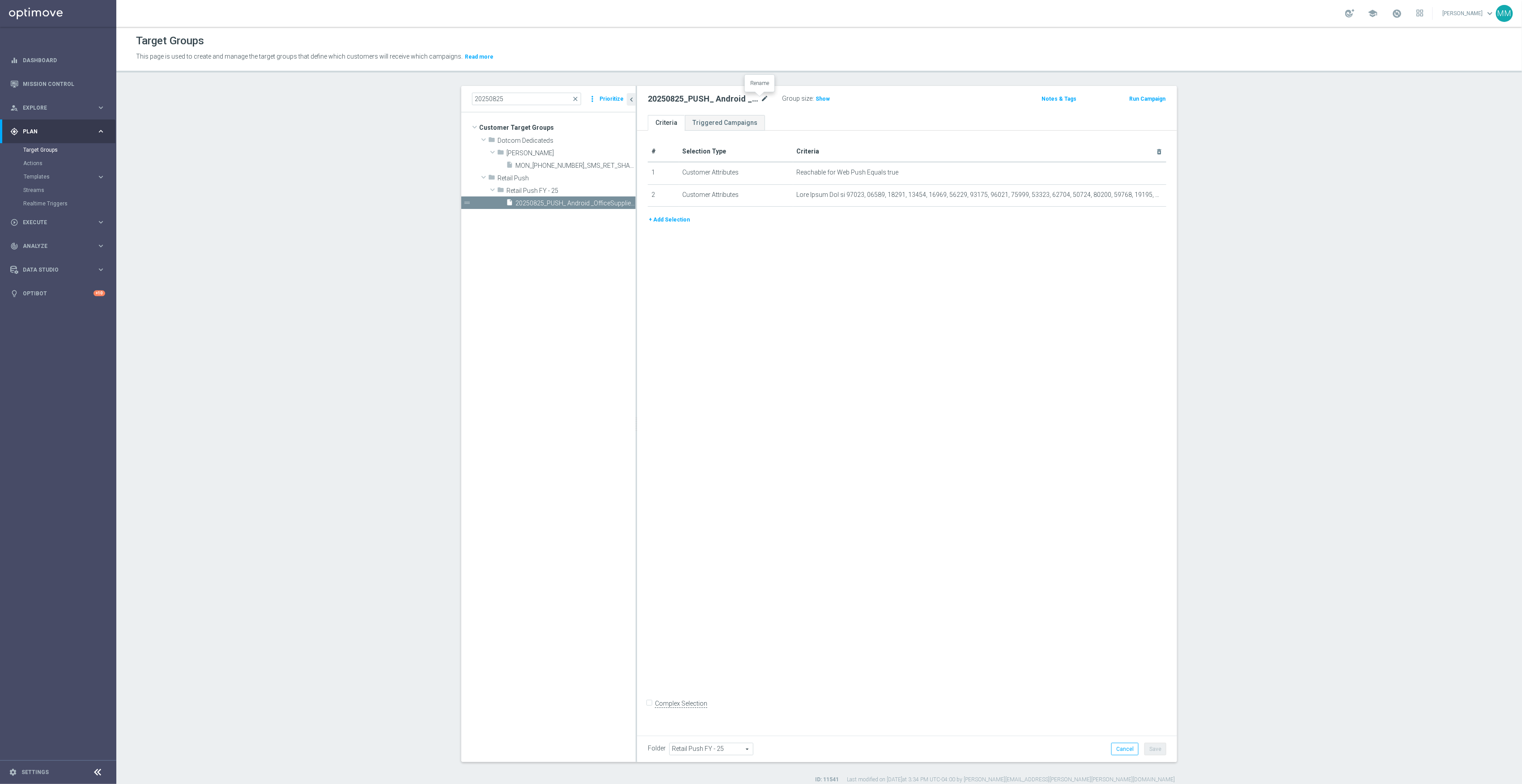
click at [761, 100] on icon "mode_edit" at bounding box center [764, 99] width 8 height 10
click at [532, 100] on input "20250825" at bounding box center [527, 99] width 109 height 12
click at [569, 161] on div "insert_drive_file 20250903_PUSH_ Android _OfficeSupplies_BTS" at bounding box center [561, 164] width 110 height 12
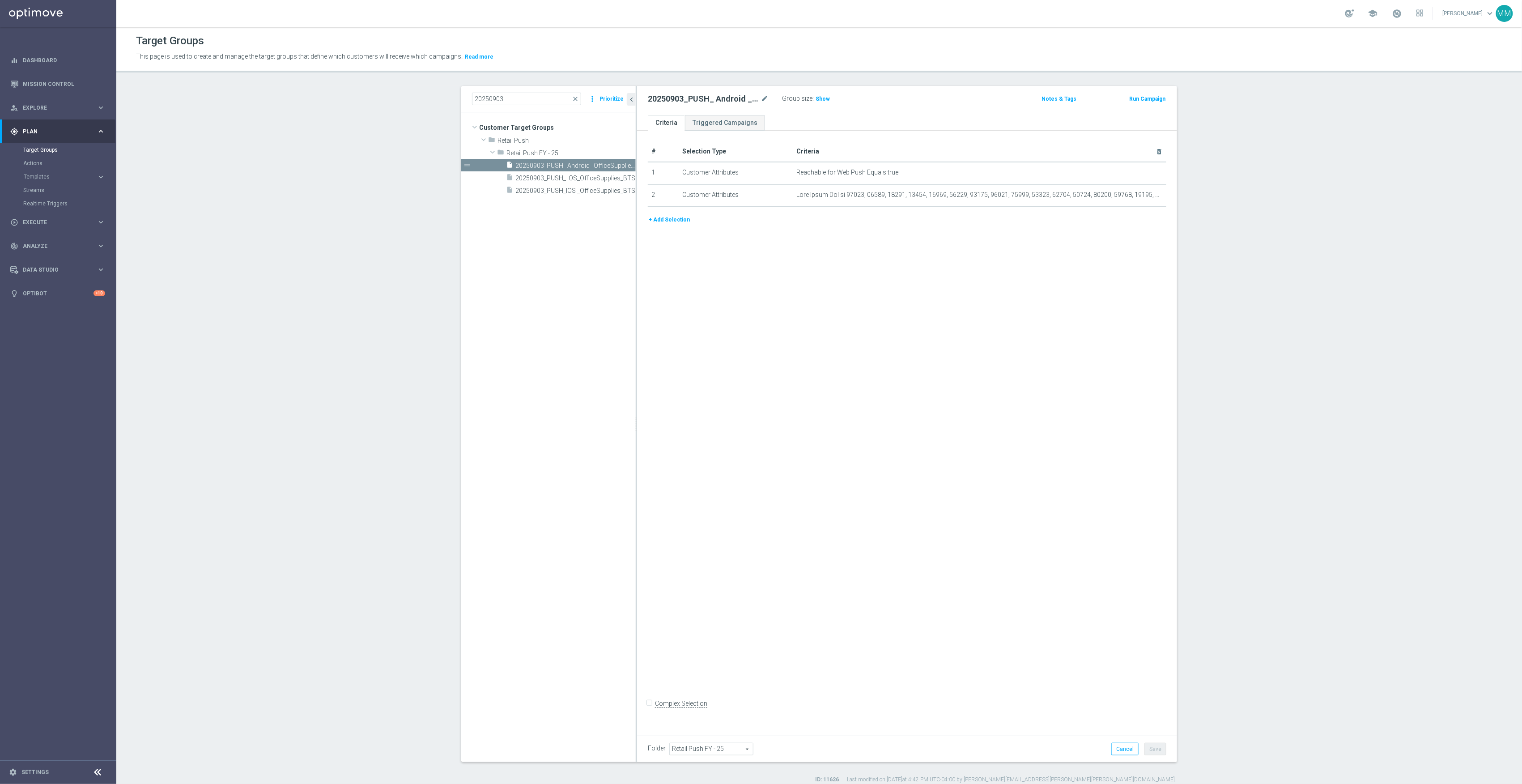
click at [727, 102] on h2 "20250903_PUSH_ Android _OfficeSupplies_BTS" at bounding box center [703, 99] width 111 height 10
click at [761, 100] on icon "mode_edit" at bounding box center [764, 99] width 8 height 10
click at [737, 100] on input "20250903_PUSH_ Android _OfficeSupplies_BTS" at bounding box center [708, 100] width 121 height 12
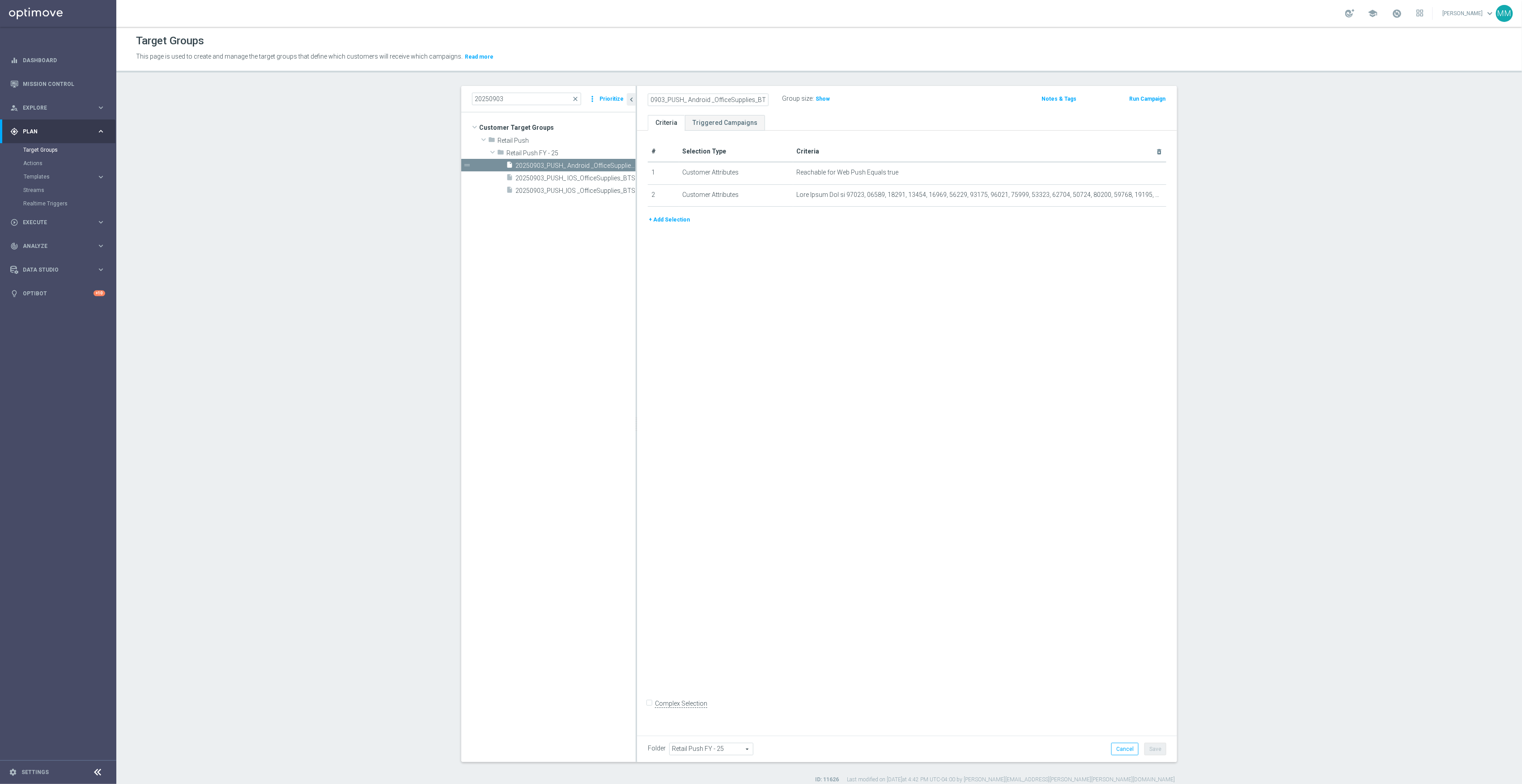
click at [737, 100] on input "20250903_PUSH_ Android _OfficeSupplies_BTS" at bounding box center [708, 100] width 121 height 12
click at [584, 187] on span "20250903_PUSH_IOS _OfficeSupplies_BTS" at bounding box center [565, 191] width 100 height 8
click at [761, 98] on icon "mode_edit" at bounding box center [764, 99] width 8 height 10
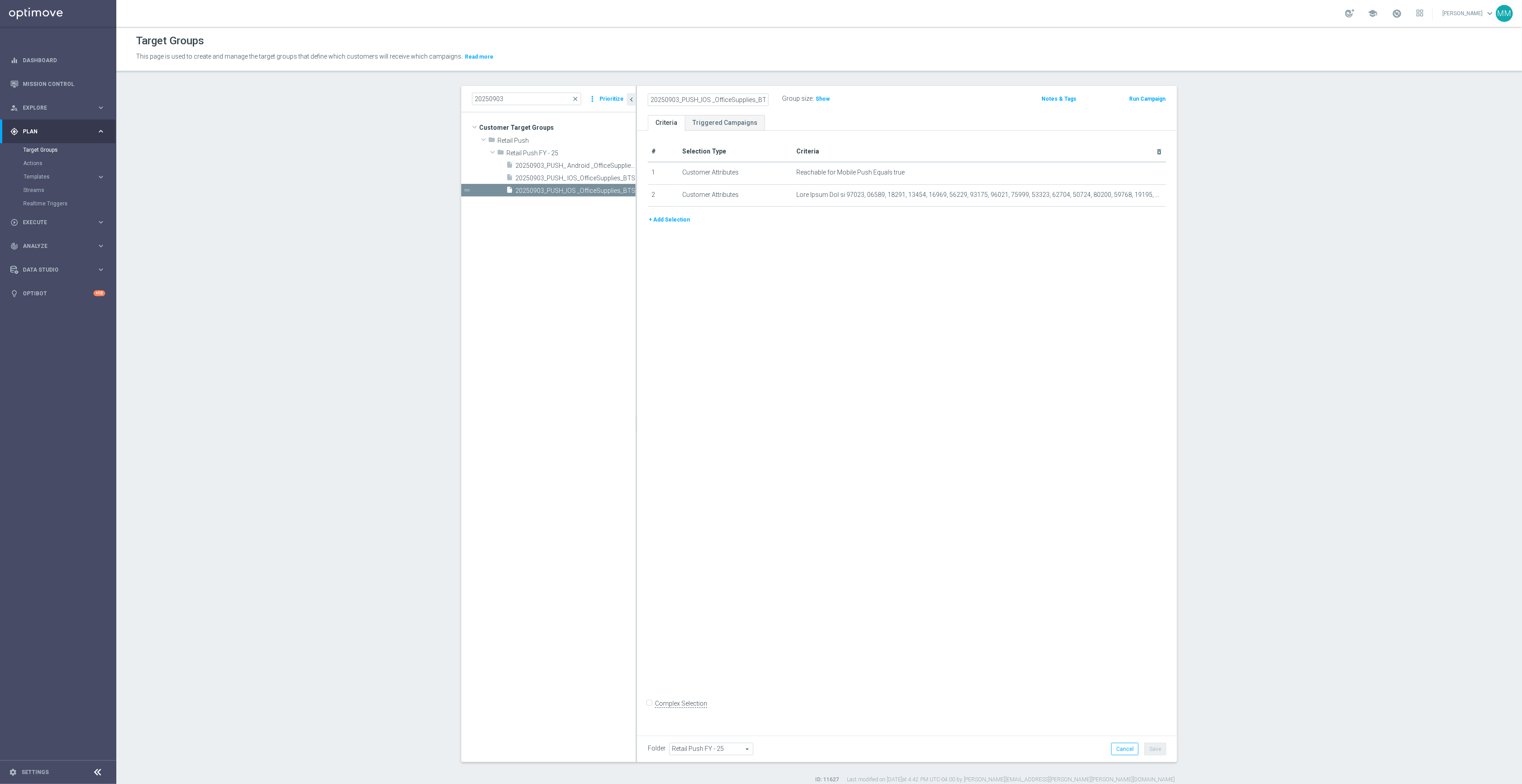
scroll to position [0, 1]
click at [819, 99] on span "Show" at bounding box center [822, 99] width 14 height 7
drag, startPoint x: 517, startPoint y: 97, endPoint x: 378, endPoint y: 89, distance: 139.2
click at [378, 89] on section "20250903 close more_vert Prioritize Customer Target Groups library_add create_n…" at bounding box center [819, 434] width 1406 height 698
type input "20250905"
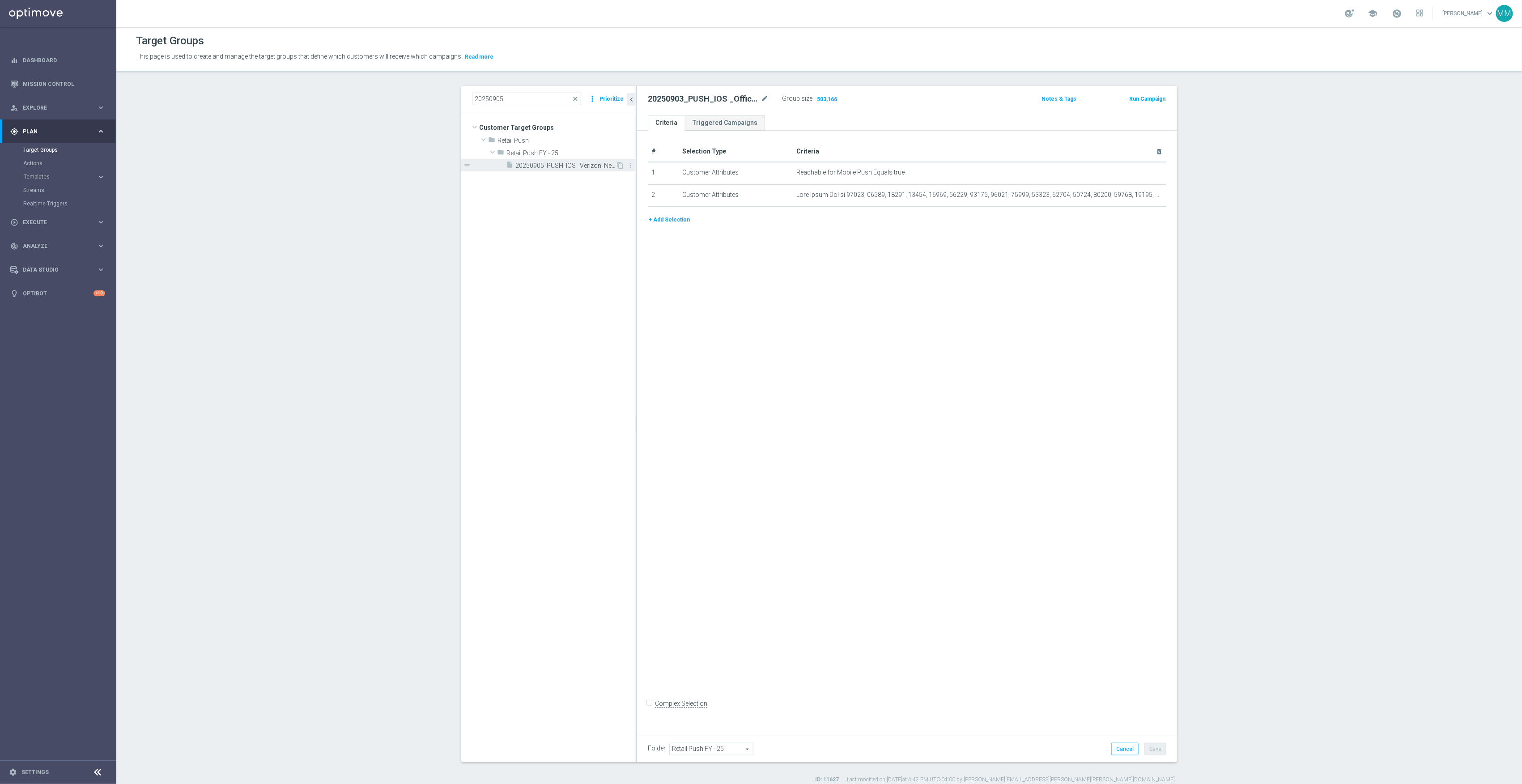
click at [568, 166] on span "20250905_PUSH_IOS _Verizon_NewStore" at bounding box center [565, 165] width 100 height 8
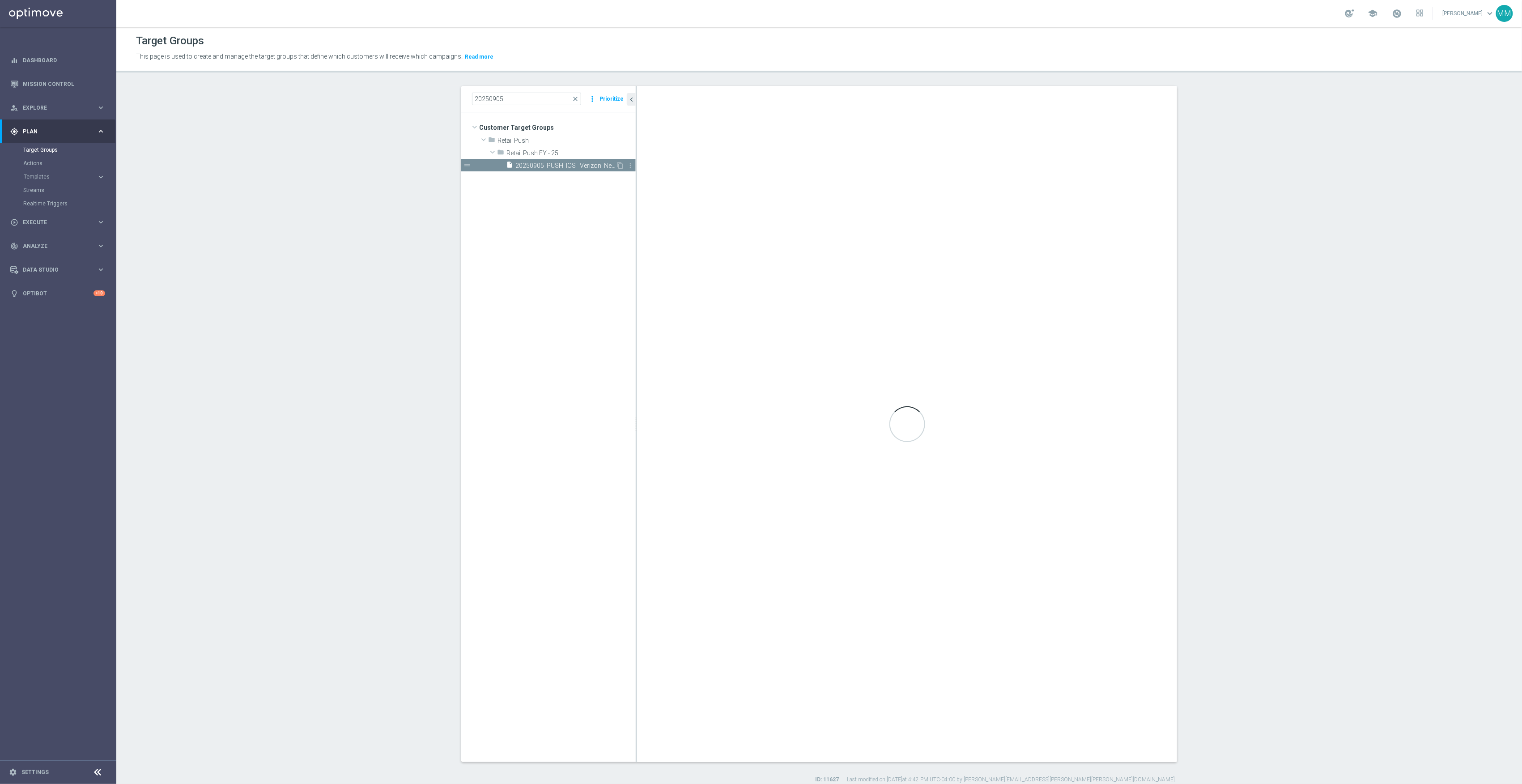
checkbox input "true"
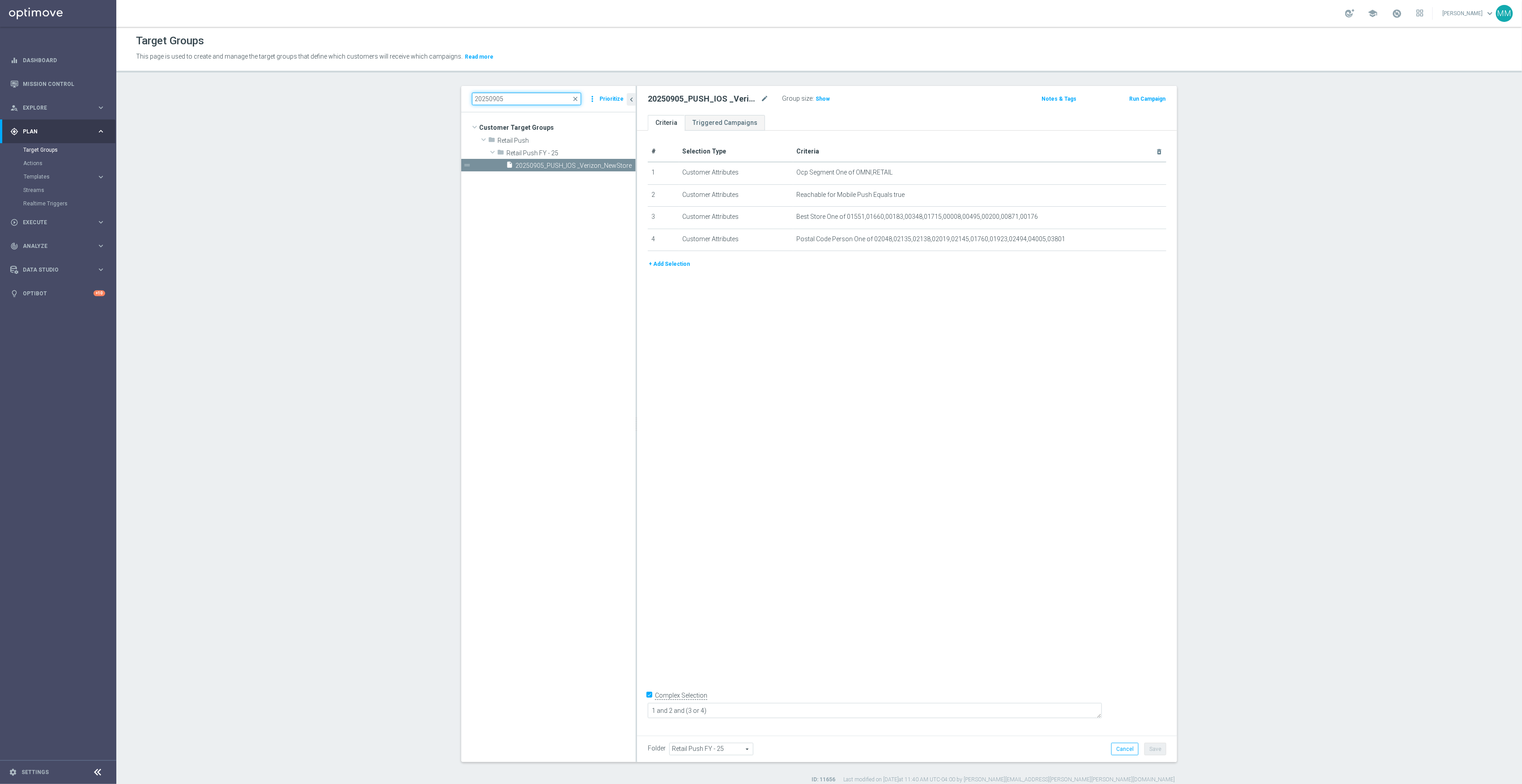
click at [506, 102] on input "20250905" at bounding box center [527, 99] width 109 height 12
click at [558, 242] on tree-viewport "Customer Target Groups library_add create_new_folder folder" at bounding box center [548, 437] width 175 height 649
drag, startPoint x: 533, startPoint y: 95, endPoint x: 455, endPoint y: 94, distance: 78.0
click at [455, 94] on div "20250905 close more_vert Prioritize Customer Target Groups library_add create_n…" at bounding box center [819, 434] width 751 height 698
paste input "0905_PUSH_ Android _Verizon_NewStore"
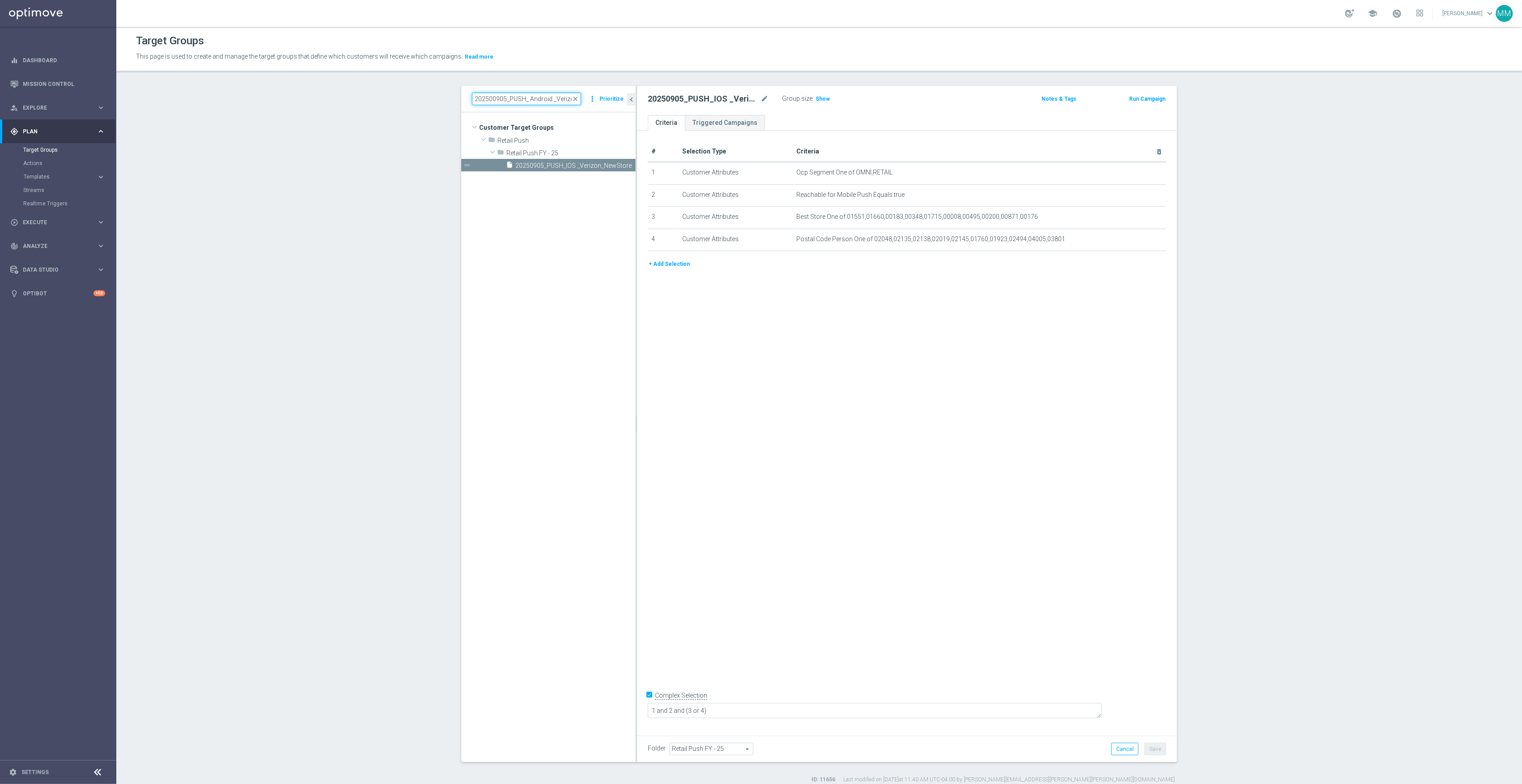
scroll to position [0, 30]
click at [550, 164] on span "202500905_PUSH_ Android _Verizon_NewStore" at bounding box center [565, 165] width 100 height 8
click at [828, 99] on div "Group size : Show" at bounding box center [826, 98] width 89 height 10
click at [823, 98] on span "Show" at bounding box center [822, 99] width 14 height 7
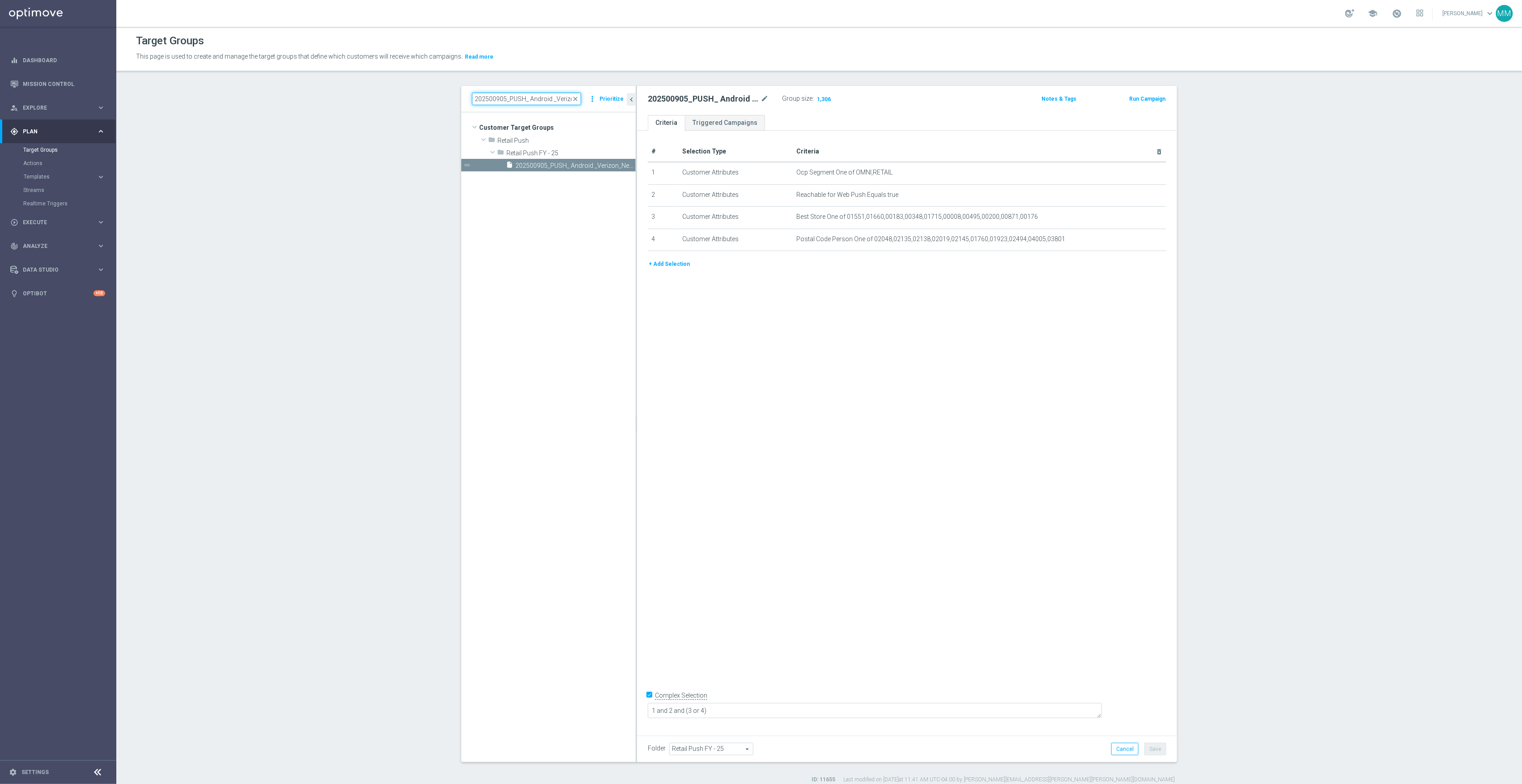
click at [534, 101] on input "202500905_PUSH_ Android _Verizon_NewStore" at bounding box center [527, 99] width 109 height 12
drag, startPoint x: 521, startPoint y: 100, endPoint x: 740, endPoint y: 221, distance: 250.2
click at [702, 171] on as-split "202500905_PUSH_ Android _Verizon_NewStore close more_vert Prioritize Customer T…" at bounding box center [819, 423] width 715 height 676
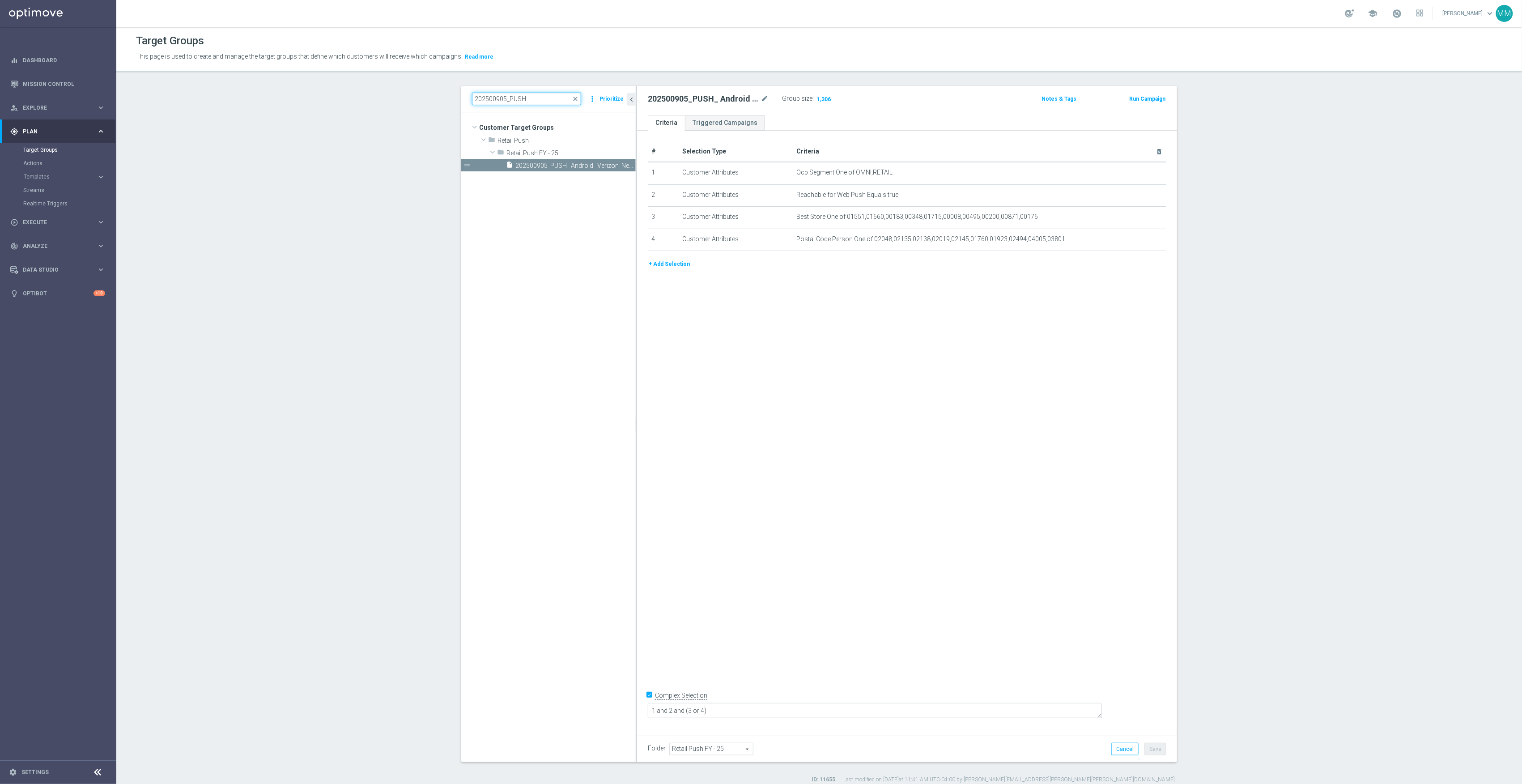
drag, startPoint x: 528, startPoint y: 100, endPoint x: 501, endPoint y: 102, distance: 27.1
click at [501, 102] on input "202500905_PUSH" at bounding box center [527, 99] width 109 height 12
drag, startPoint x: 523, startPoint y: 98, endPoint x: 412, endPoint y: 103, distance: 111.1
click at [414, 102] on section "202500905 close more_vert Prioritize Customer Target Groups library_add create_…" at bounding box center [819, 434] width 1406 height 698
click at [564, 171] on div "insert_drive_file 20250905_PUSH_IOS _Verizon_NewStore" at bounding box center [561, 164] width 110 height 12
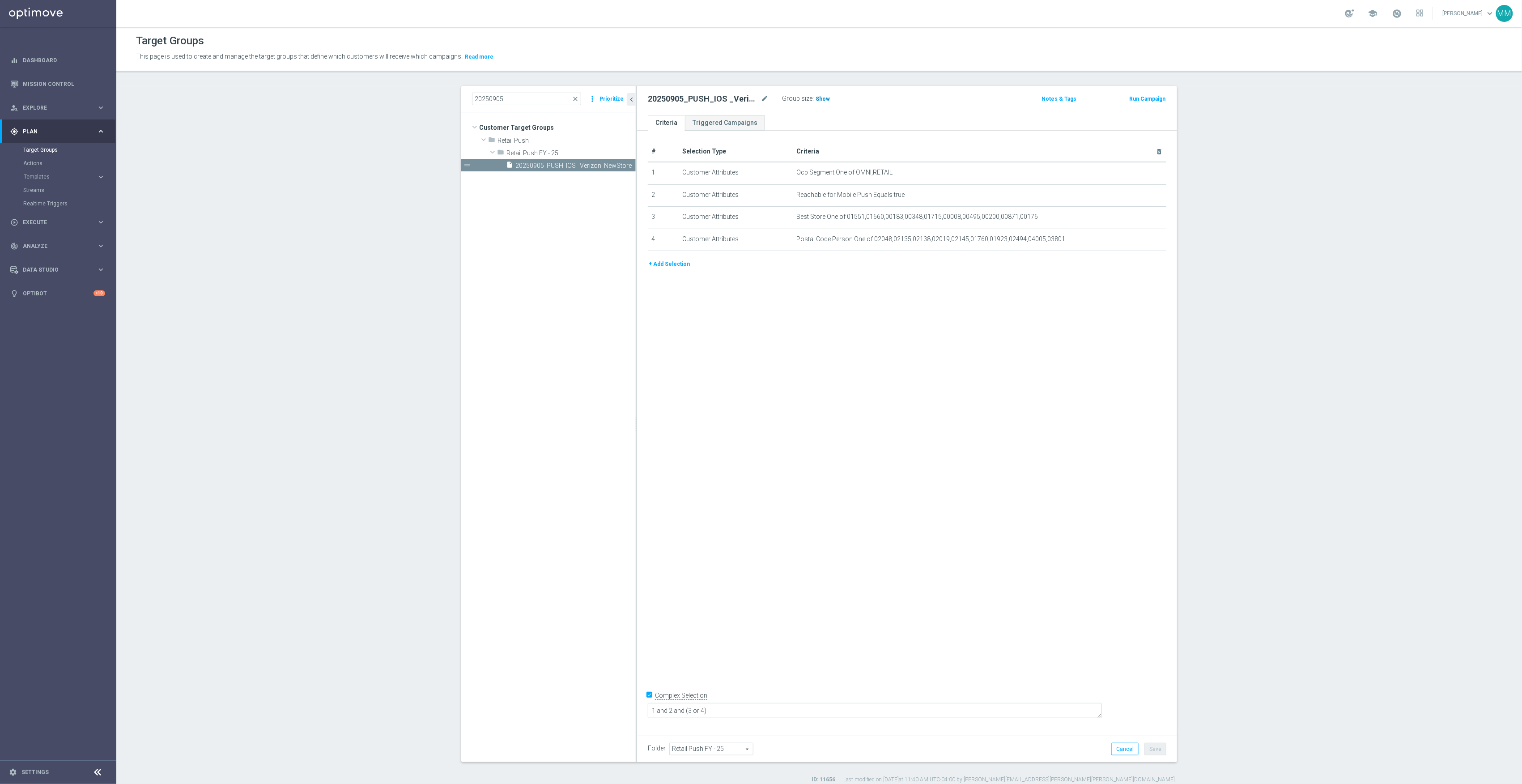
click at [817, 100] on span "Show" at bounding box center [822, 99] width 14 height 7
click at [516, 104] on input "20250905" at bounding box center [527, 99] width 109 height 12
type input "20250903"
click at [561, 161] on div "insert_drive_file 20250903_PUSH_ Android _OfficeSupplies_BTS" at bounding box center [561, 164] width 110 height 12
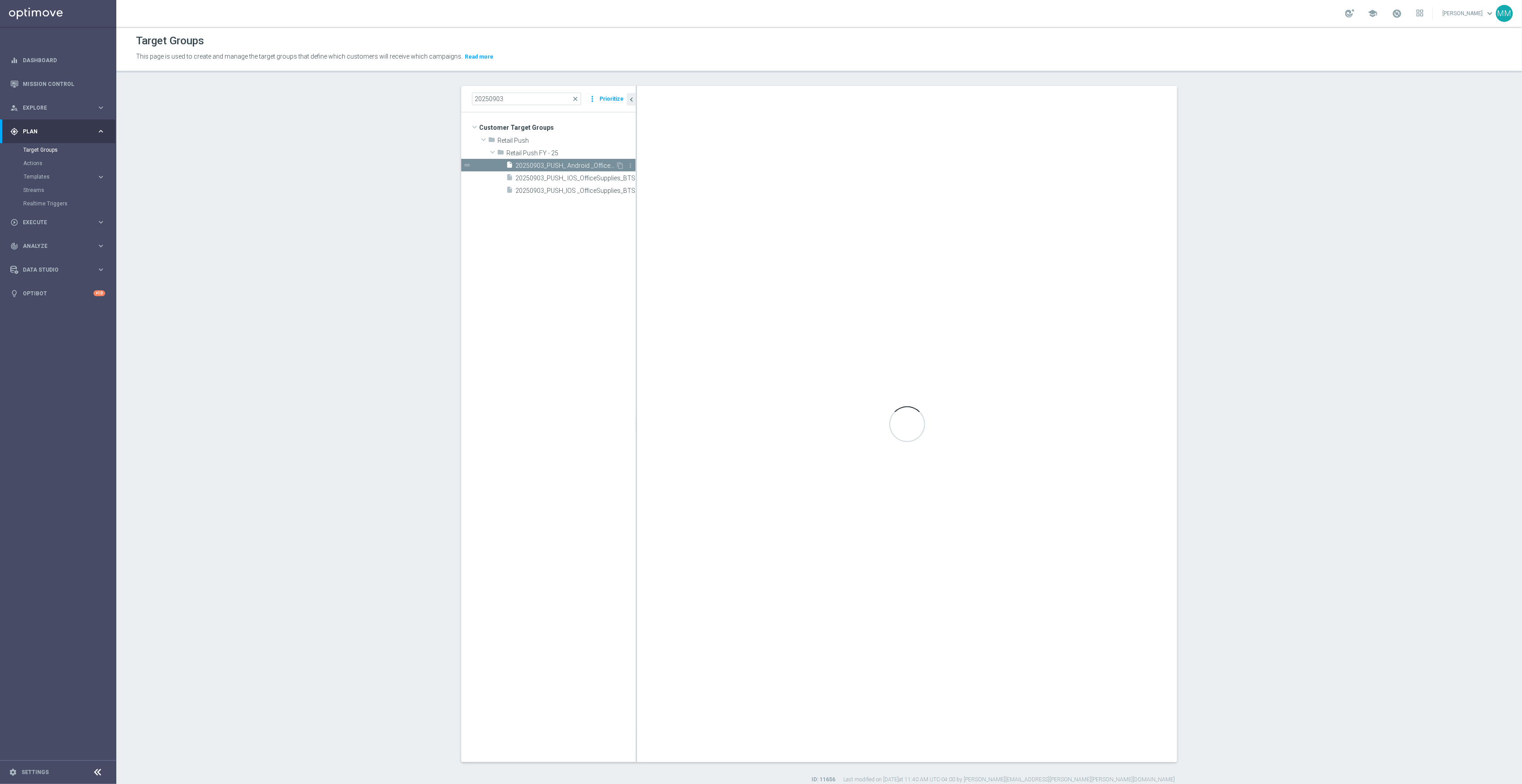
checkbox input "false"
